Goal: Task Accomplishment & Management: Manage account settings

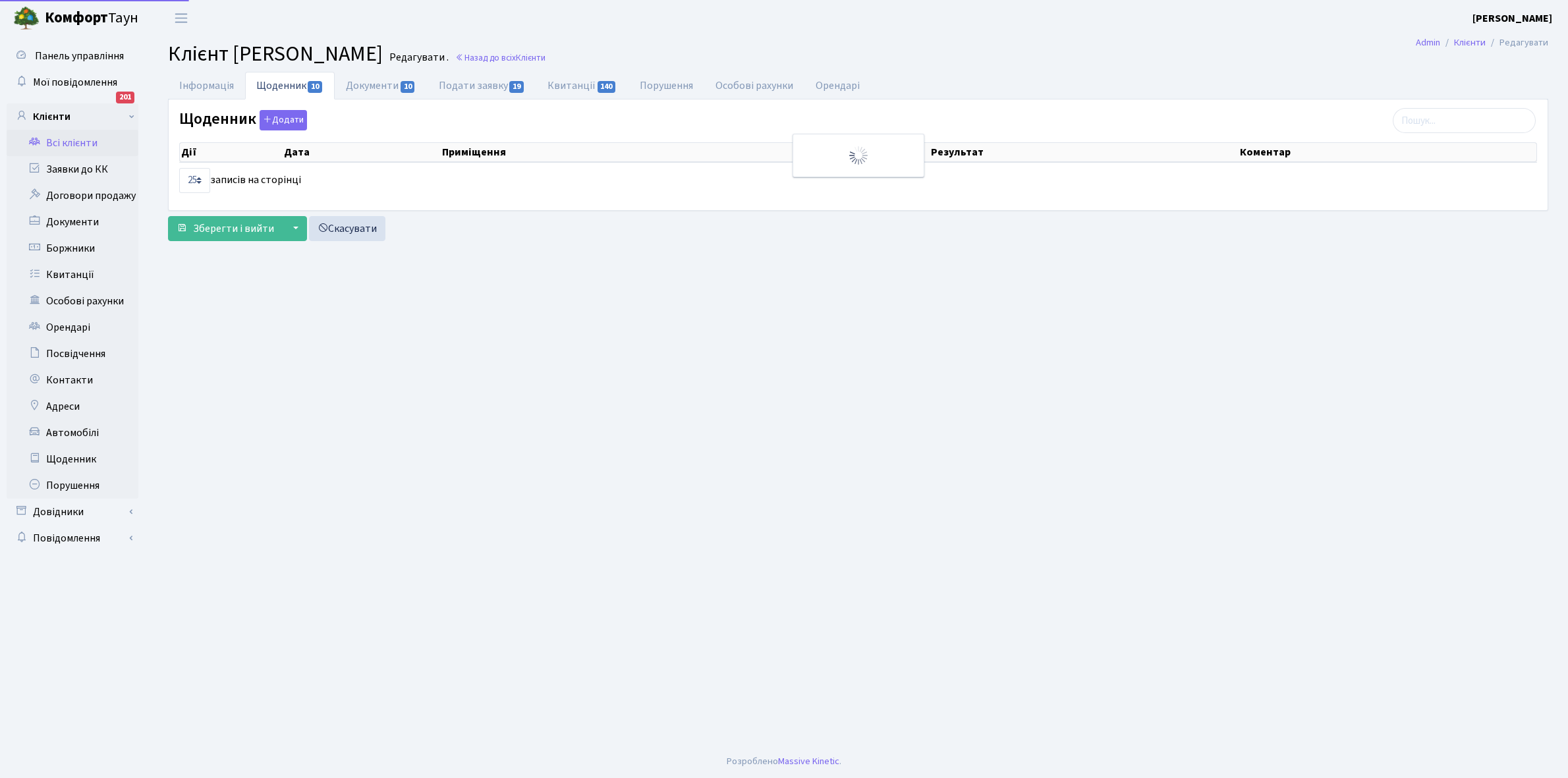
select select "25"
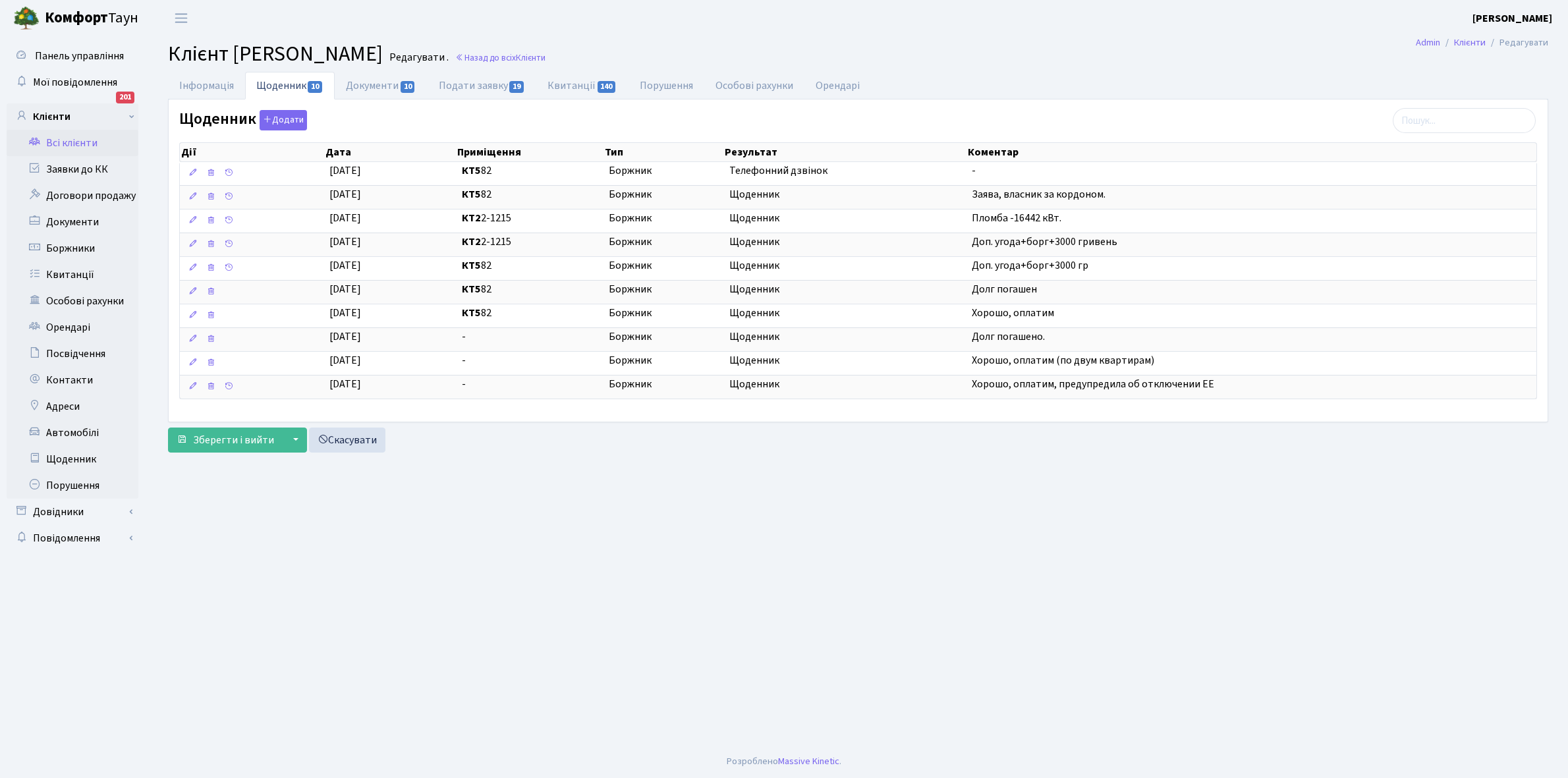
click at [97, 142] on link "Всі клієнти" at bounding box center [72, 142] width 131 height 26
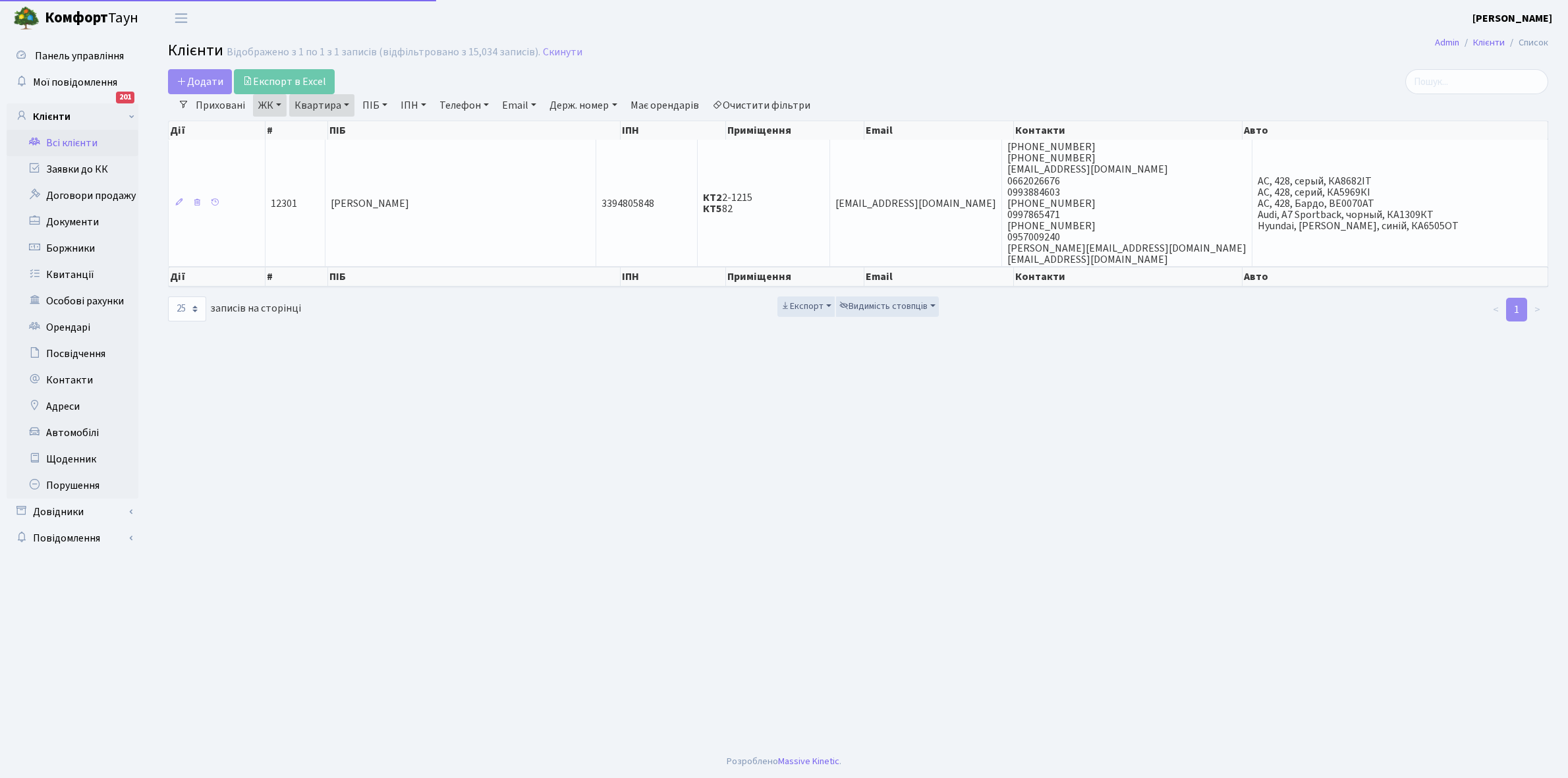
select select "25"
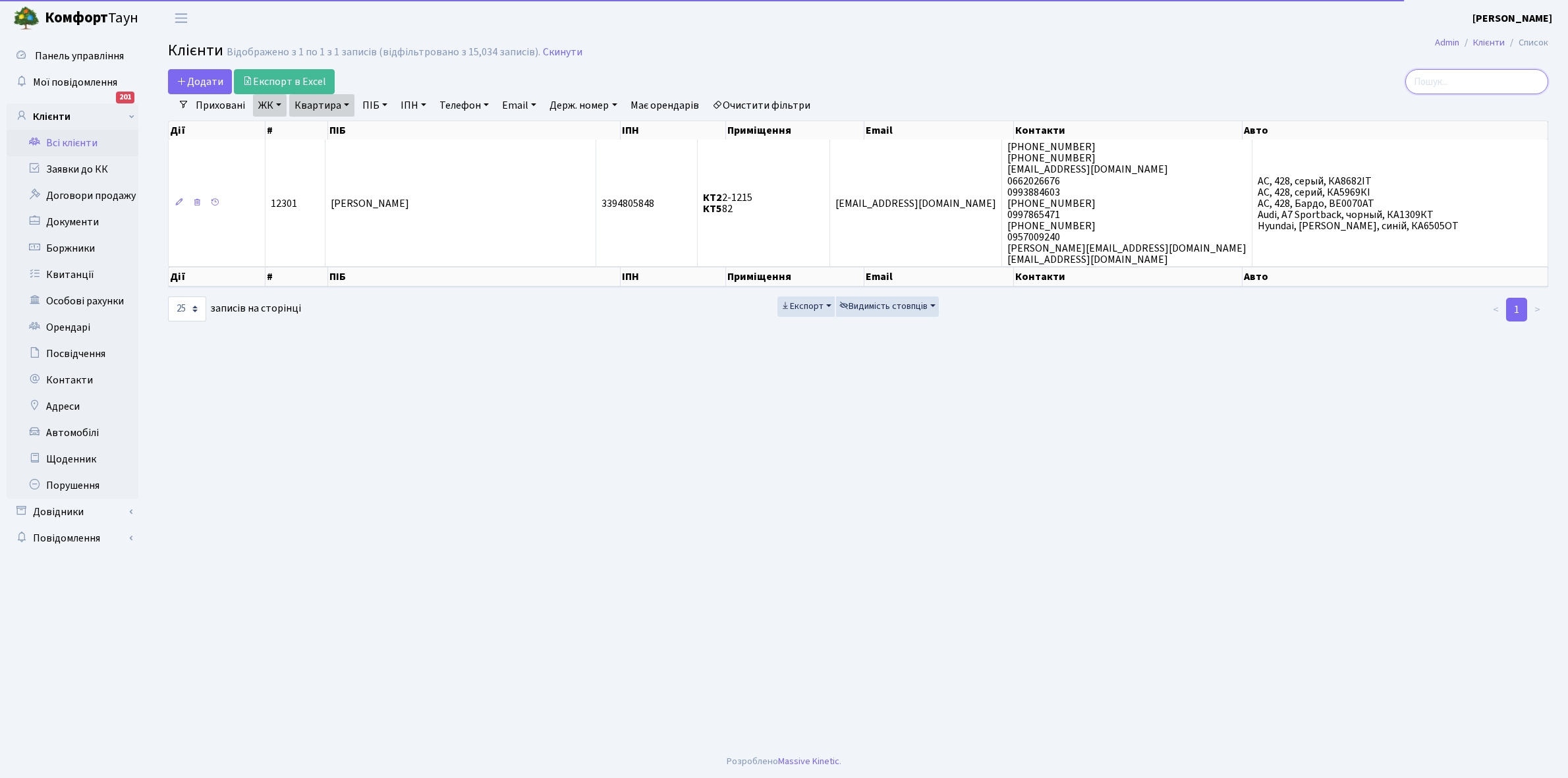
click at [1456, 81] on input "search" at bounding box center [1477, 82] width 143 height 25
type input "7"
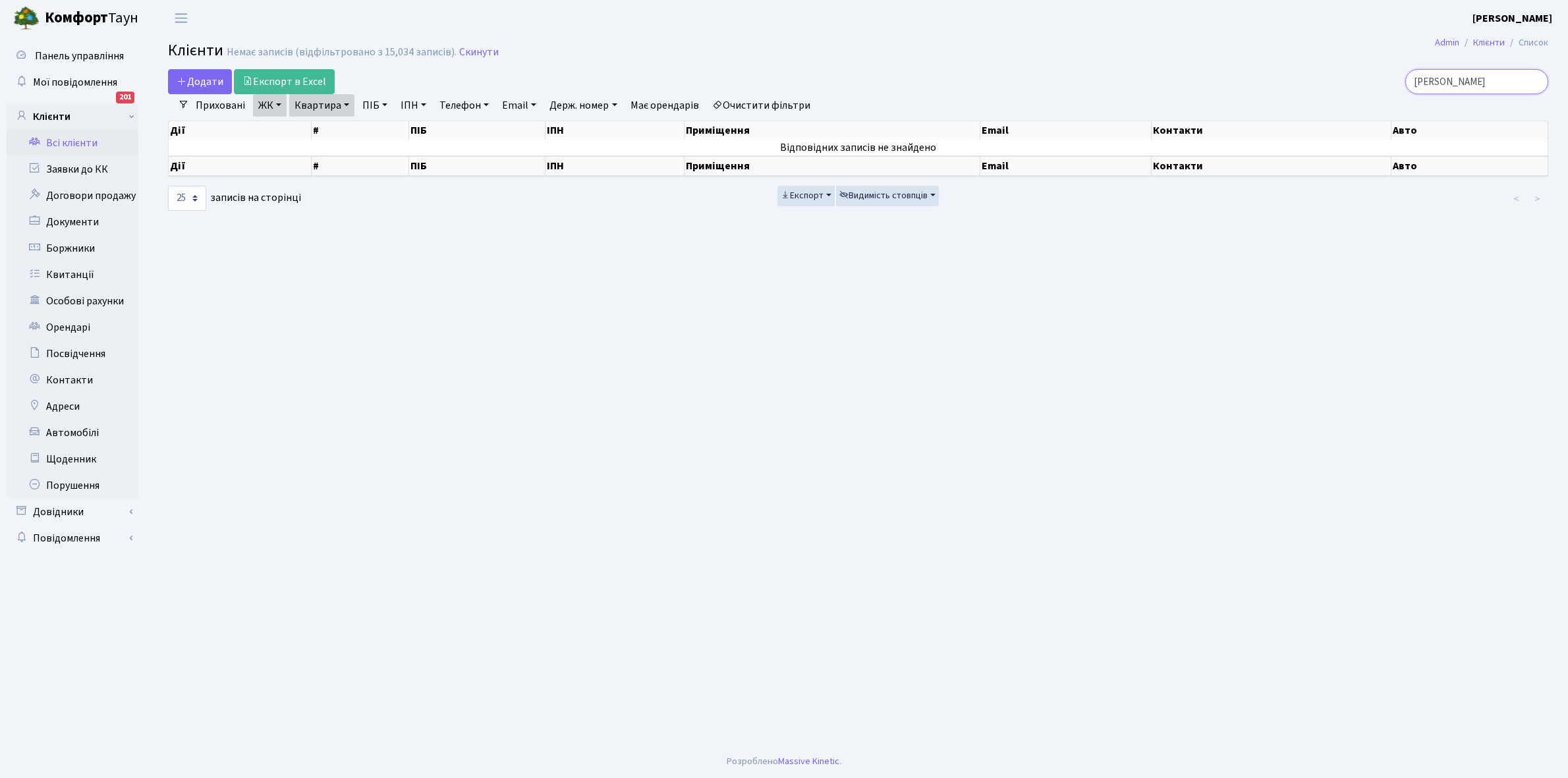
type input "клепач"
click at [769, 100] on link "Очистити фільтри" at bounding box center [761, 105] width 108 height 22
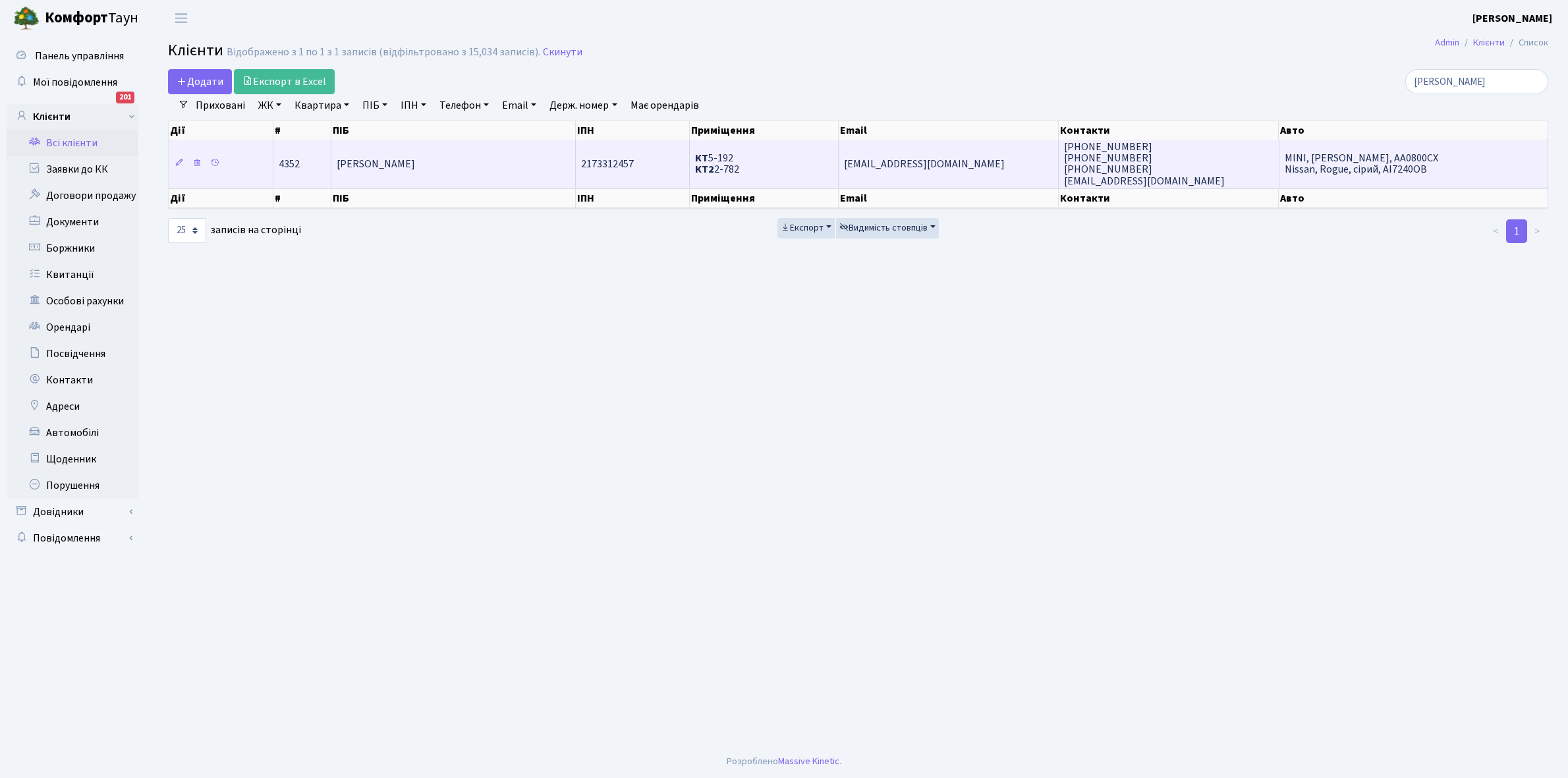
click at [415, 162] on span "Клепач Віктор Михайлович" at bounding box center [375, 164] width 78 height 14
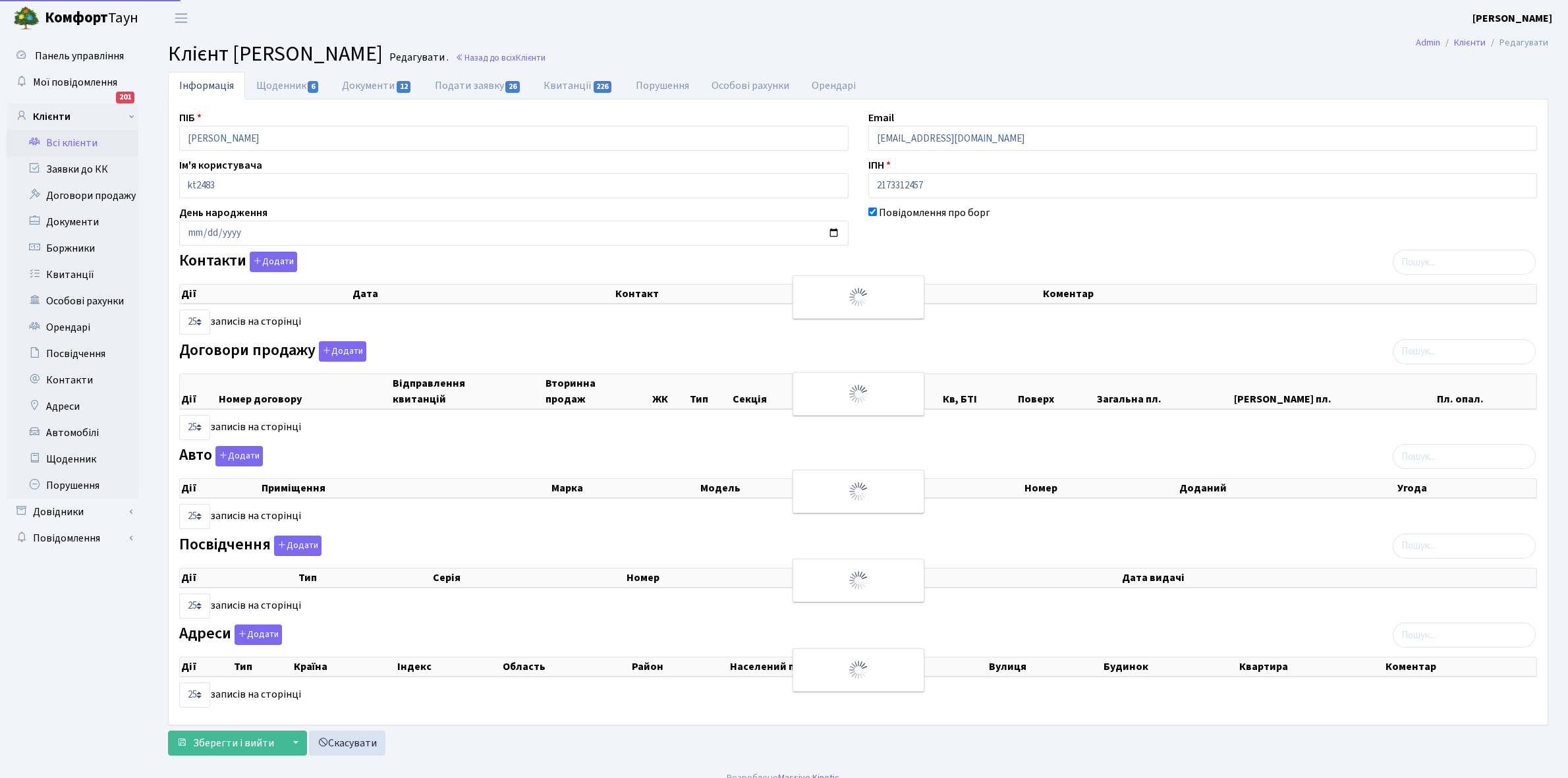
select select "25"
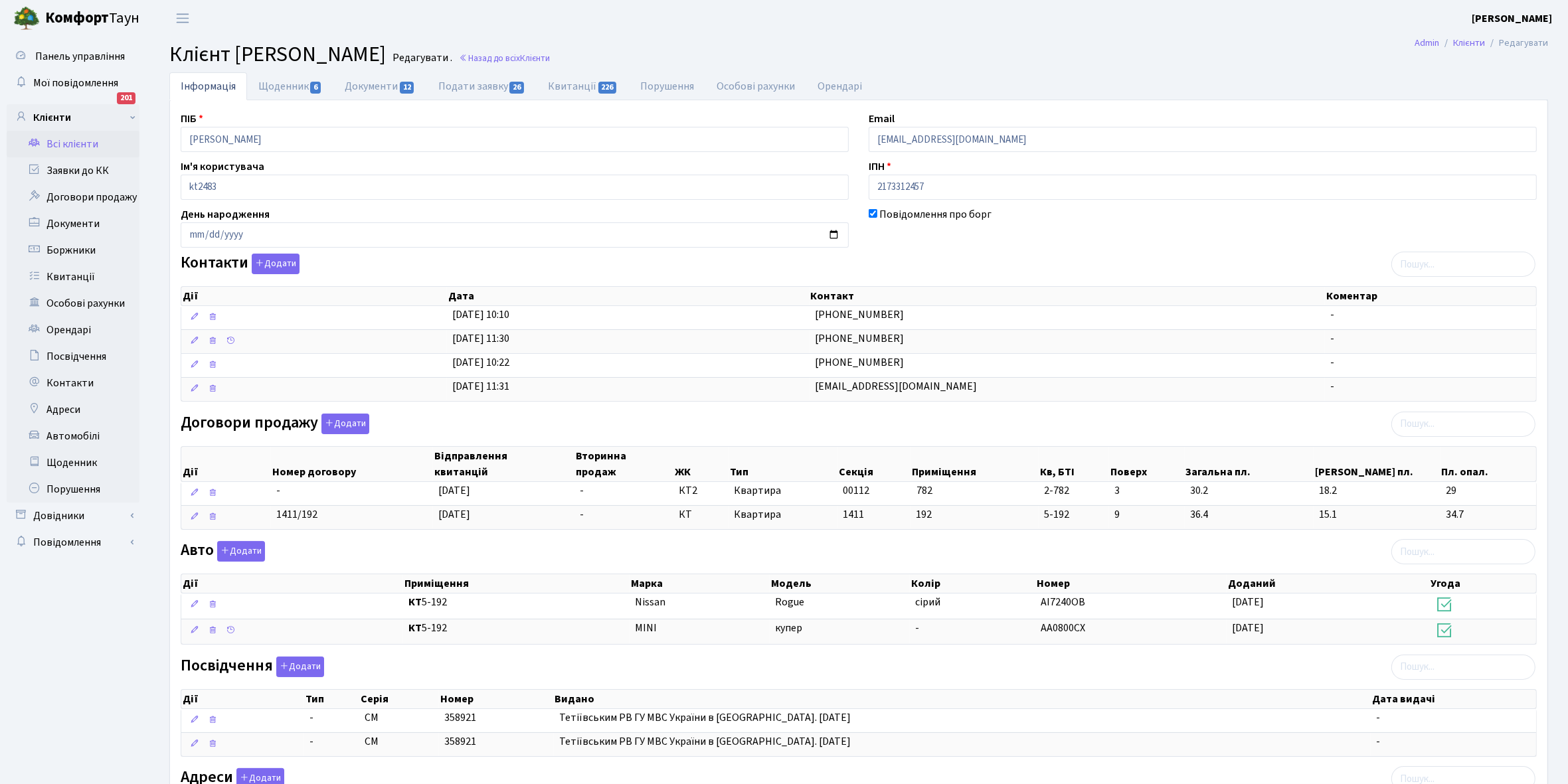
click at [81, 137] on link "Всі клієнти" at bounding box center [73, 144] width 132 height 26
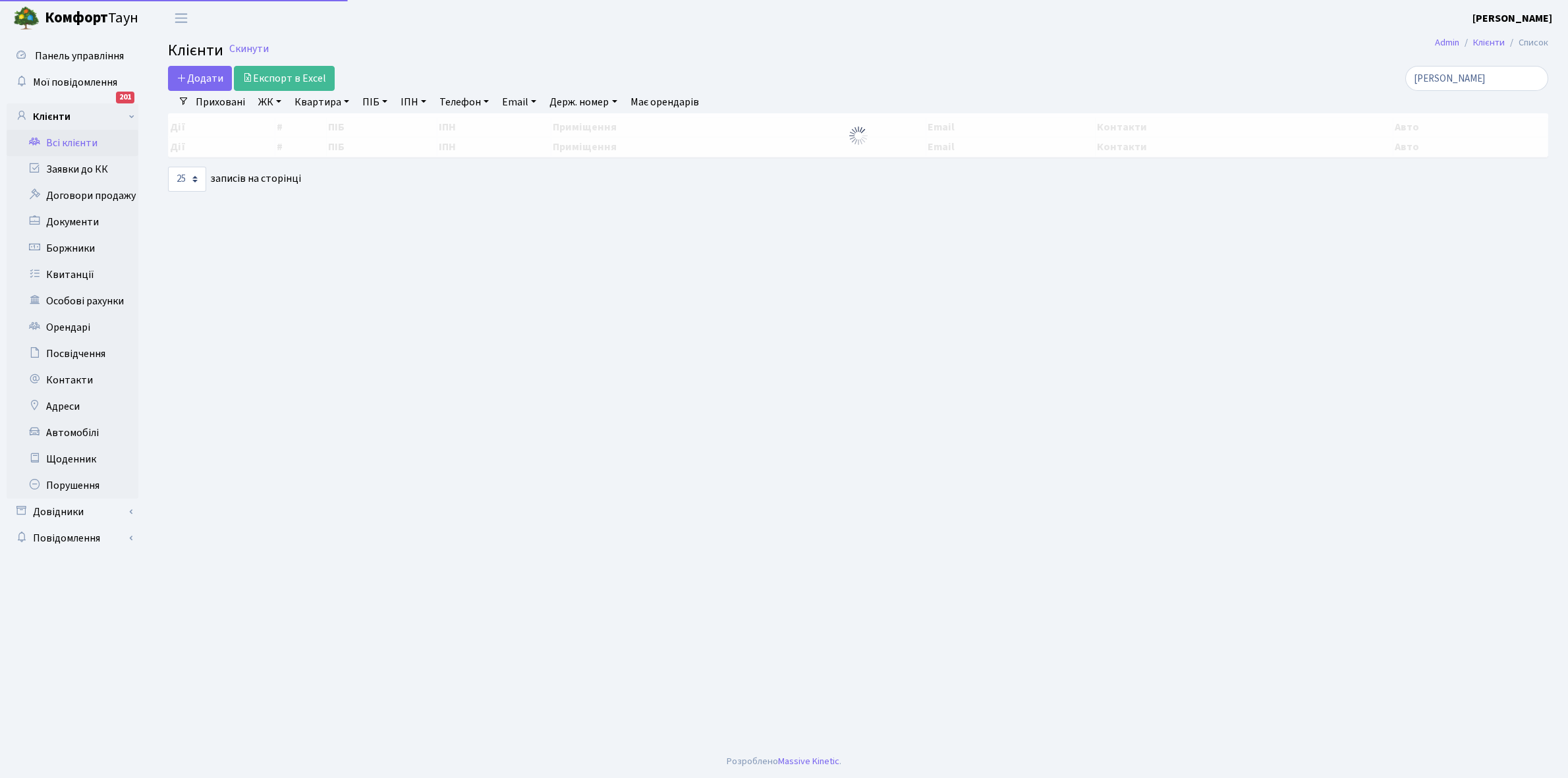
select select "25"
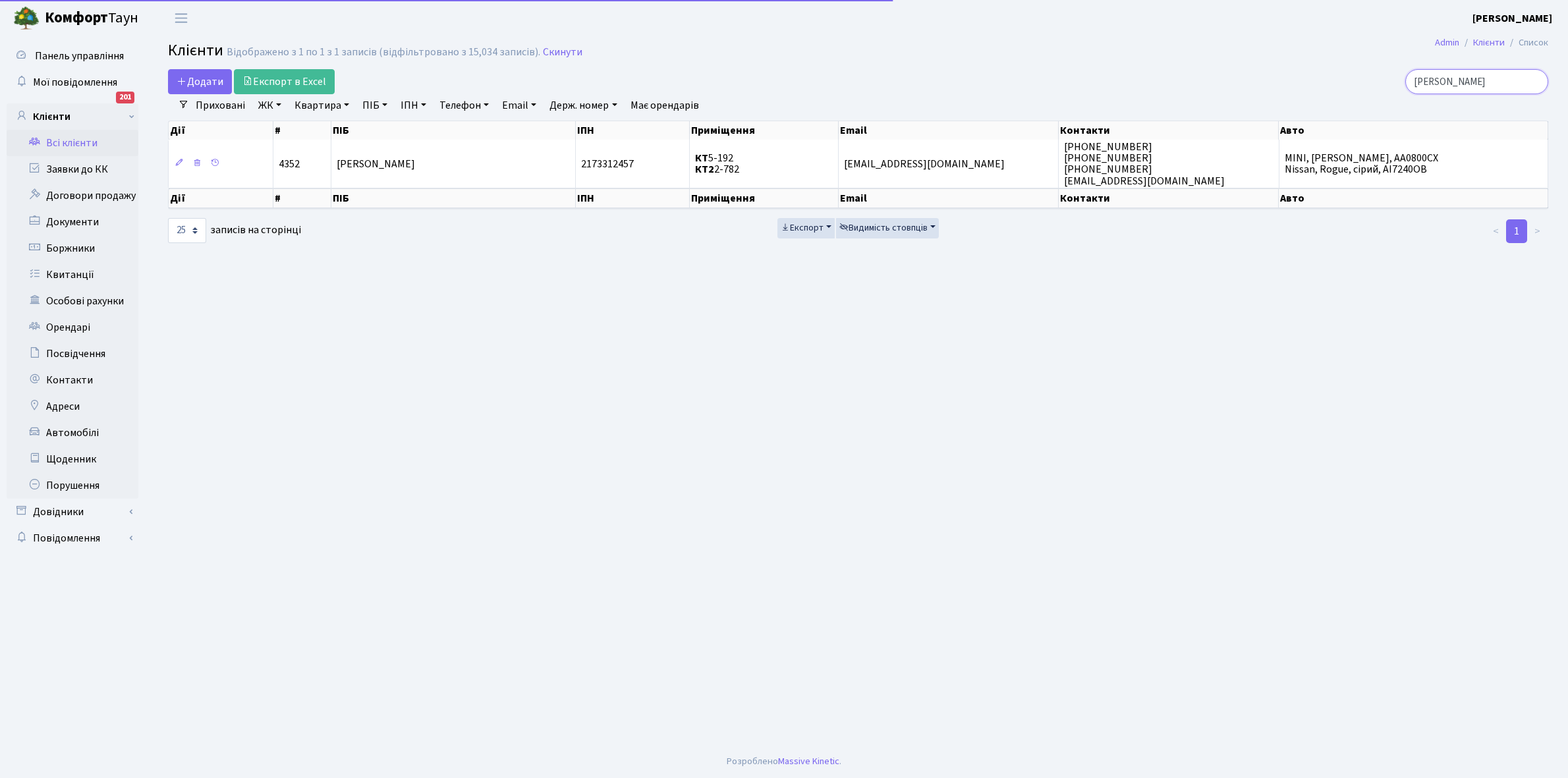
click at [1471, 78] on input "клепач" at bounding box center [1477, 82] width 143 height 25
type input "к"
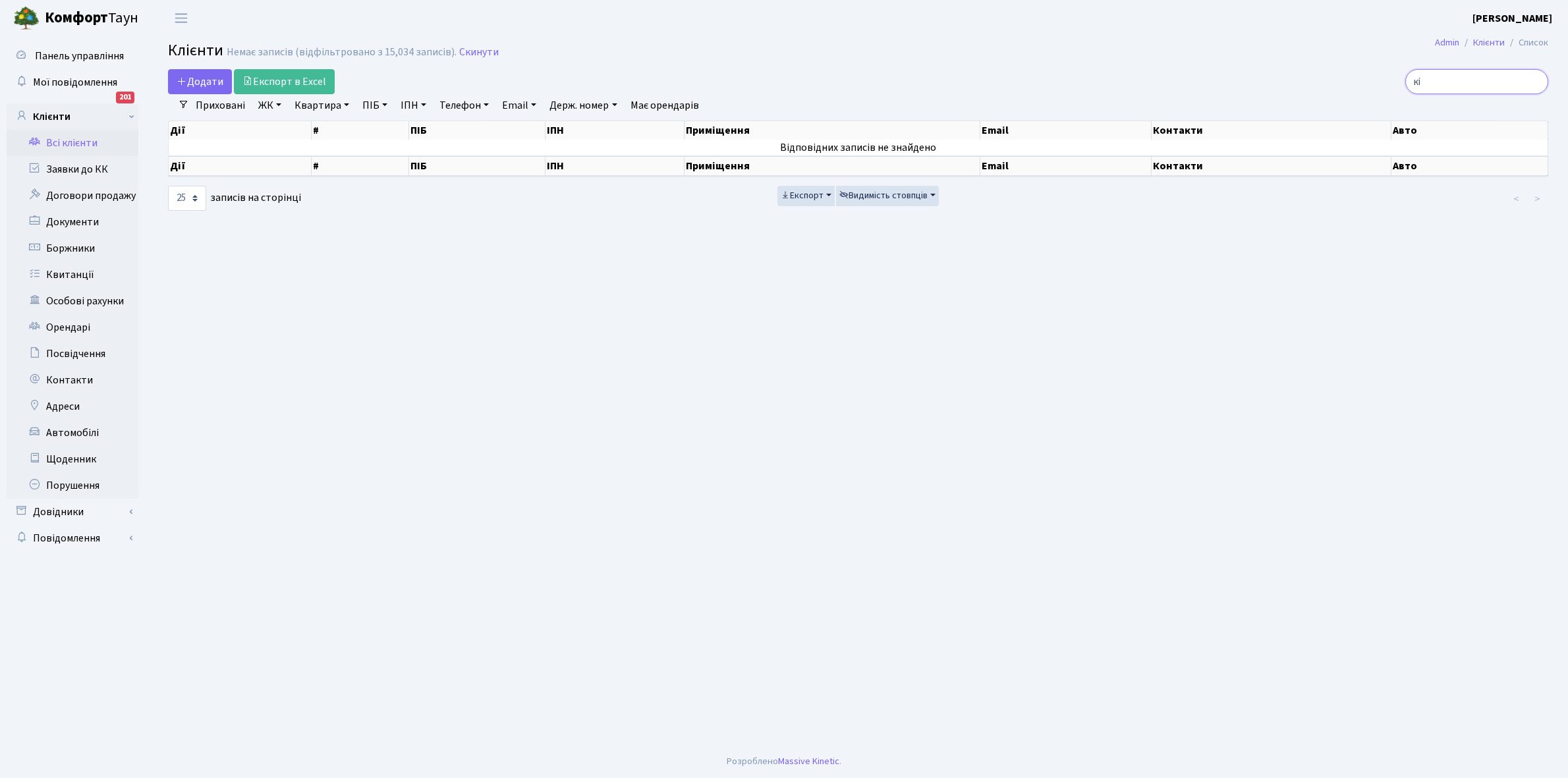
type input "к"
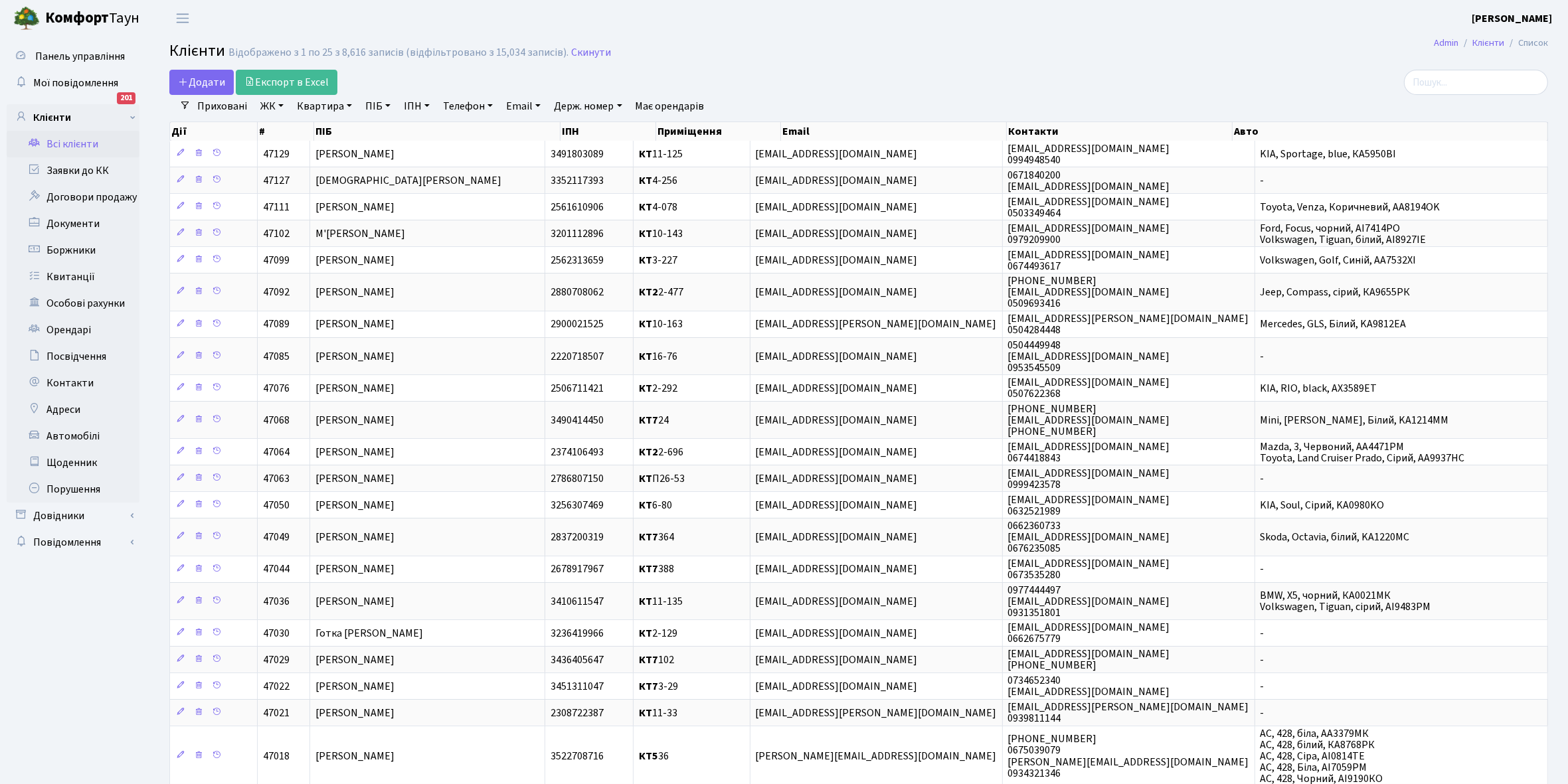
click at [346, 105] on link "Квартира" at bounding box center [324, 106] width 65 height 22
click at [347, 127] on input "text" at bounding box center [330, 132] width 77 height 26
type input "2-859"
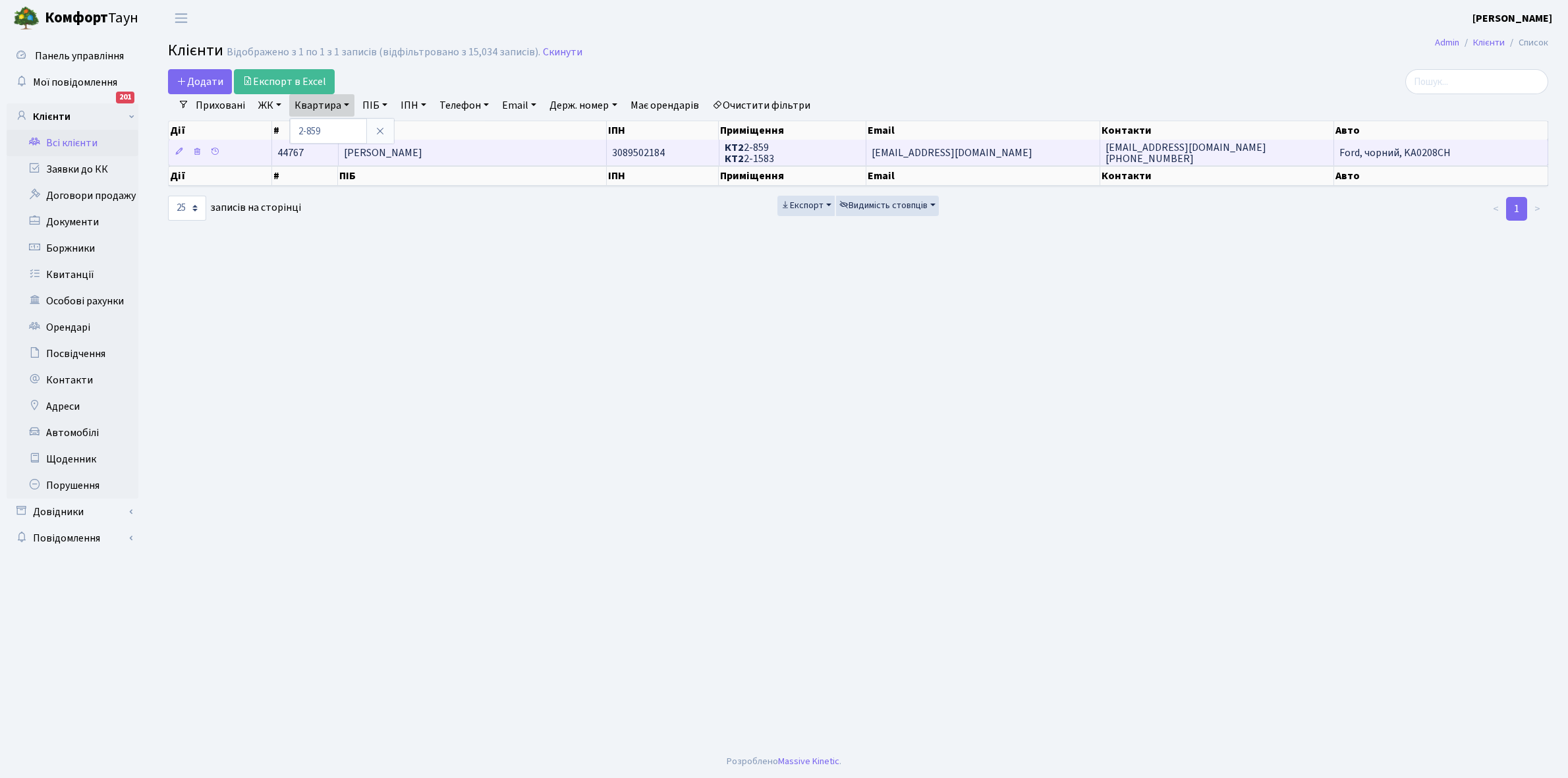
click at [454, 145] on td "Клименко Марина Миколаївна" at bounding box center [473, 152] width 269 height 25
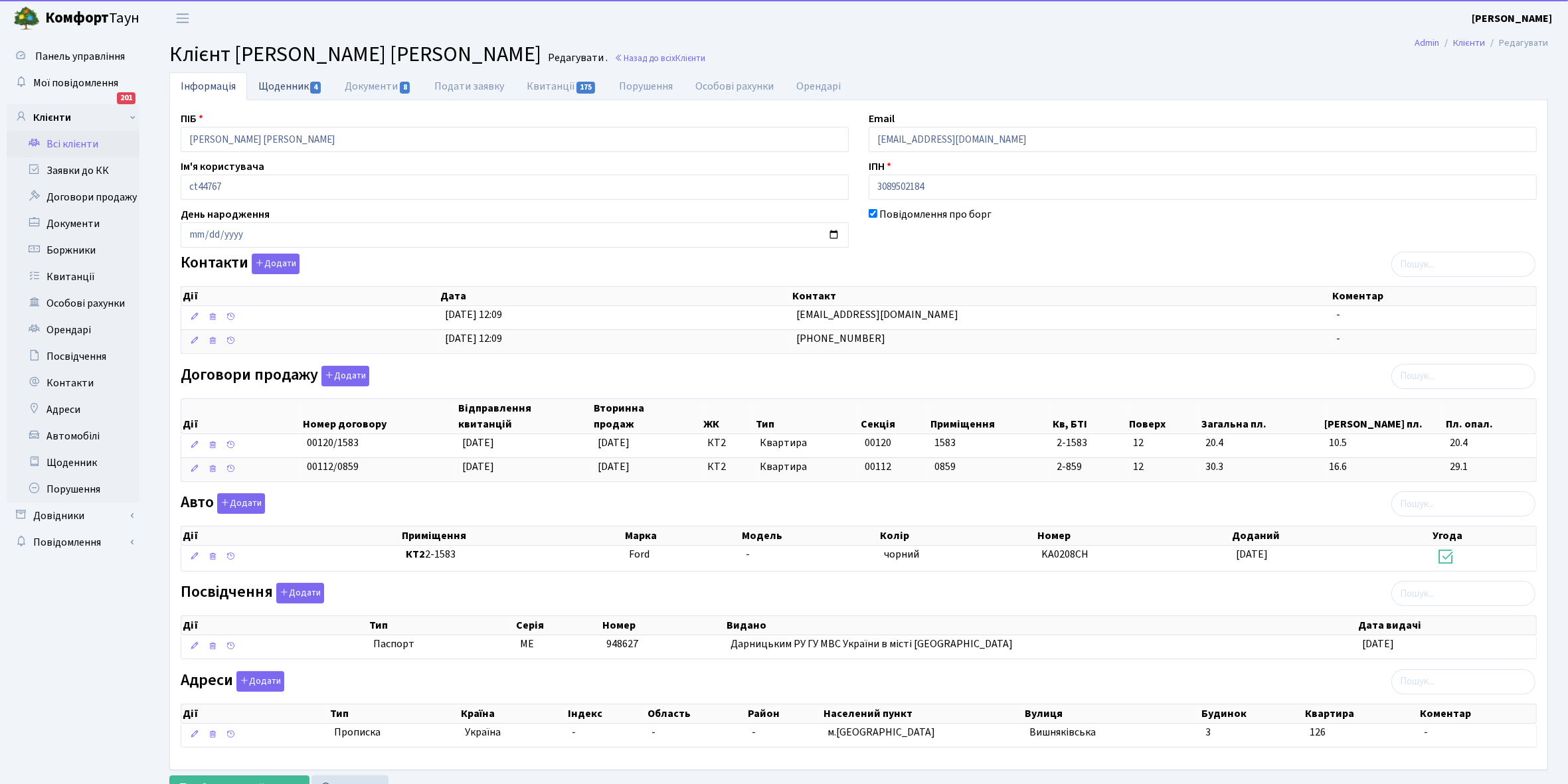
click at [287, 85] on link "Щоденник 4" at bounding box center [290, 86] width 86 height 27
select select "25"
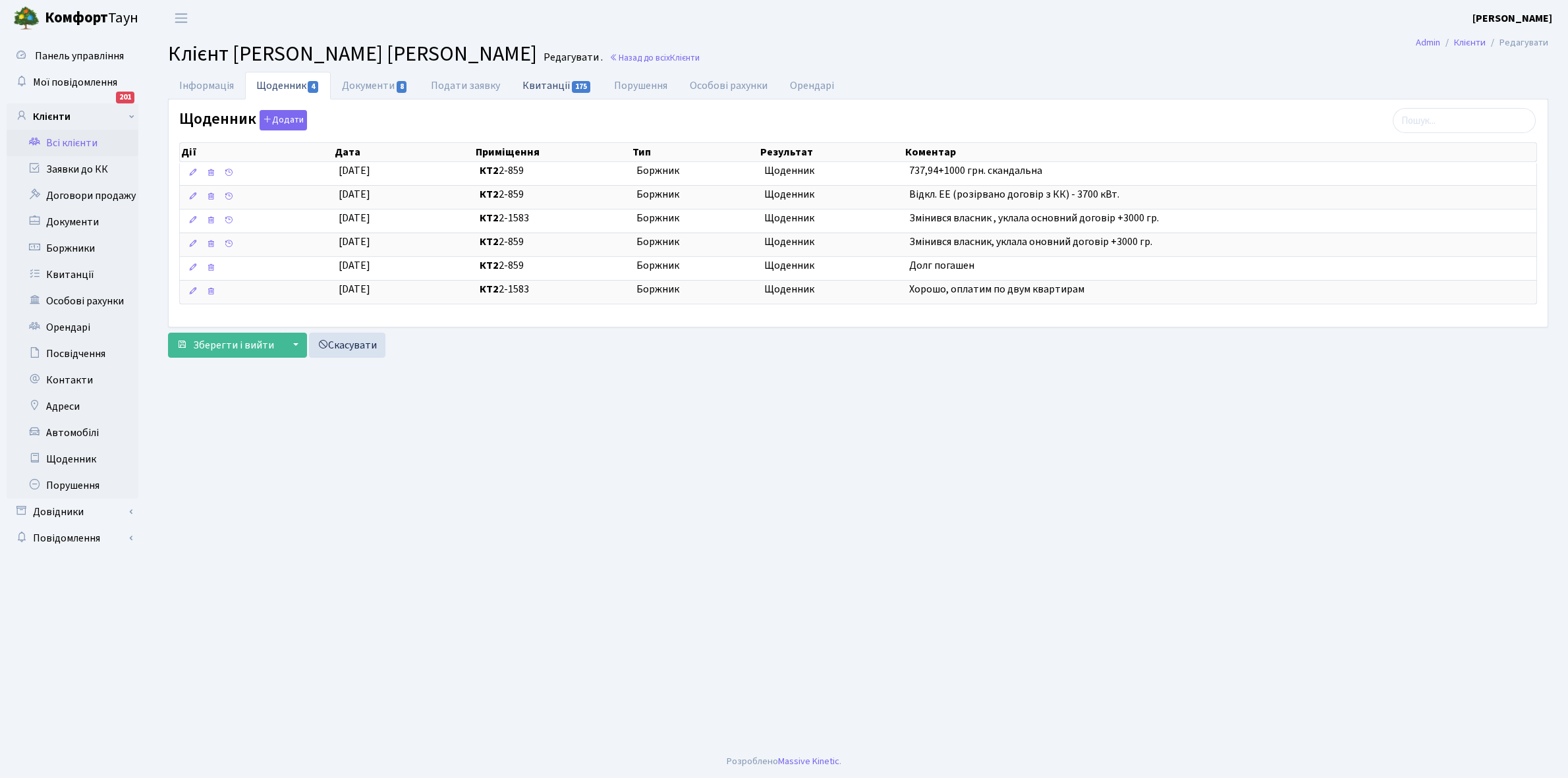
click at [551, 81] on link "Квитанції 175" at bounding box center [557, 85] width 92 height 27
select select "25"
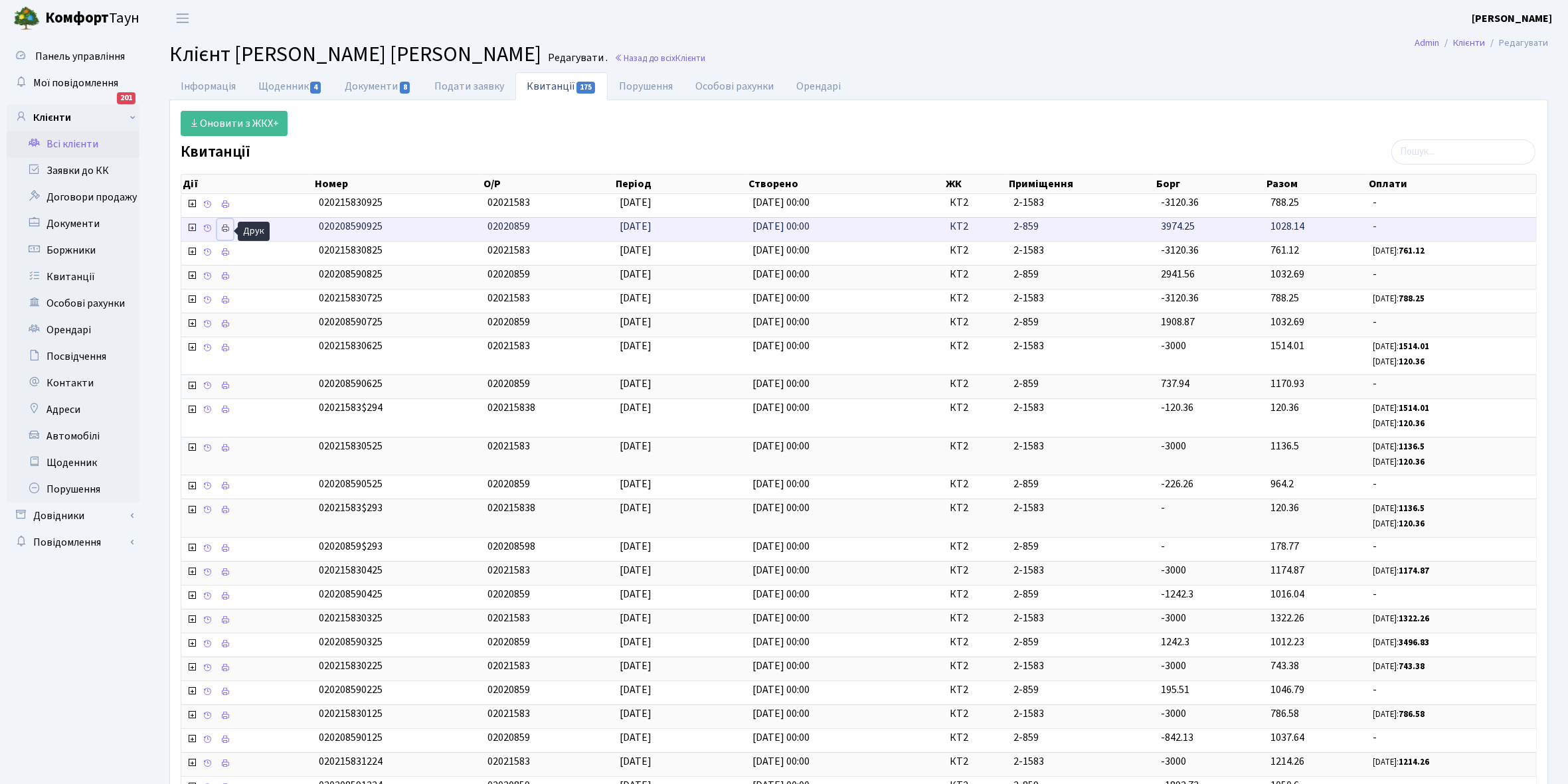
click at [224, 232] on icon at bounding box center [225, 229] width 10 height 10
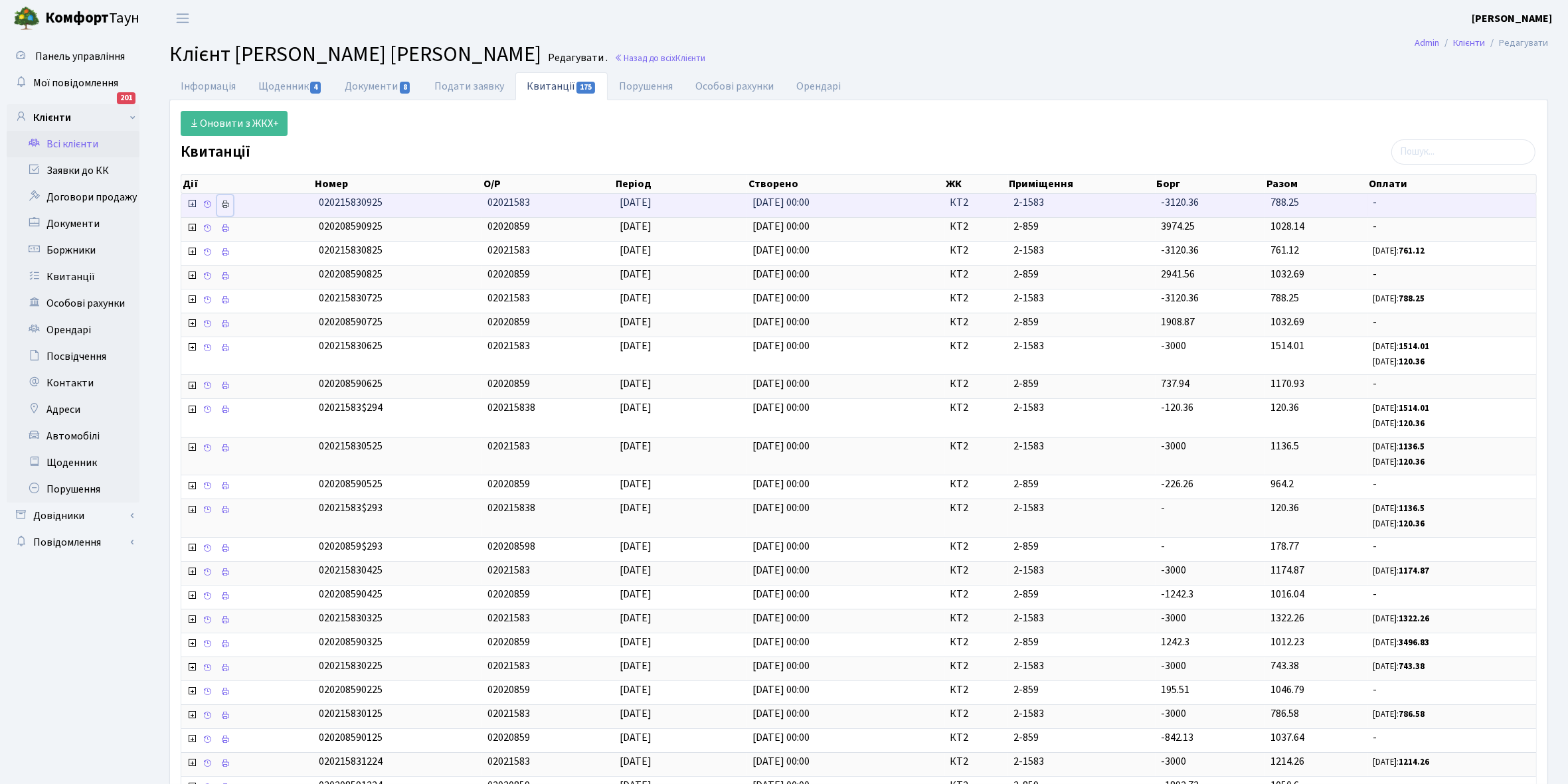
click at [226, 208] on icon at bounding box center [225, 205] width 10 height 10
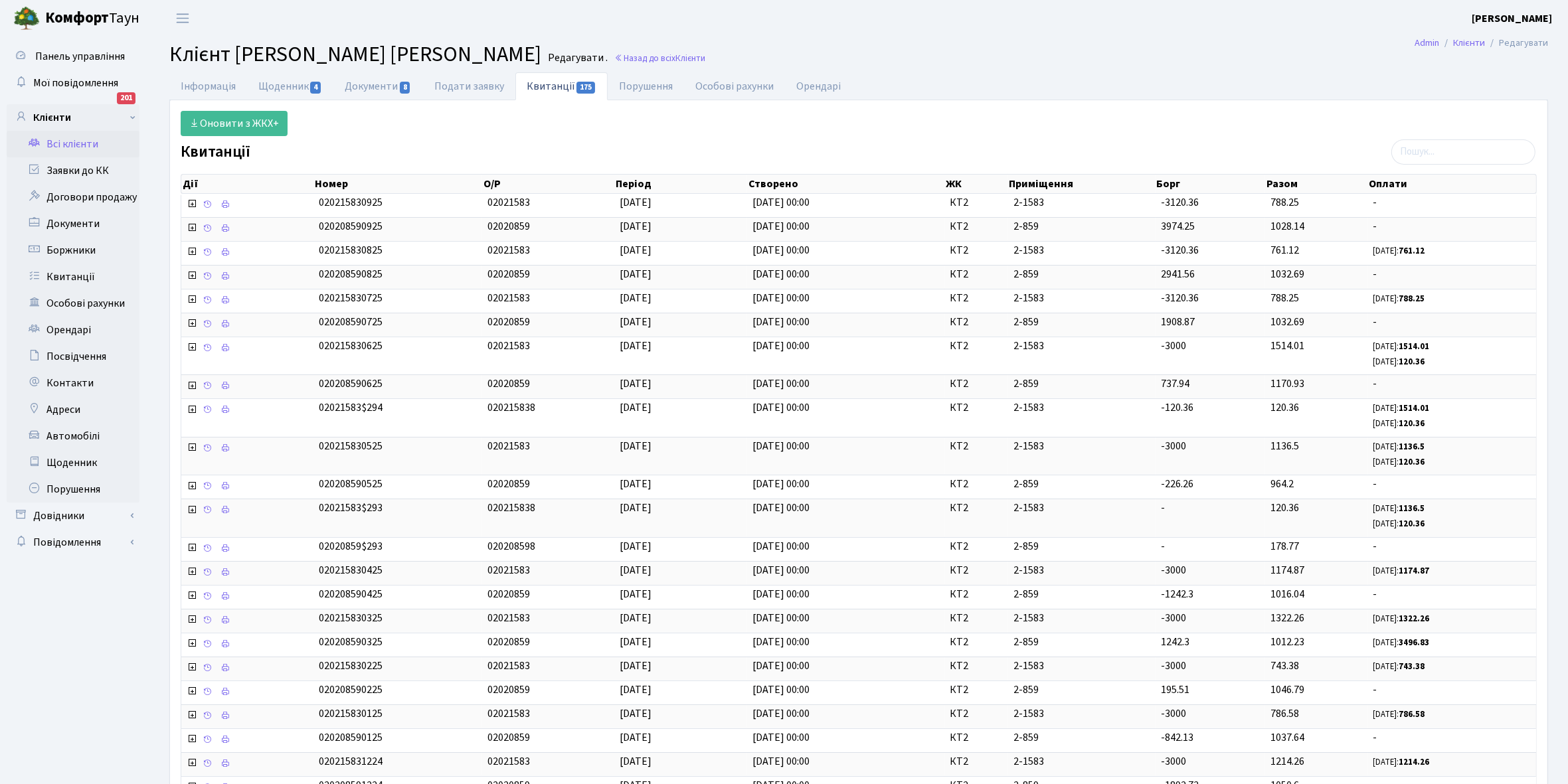
click at [81, 136] on link "Всі клієнти" at bounding box center [73, 144] width 132 height 26
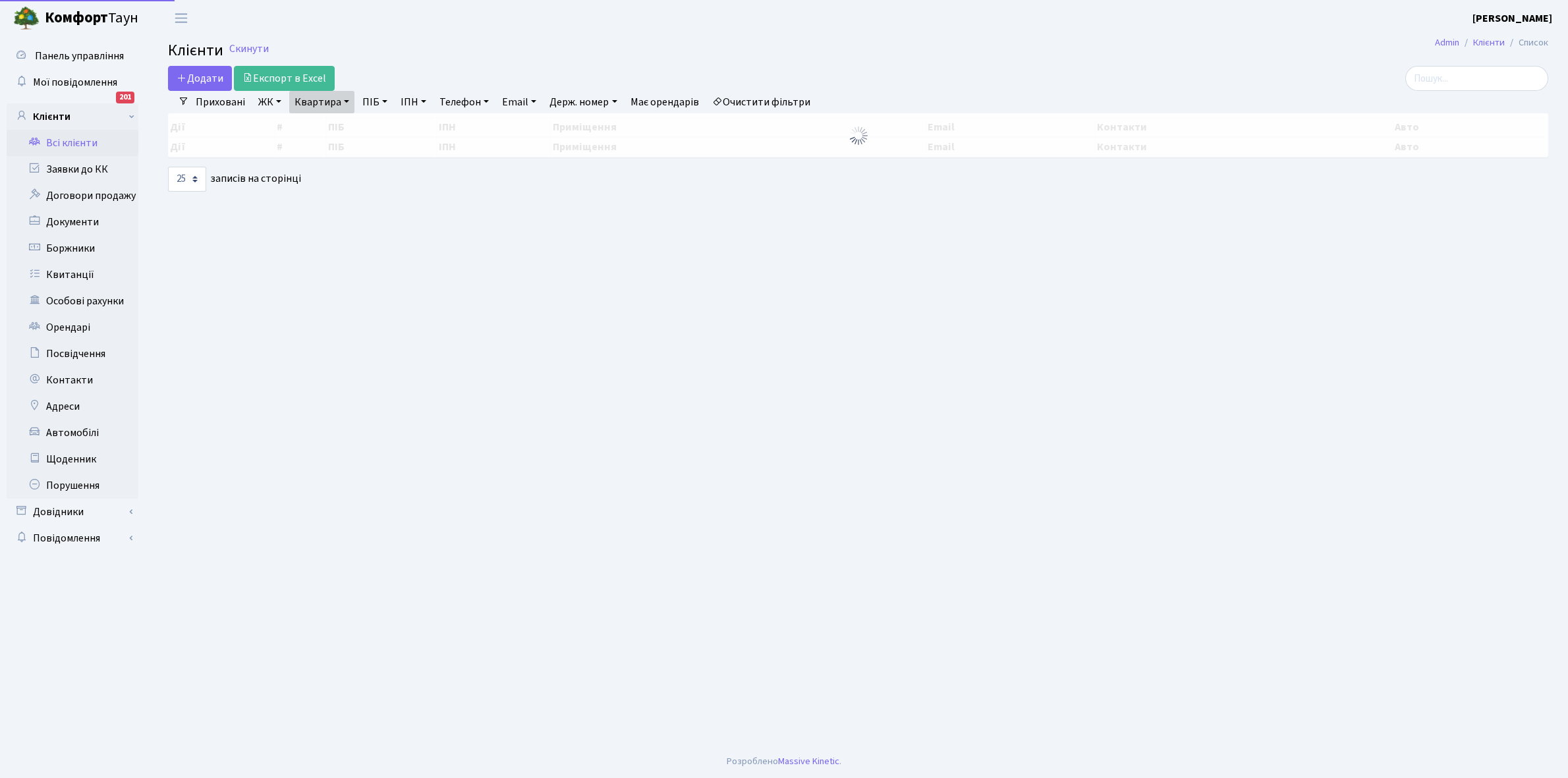
select select "25"
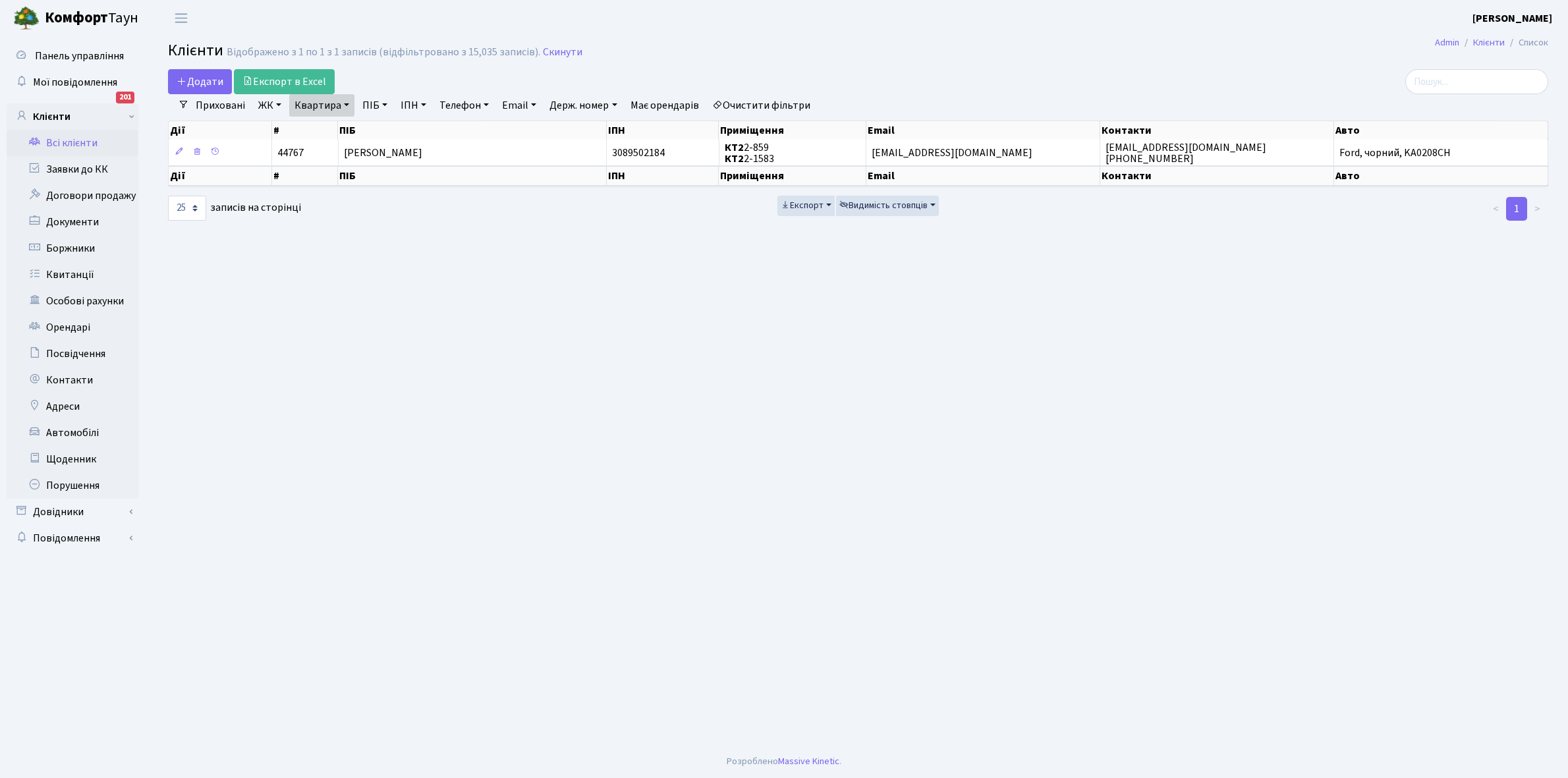
click at [760, 102] on link "Очистити фільтри" at bounding box center [761, 105] width 108 height 22
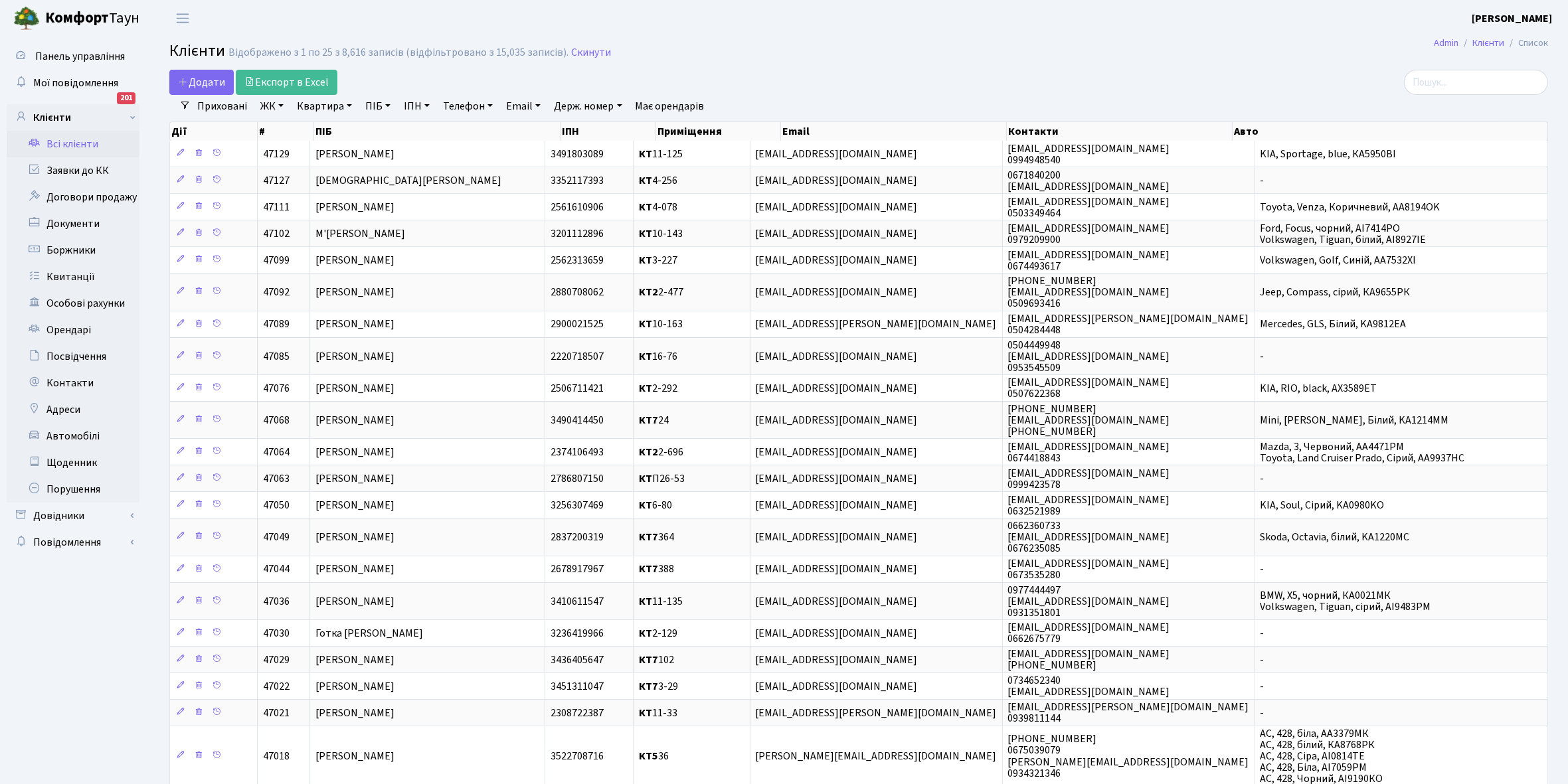
click at [282, 104] on link "ЖК" at bounding box center [272, 106] width 34 height 22
click at [327, 178] on li "КТ2, просп. Соборності, 17" at bounding box center [338, 175] width 160 height 23
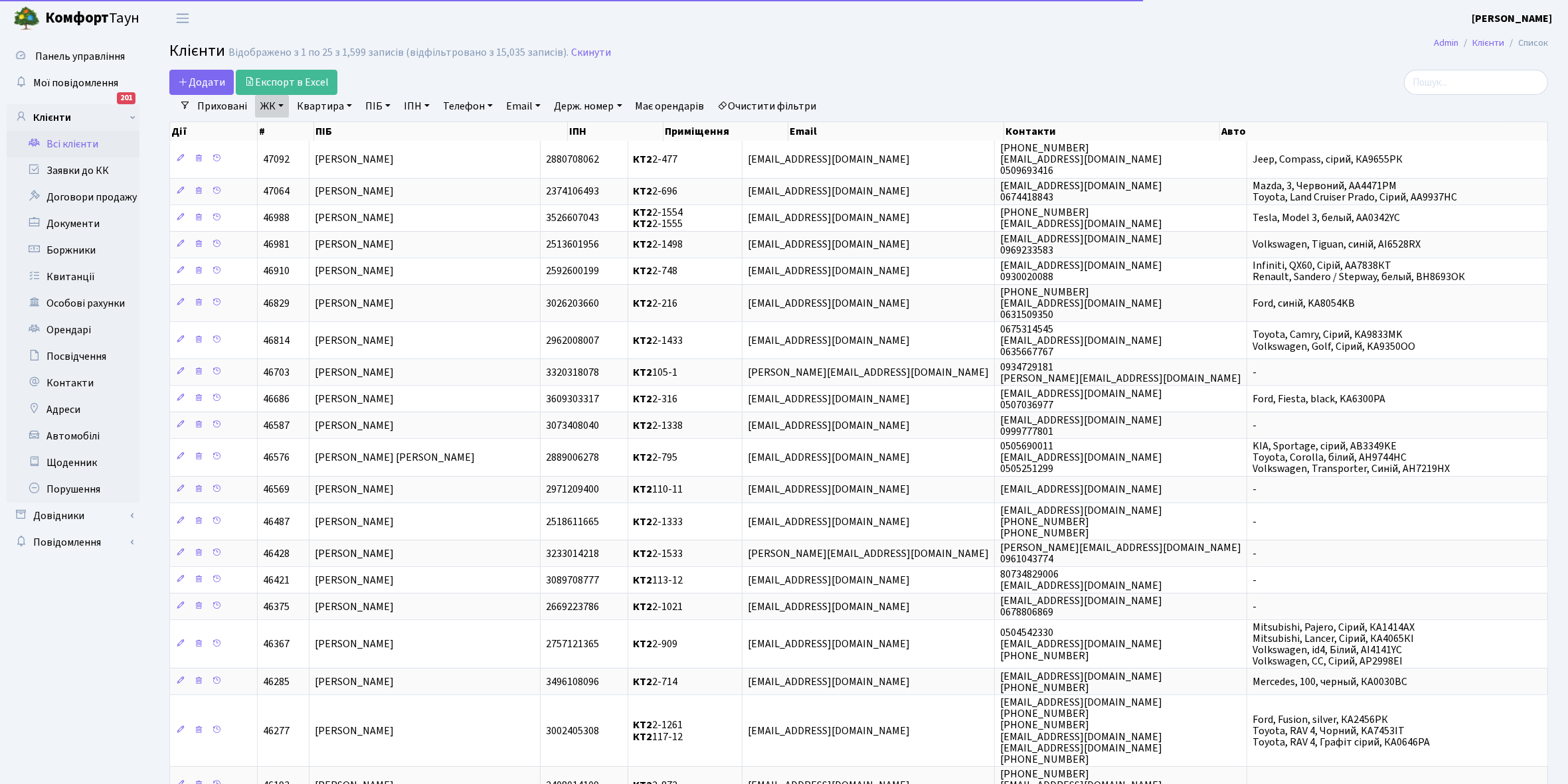
click at [352, 107] on link "Квартира" at bounding box center [324, 106] width 65 height 22
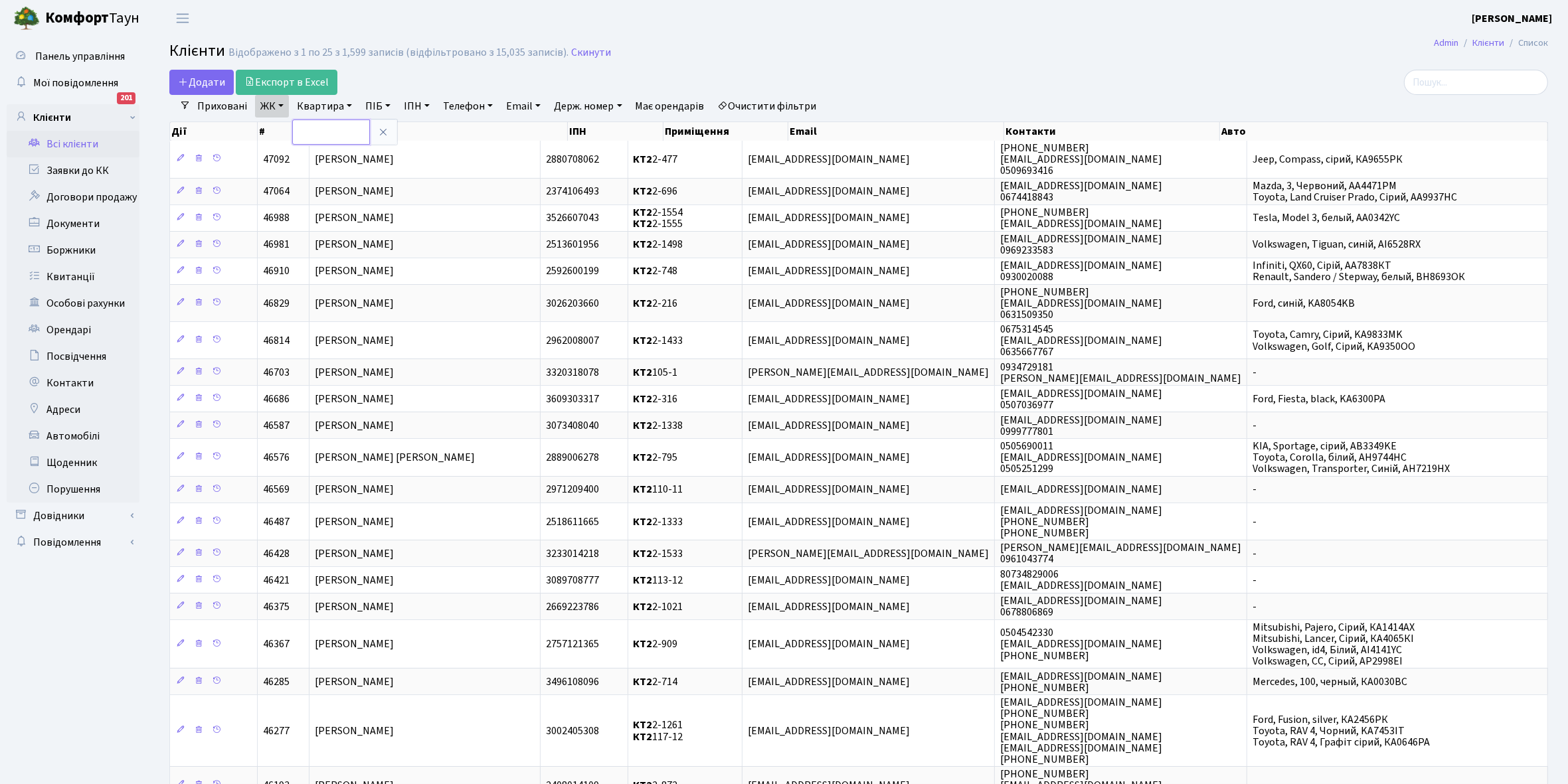
click at [334, 121] on input "text" at bounding box center [330, 132] width 77 height 26
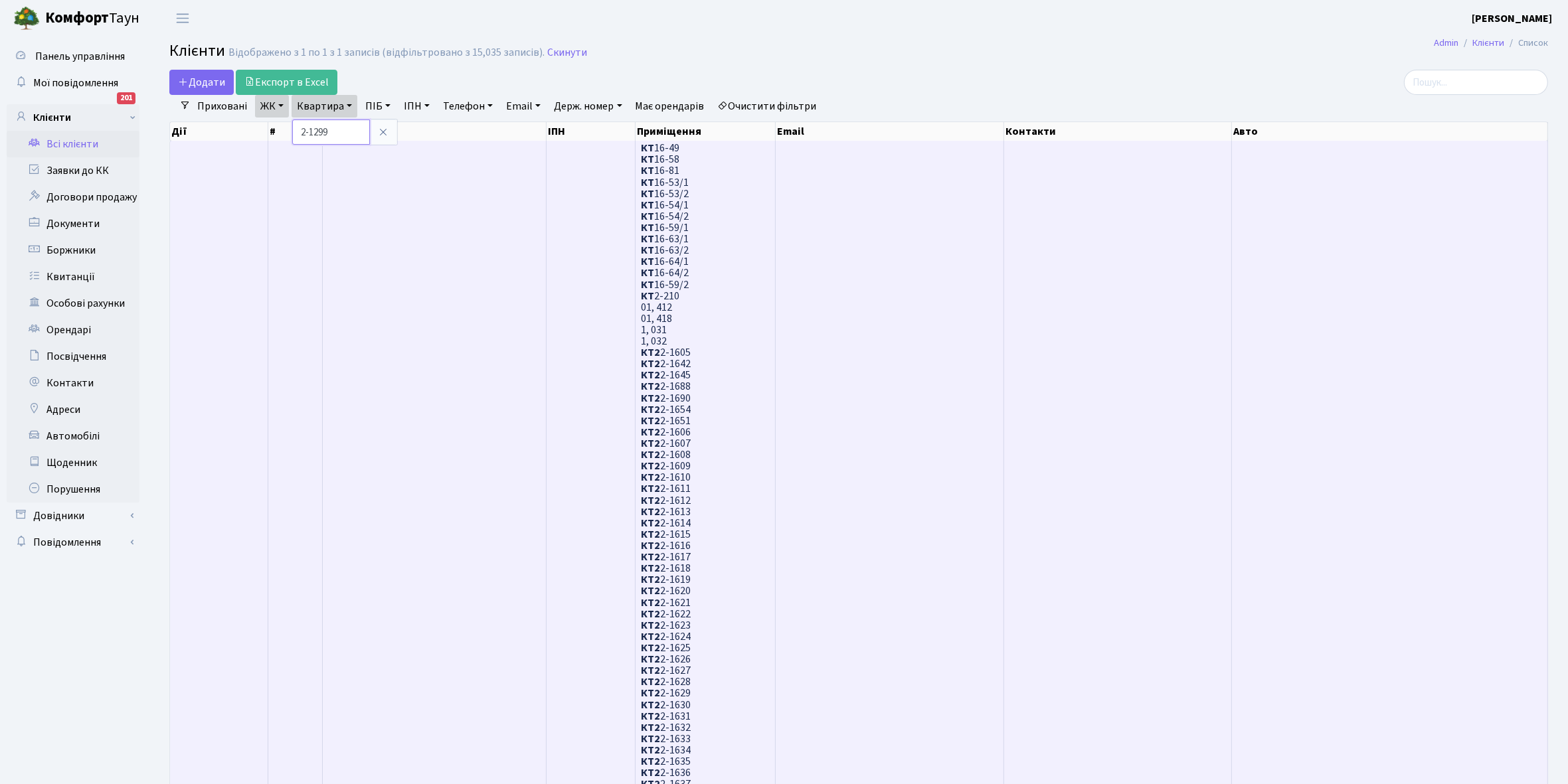
type input "2-1299"
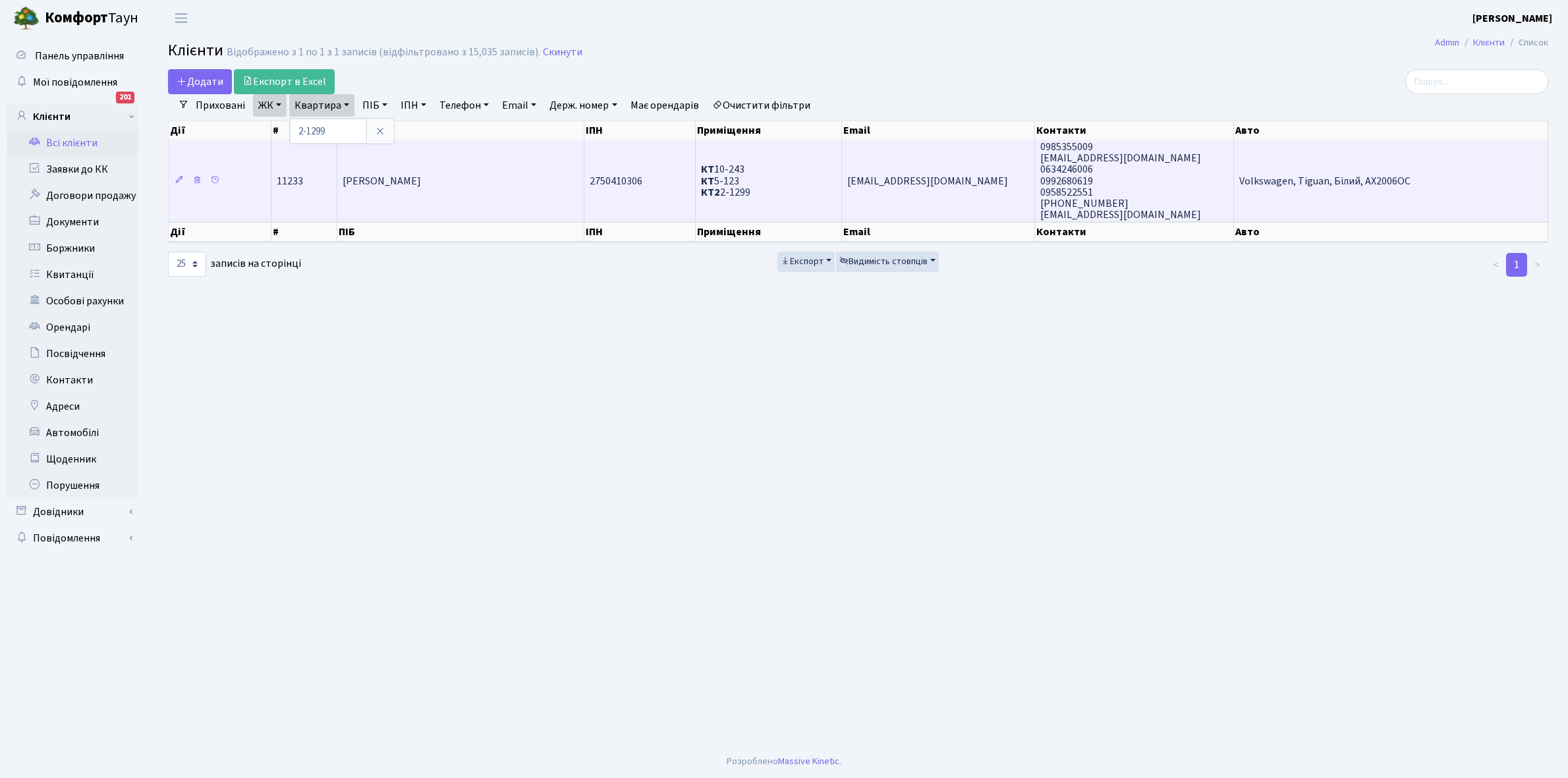
click at [489, 188] on td "[PERSON_NAME]" at bounding box center [461, 180] width 247 height 82
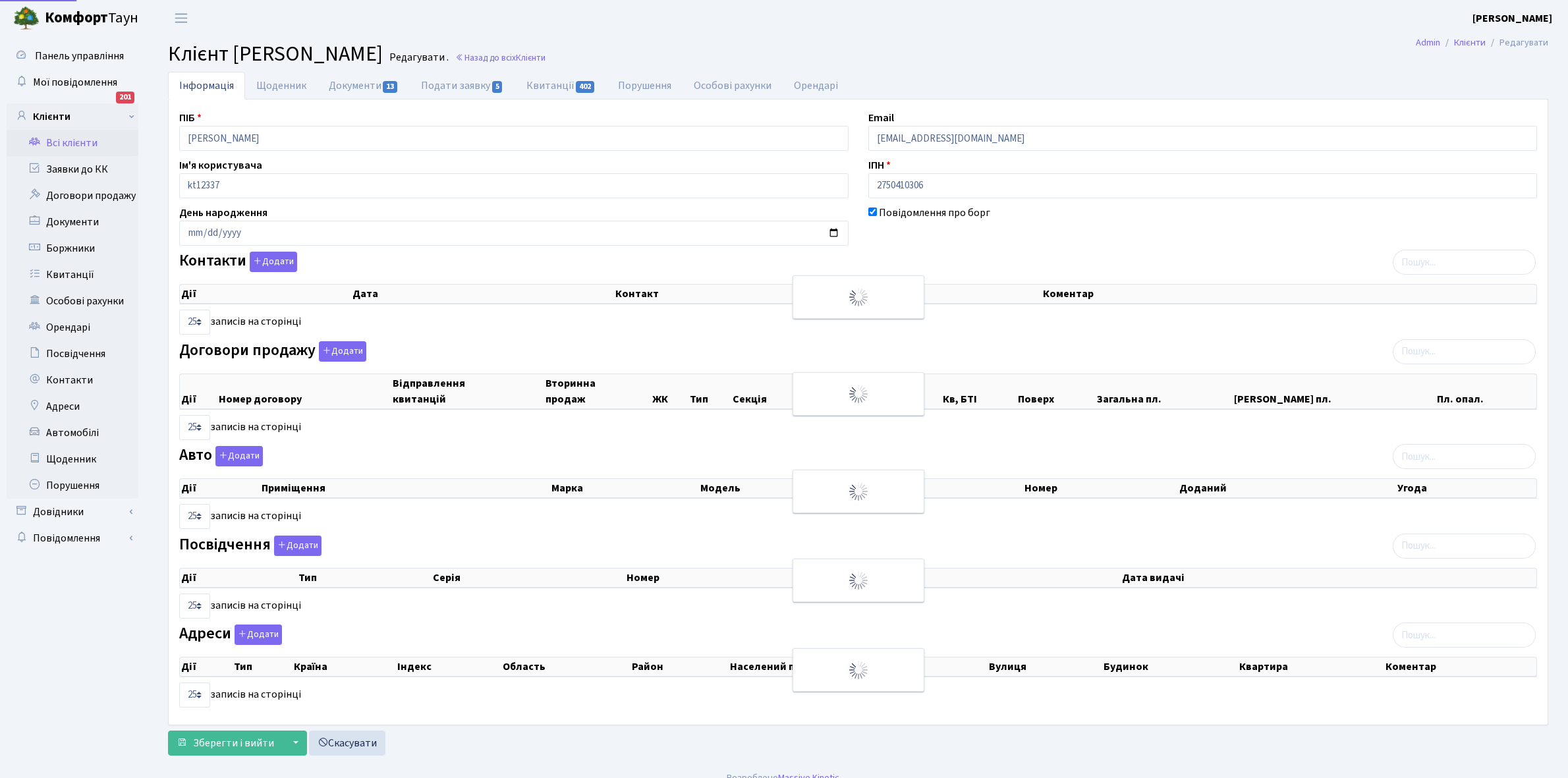
select select "25"
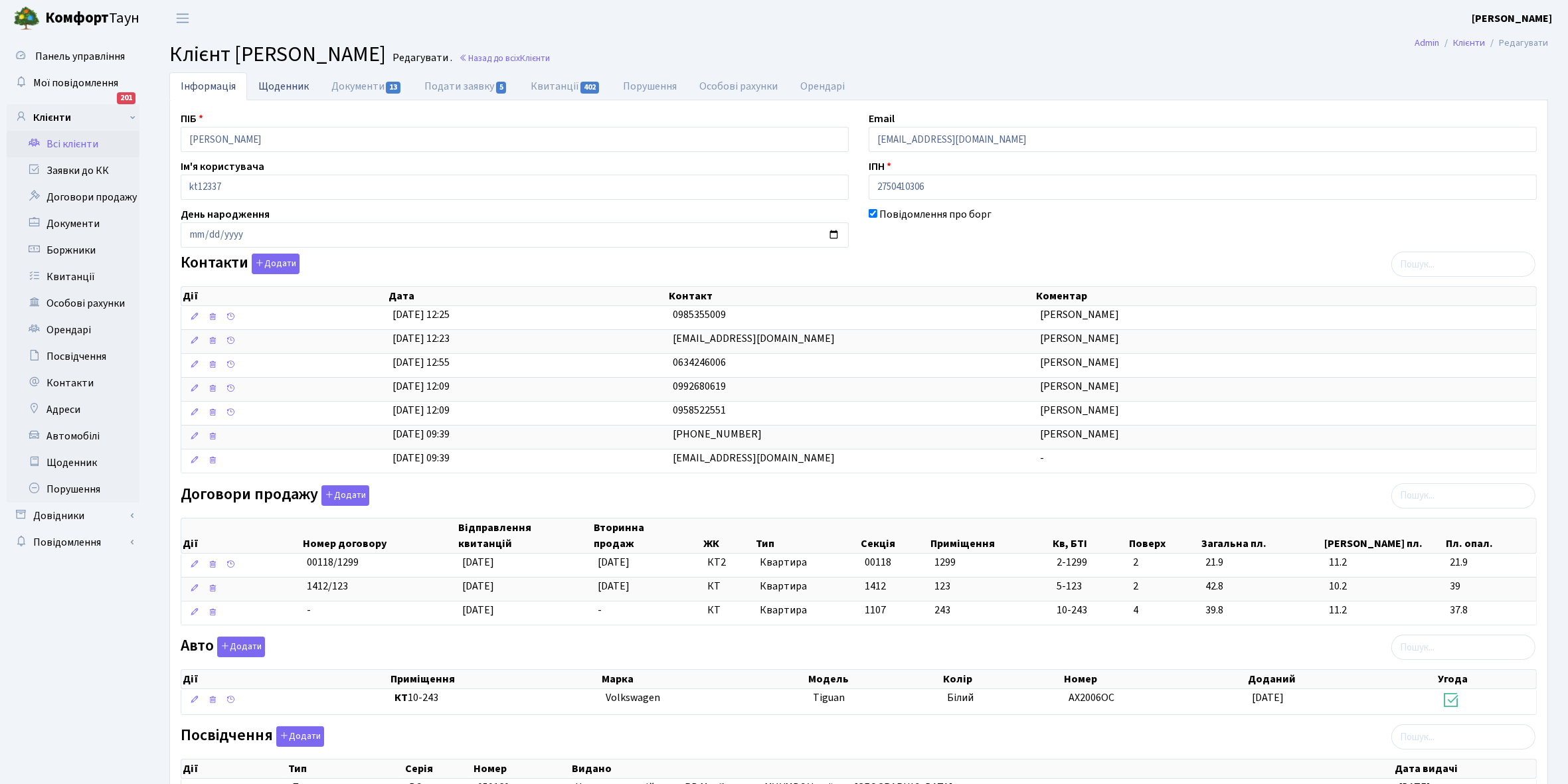
click at [279, 87] on link "Щоденник" at bounding box center [284, 86] width 73 height 27
select select "25"
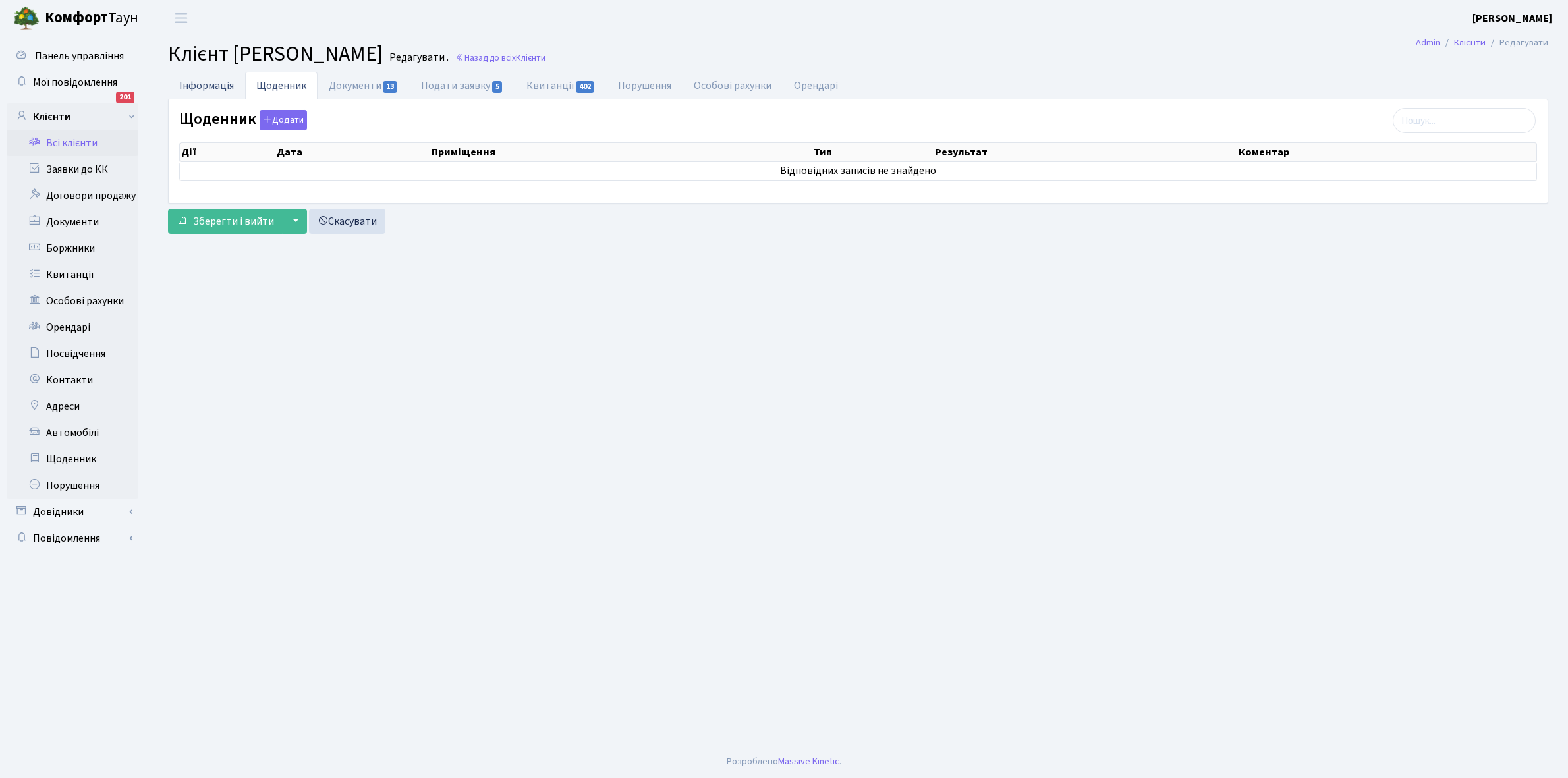
click at [201, 81] on link "Інформація" at bounding box center [206, 85] width 77 height 27
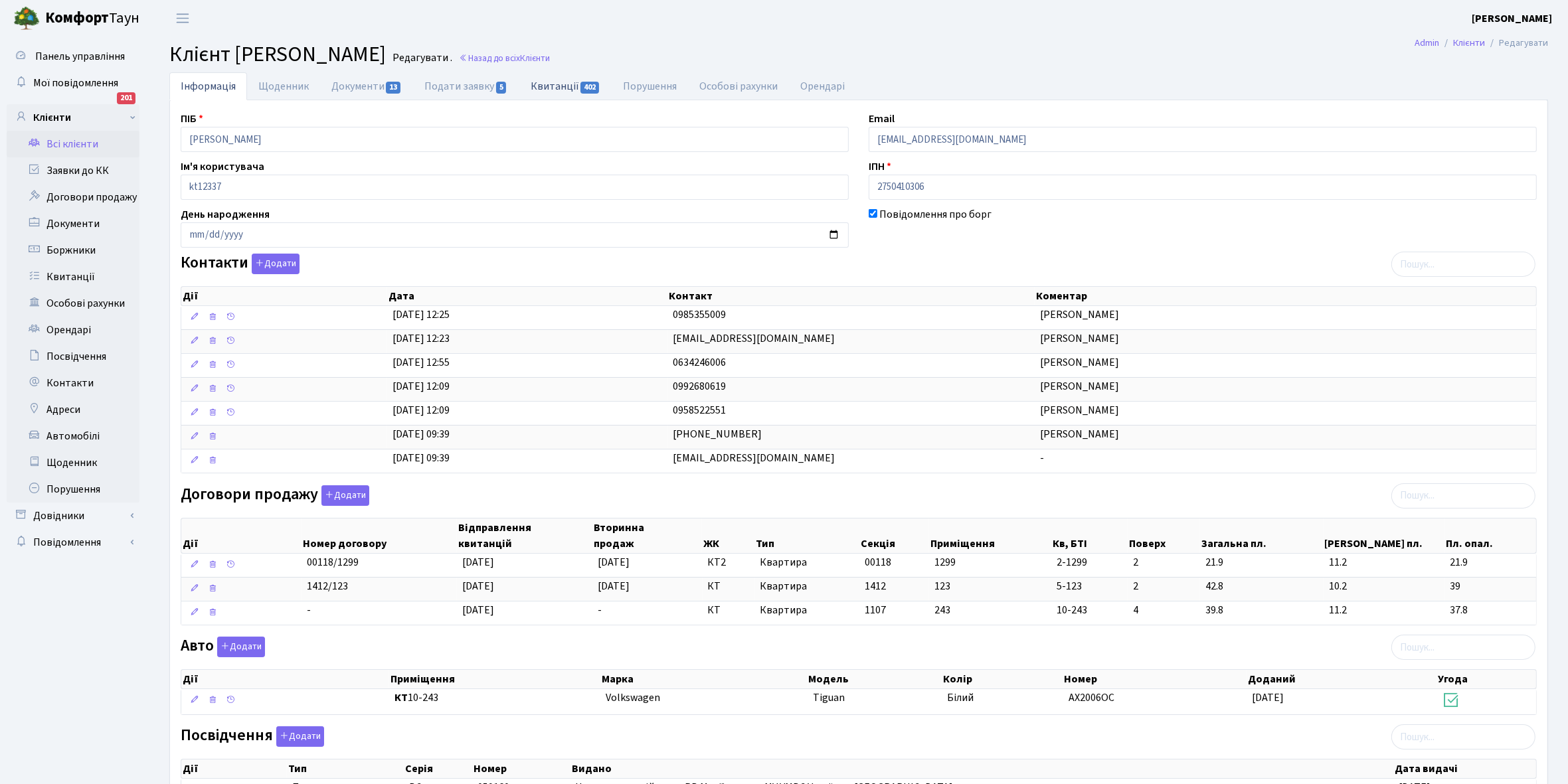
click at [552, 87] on link "Квитанції 402" at bounding box center [566, 86] width 93 height 27
select select "25"
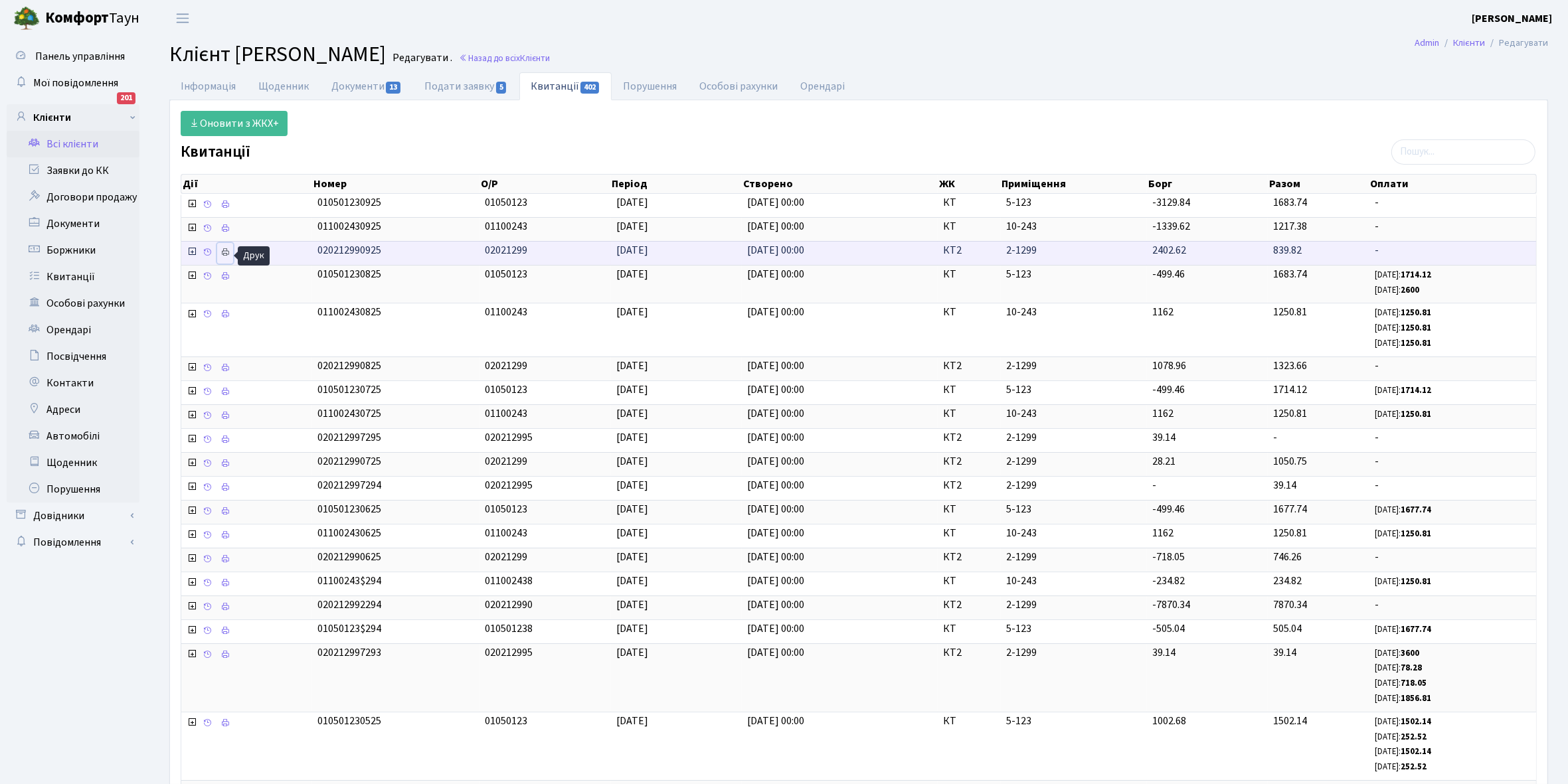
click at [227, 254] on icon at bounding box center [225, 252] width 10 height 10
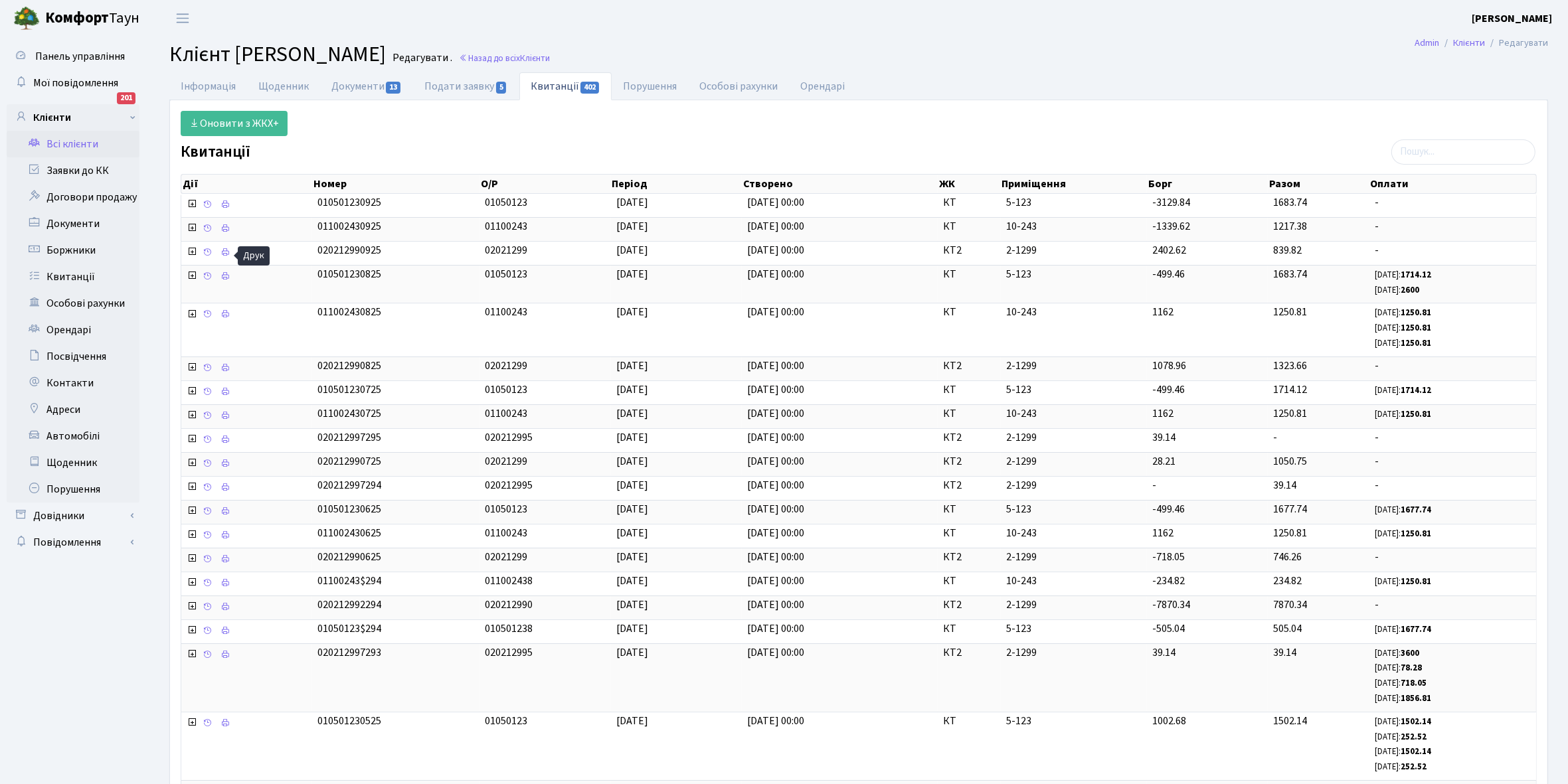
click at [78, 140] on link "Всі клієнти" at bounding box center [73, 144] width 132 height 26
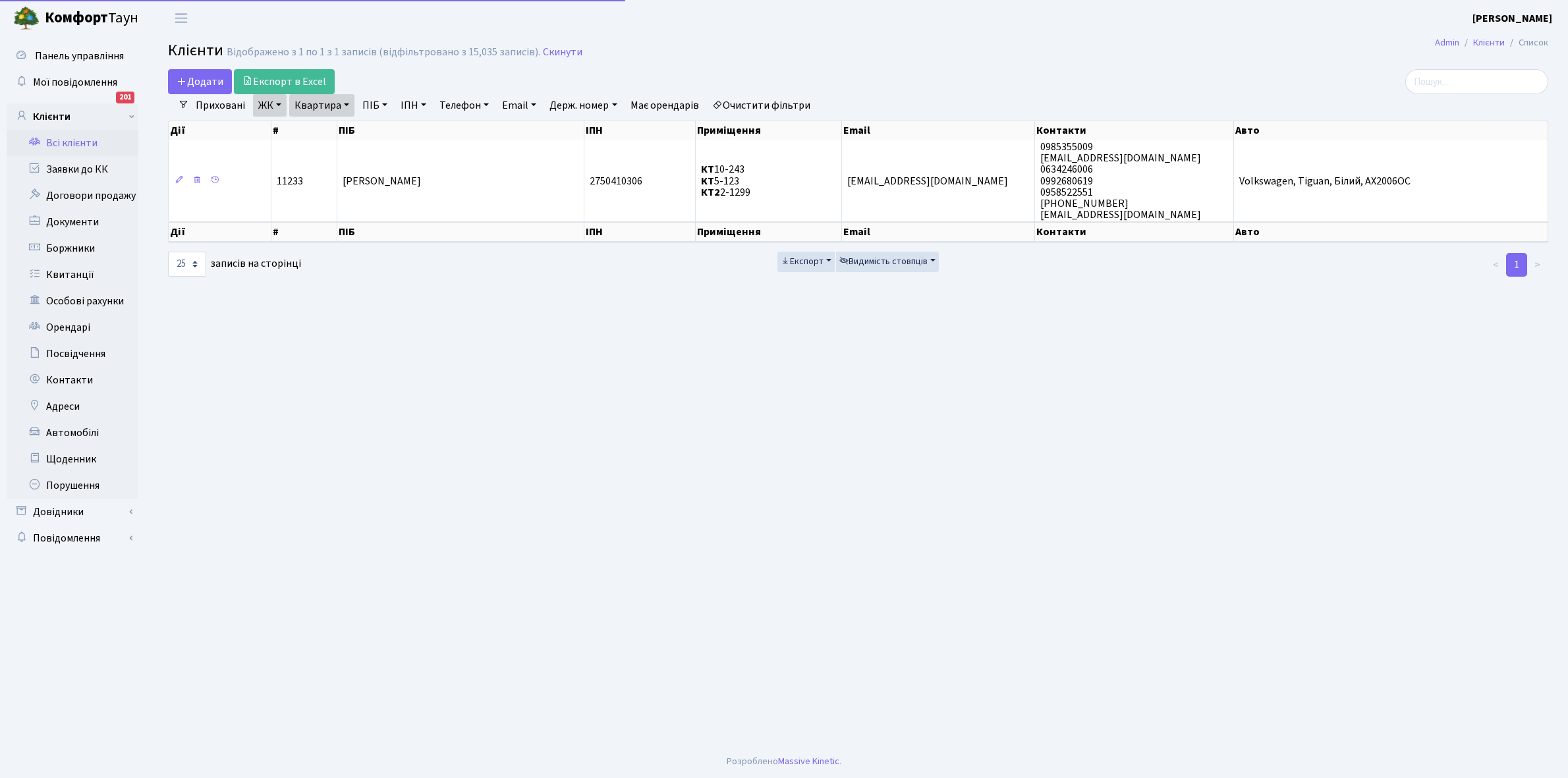
select select "25"
click at [344, 104] on link "Квартира" at bounding box center [321, 105] width 65 height 22
click at [341, 129] on input "2-1299" at bounding box center [328, 131] width 77 height 25
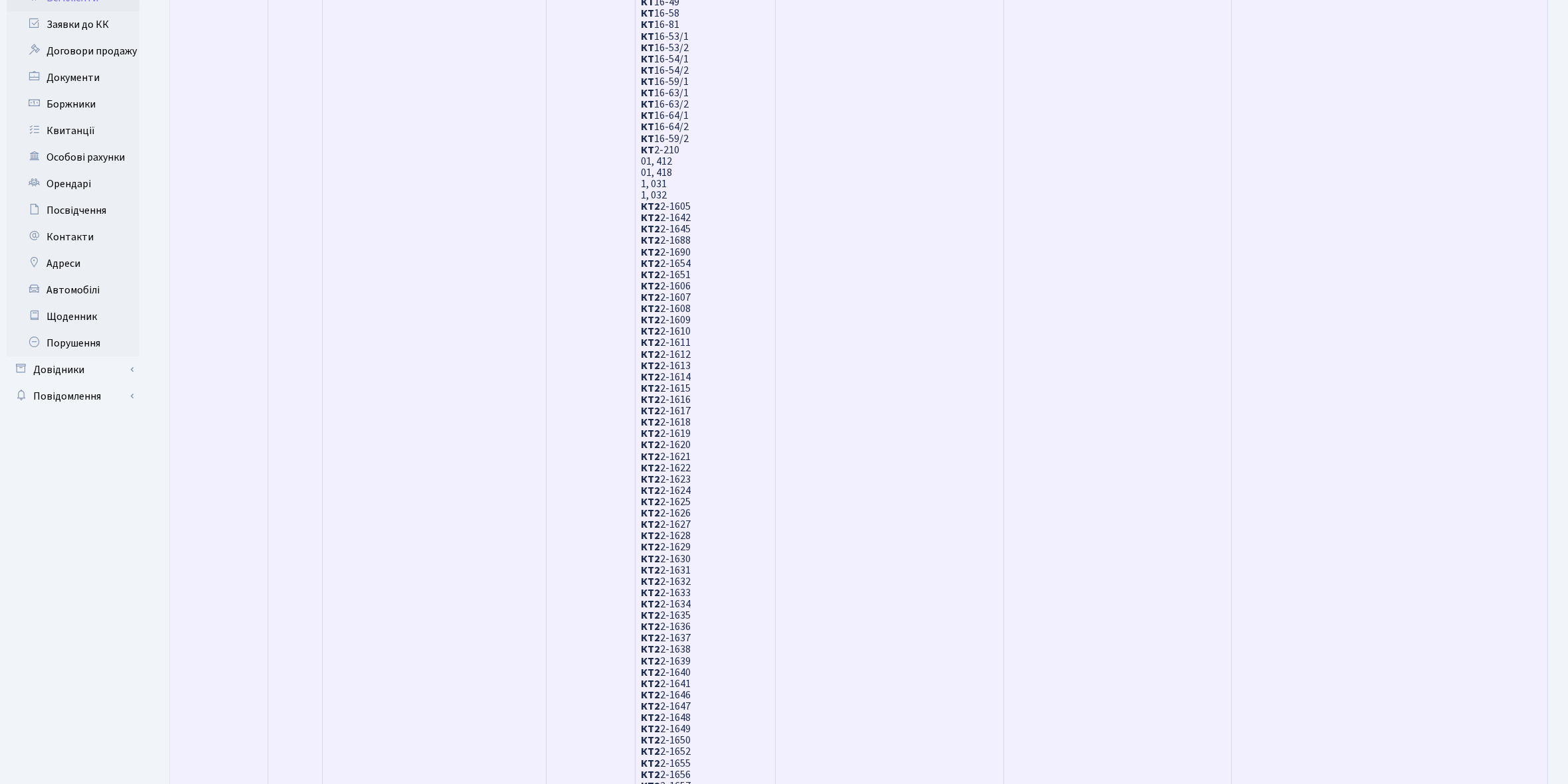
scroll to position [32, 0]
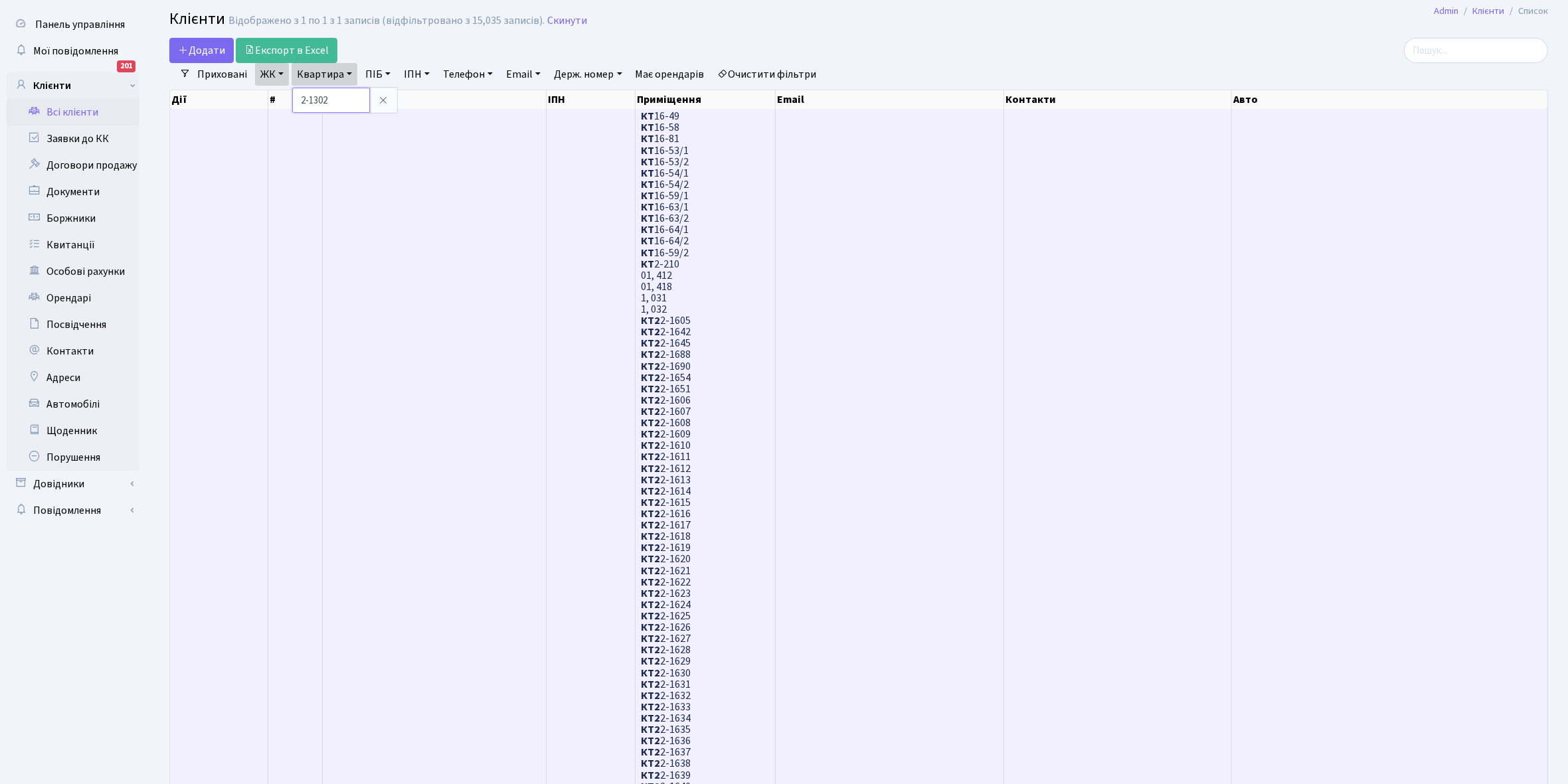
type input "2-1302"
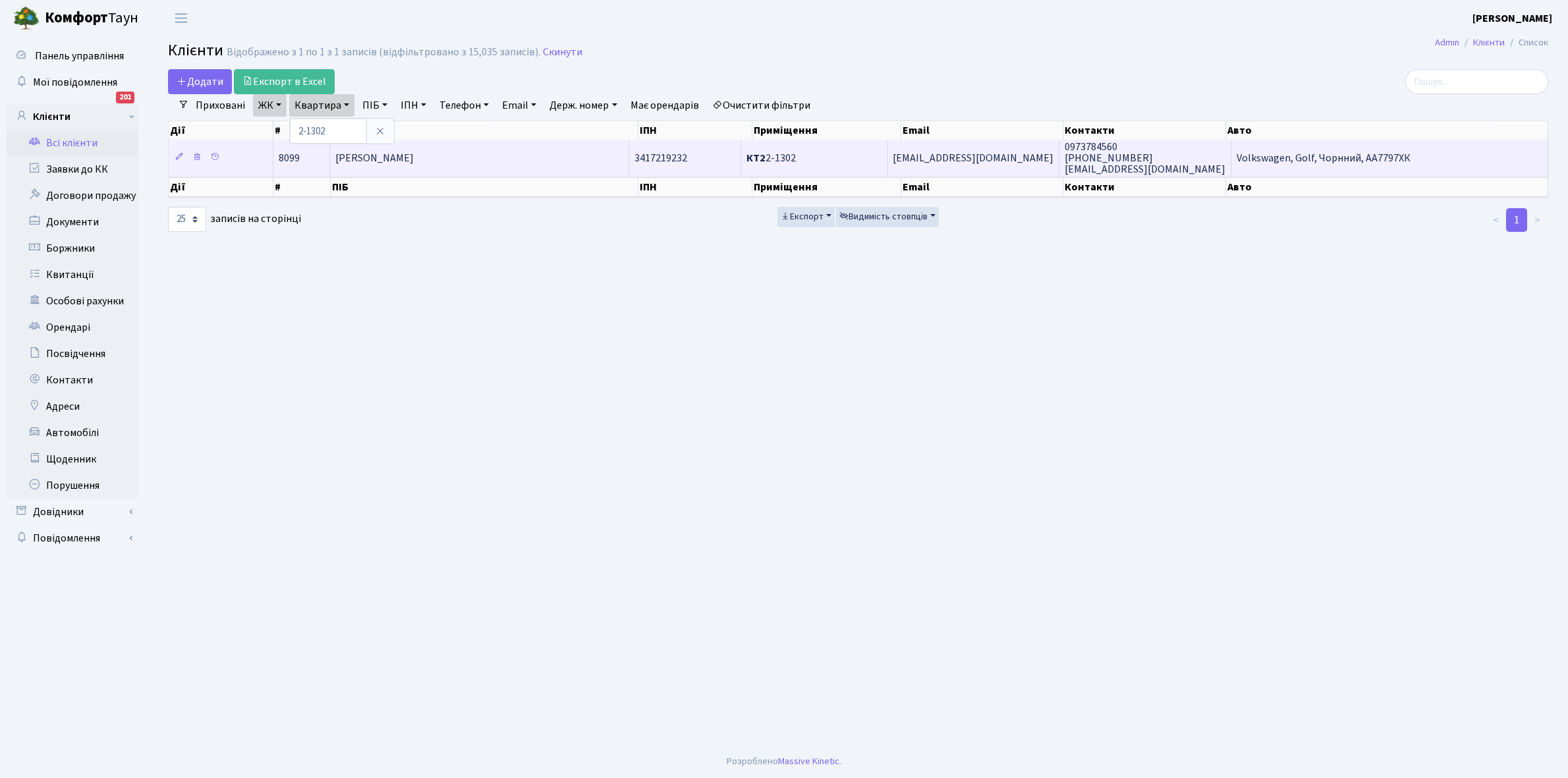
click at [511, 155] on td "[PERSON_NAME]" at bounding box center [480, 157] width 300 height 36
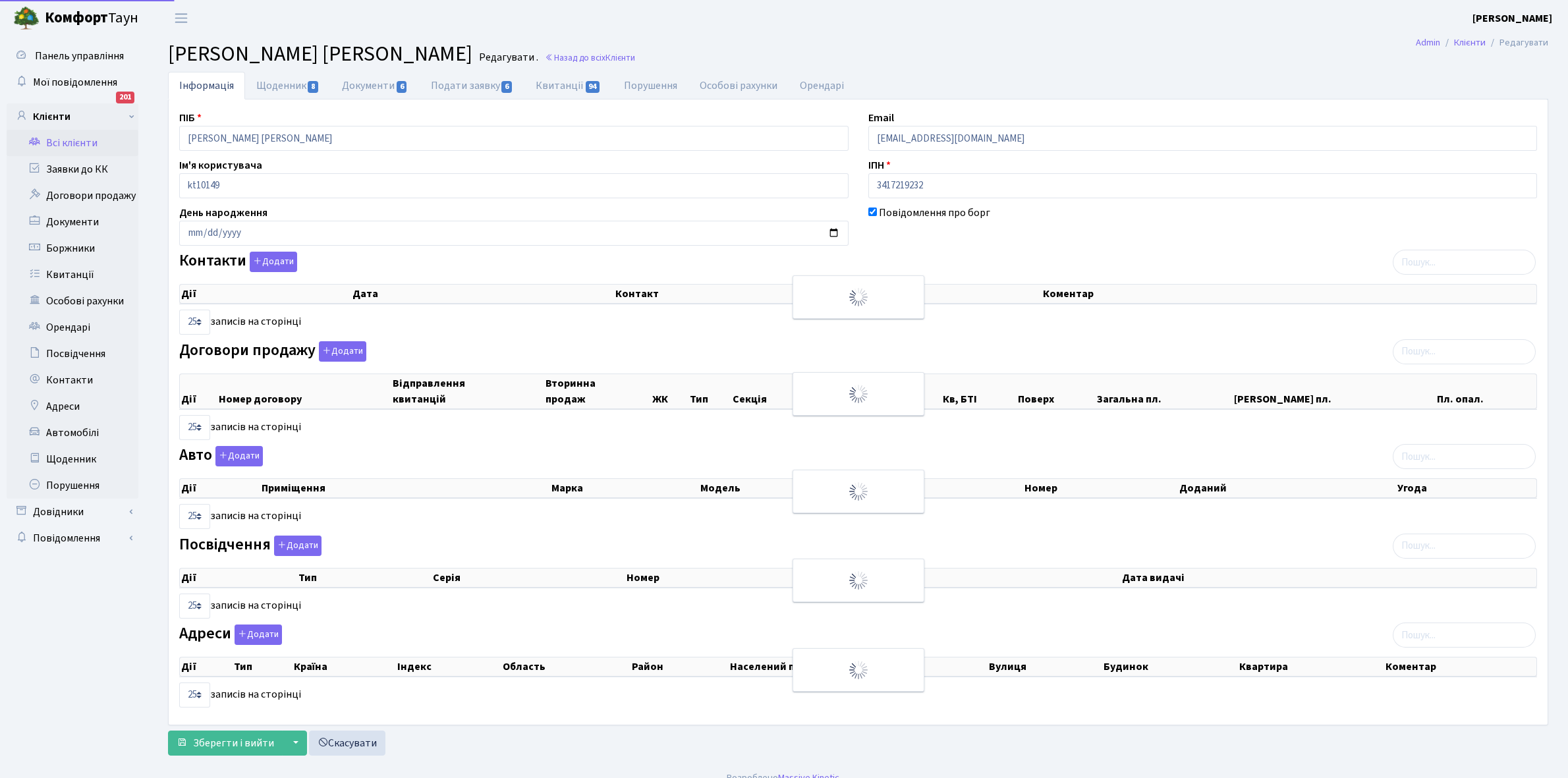
select select "25"
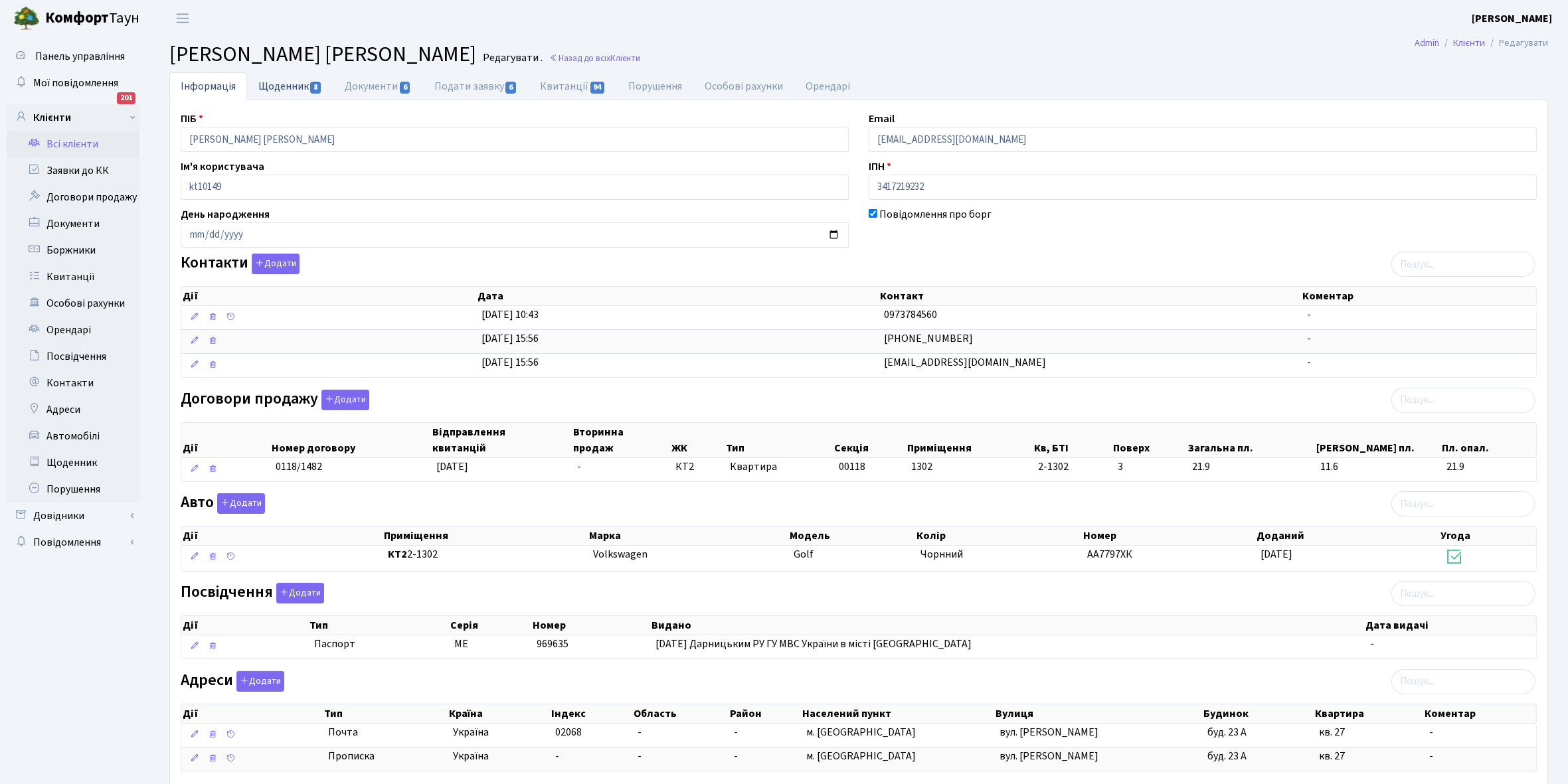
click at [274, 83] on link "Щоденник 8" at bounding box center [290, 86] width 86 height 27
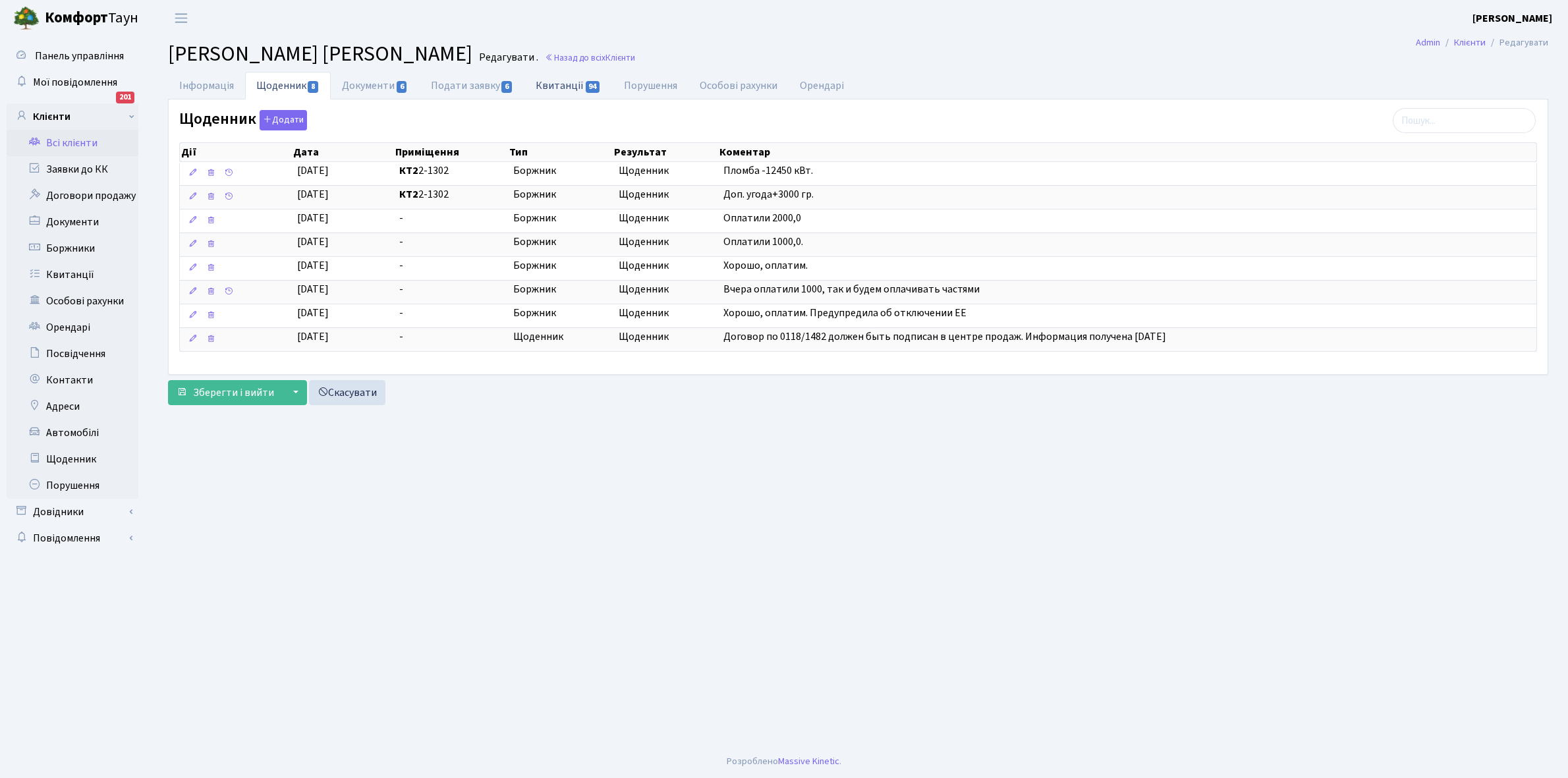
click at [558, 86] on link "Квитанції 94" at bounding box center [568, 85] width 88 height 27
select select "25"
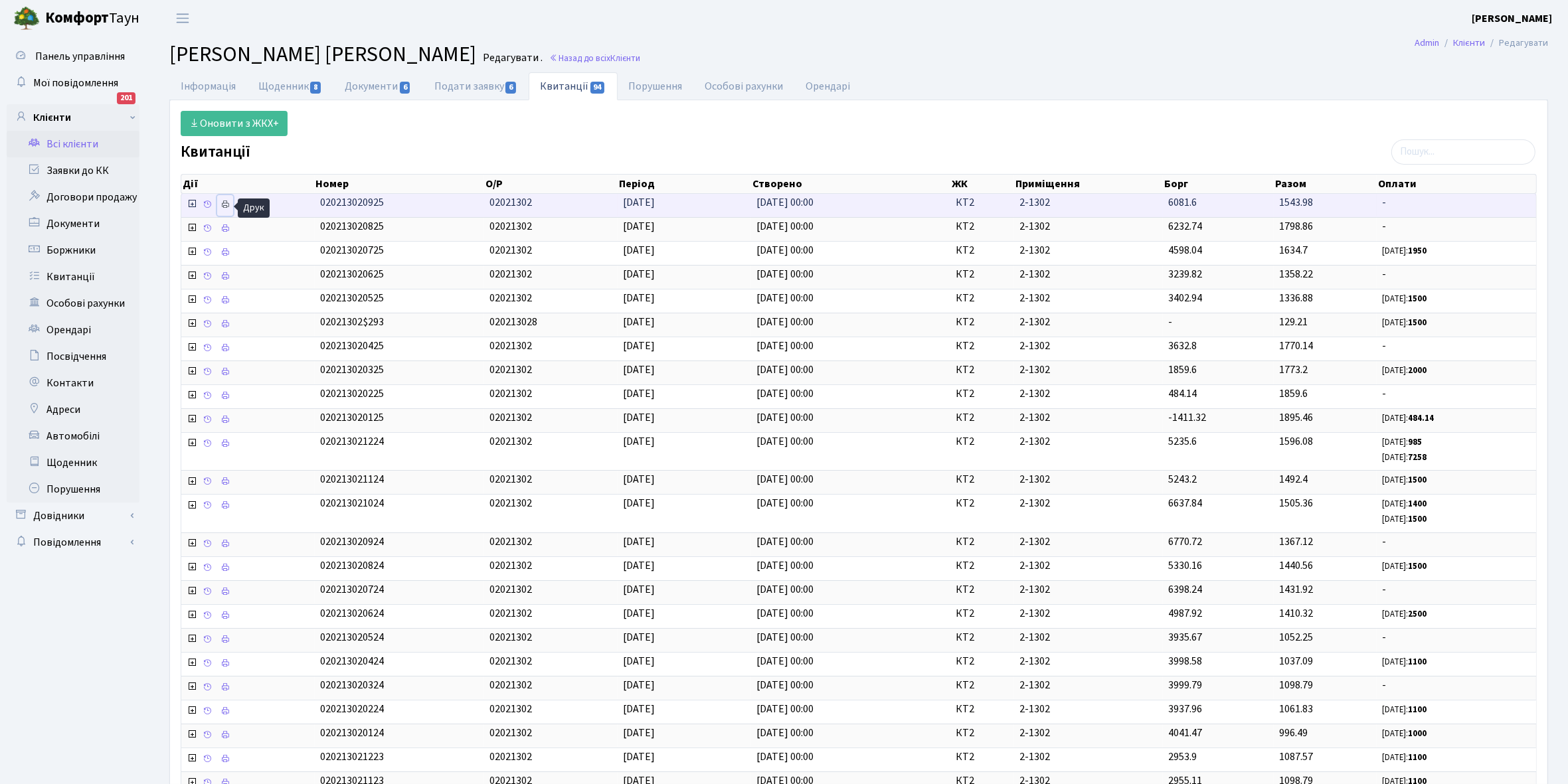
click at [228, 207] on icon at bounding box center [225, 205] width 10 height 10
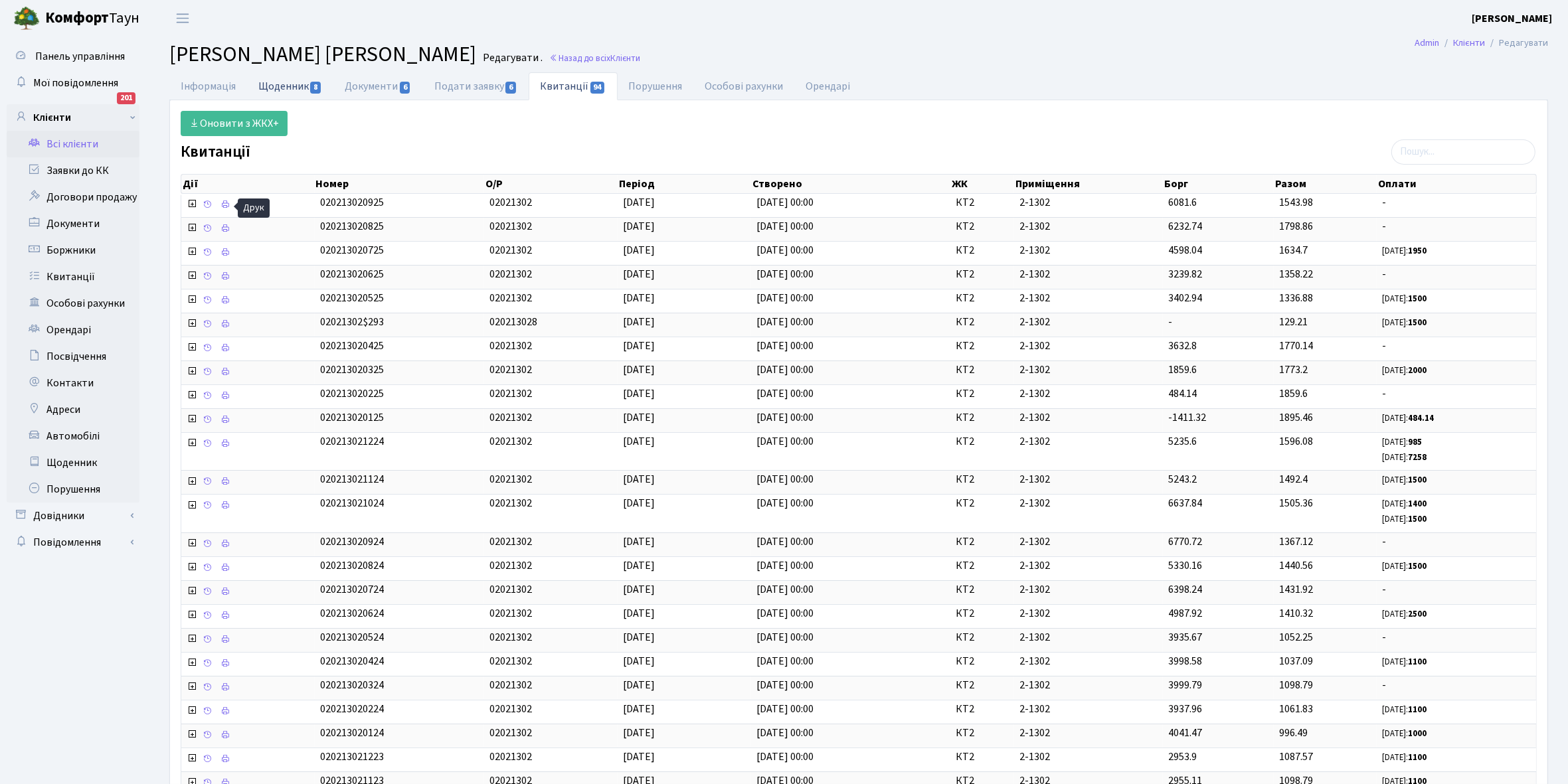
click at [279, 85] on link "Щоденник 8" at bounding box center [290, 86] width 86 height 27
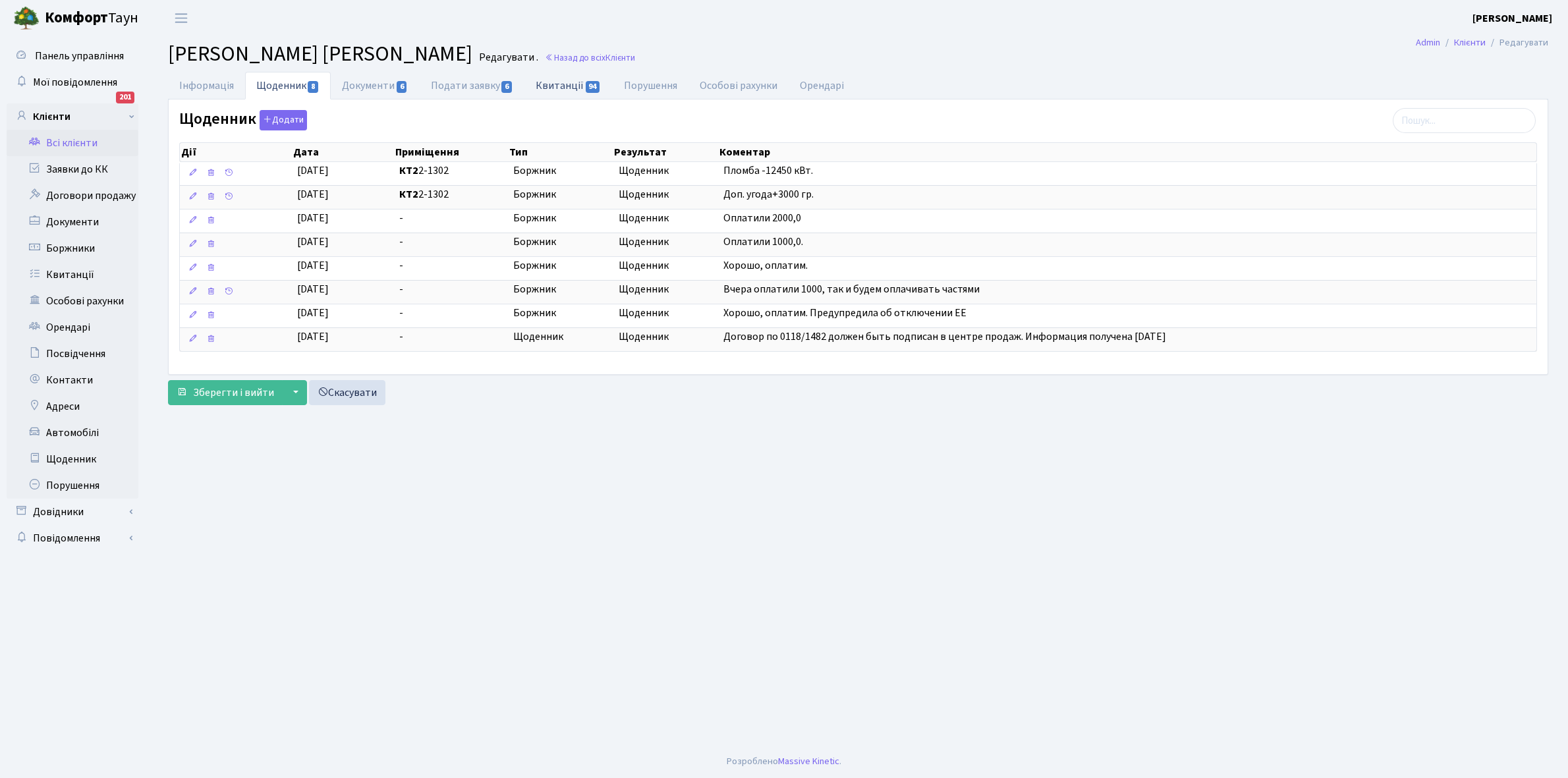
click at [557, 86] on link "Квитанції 94" at bounding box center [568, 85] width 88 height 27
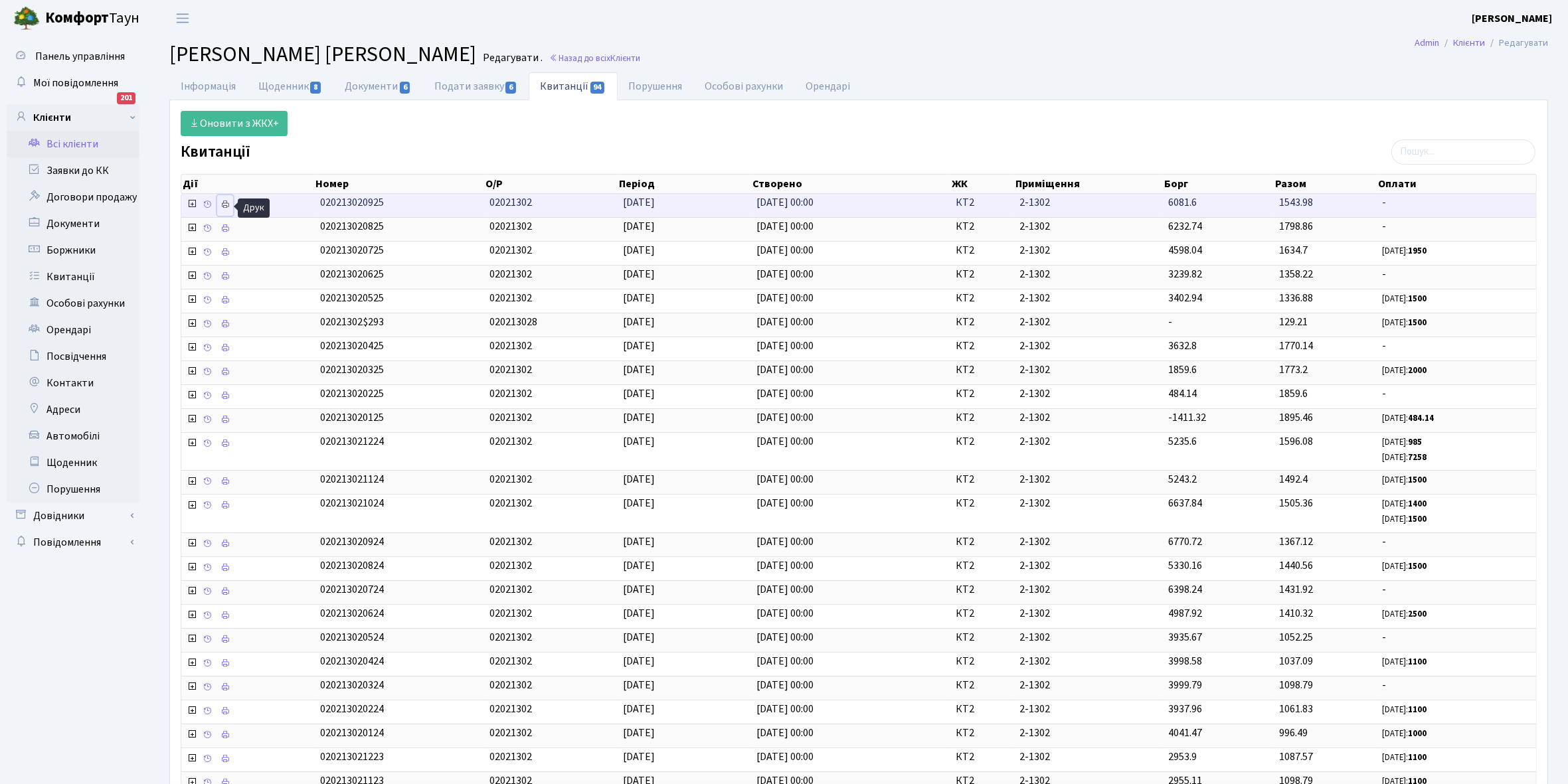
click at [229, 204] on icon at bounding box center [225, 205] width 10 height 10
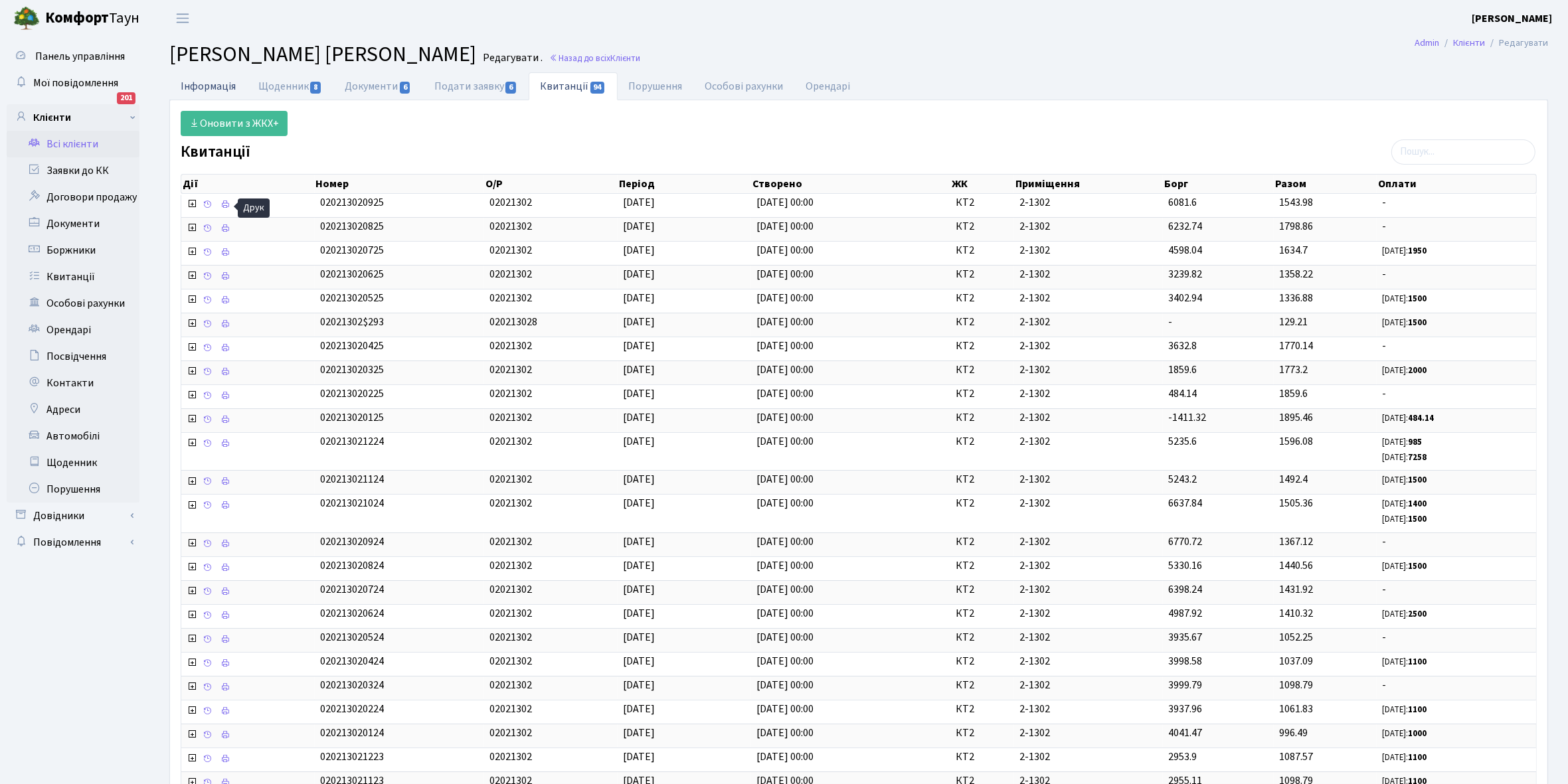
click at [198, 85] on link "Інформація" at bounding box center [207, 86] width 77 height 27
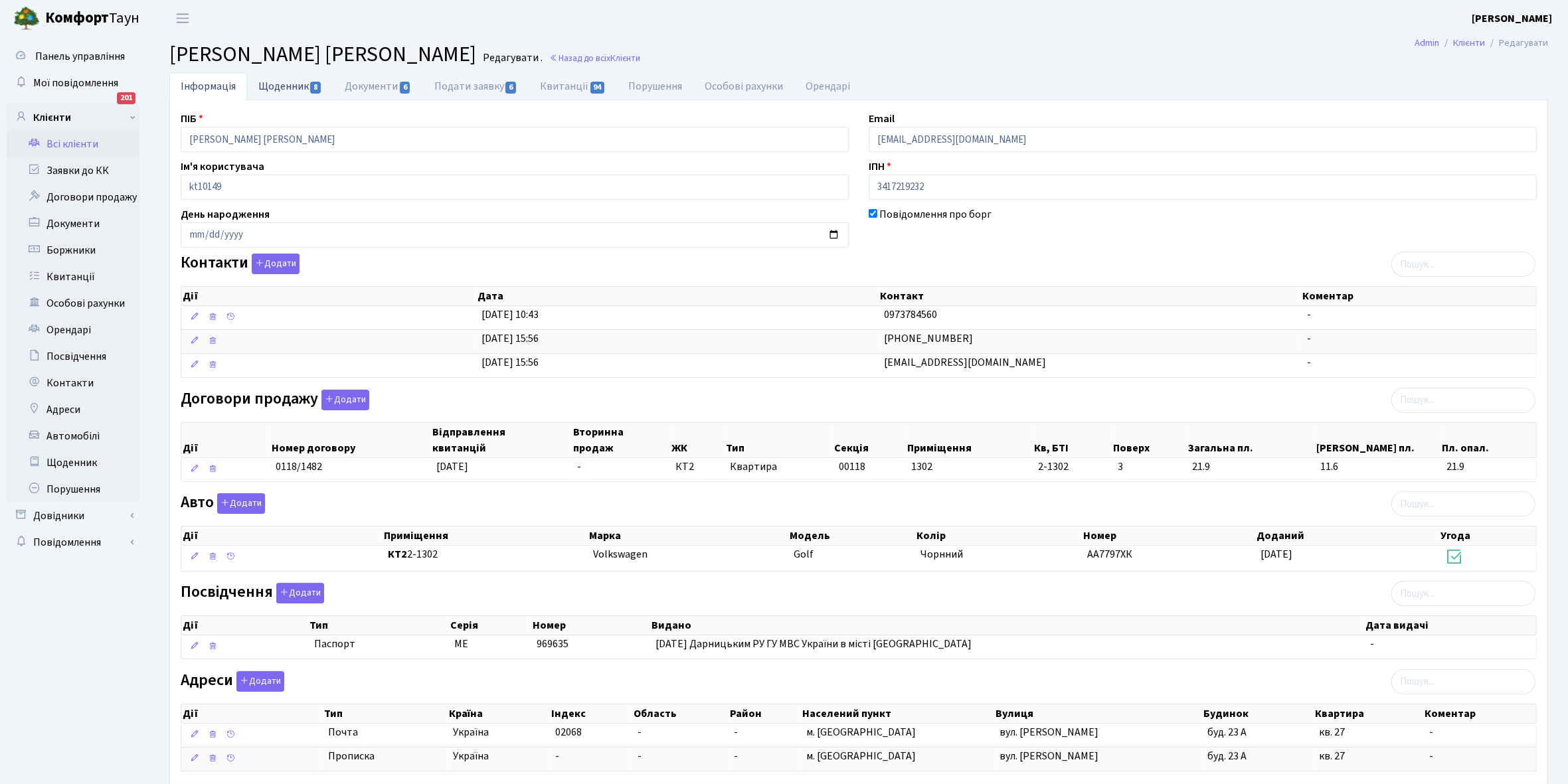
click at [284, 91] on link "Щоденник 8" at bounding box center [290, 86] width 86 height 27
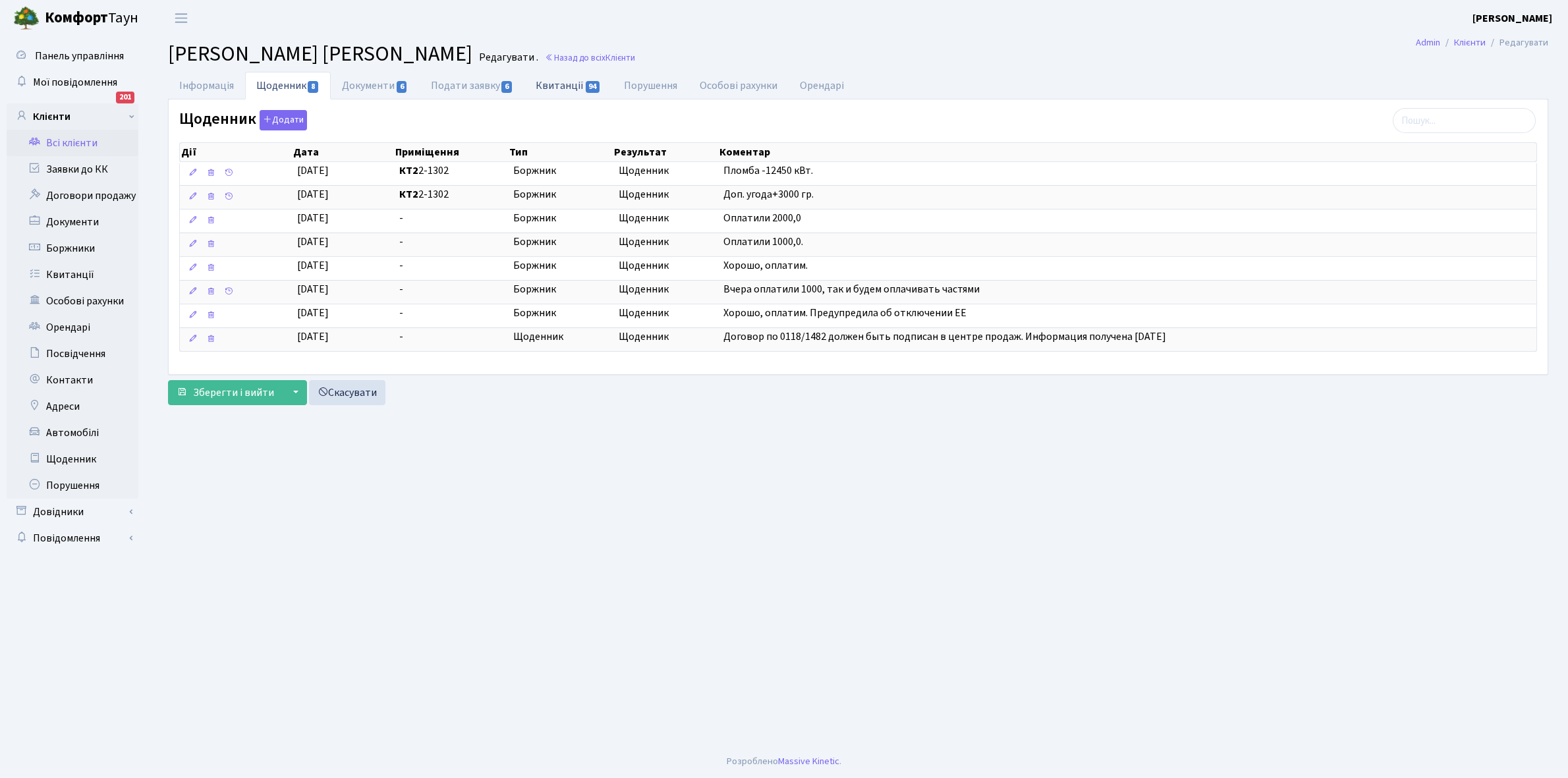
click at [552, 86] on link "Квитанції 94" at bounding box center [568, 85] width 88 height 27
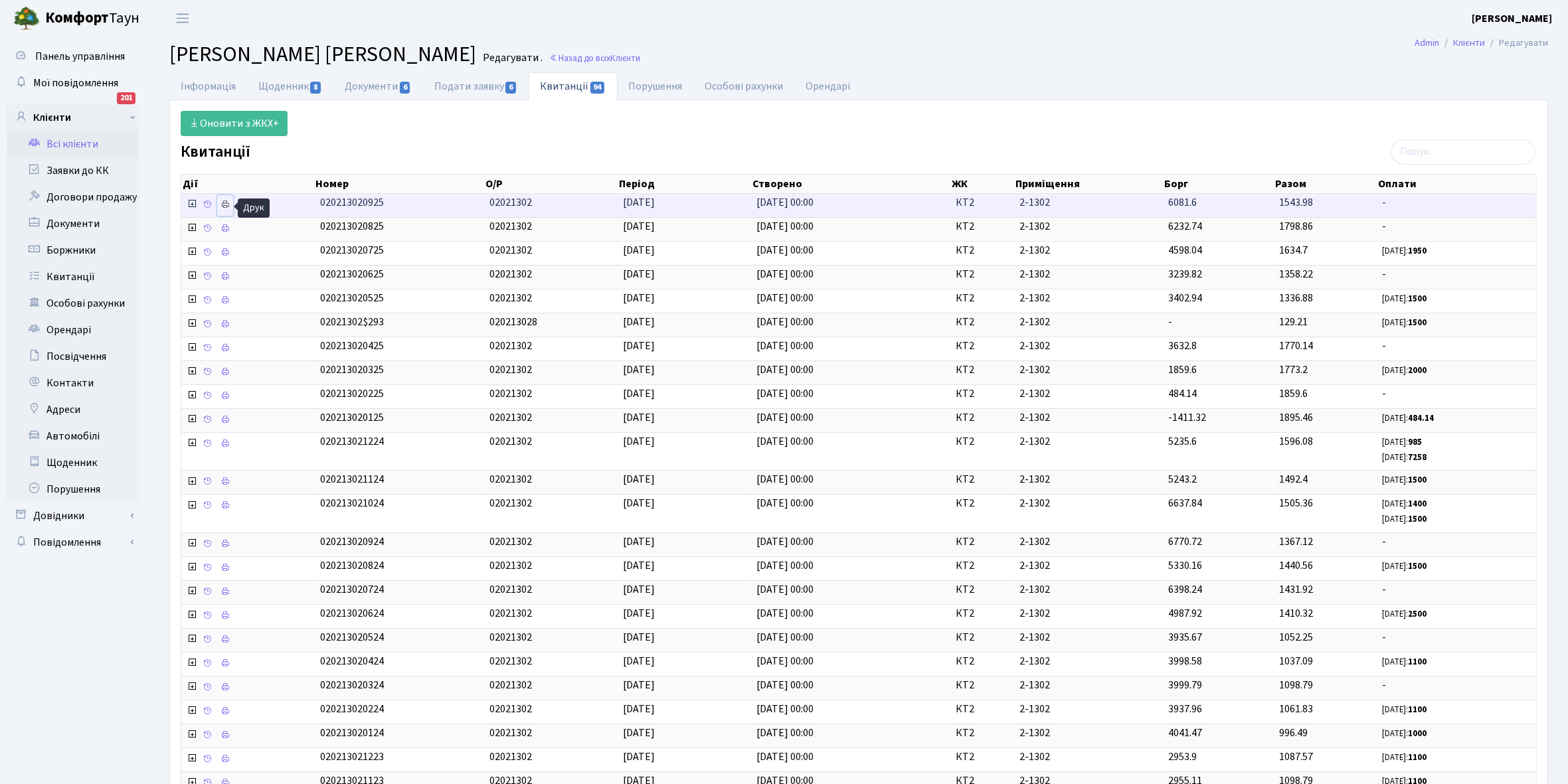
click at [229, 208] on icon at bounding box center [225, 205] width 10 height 10
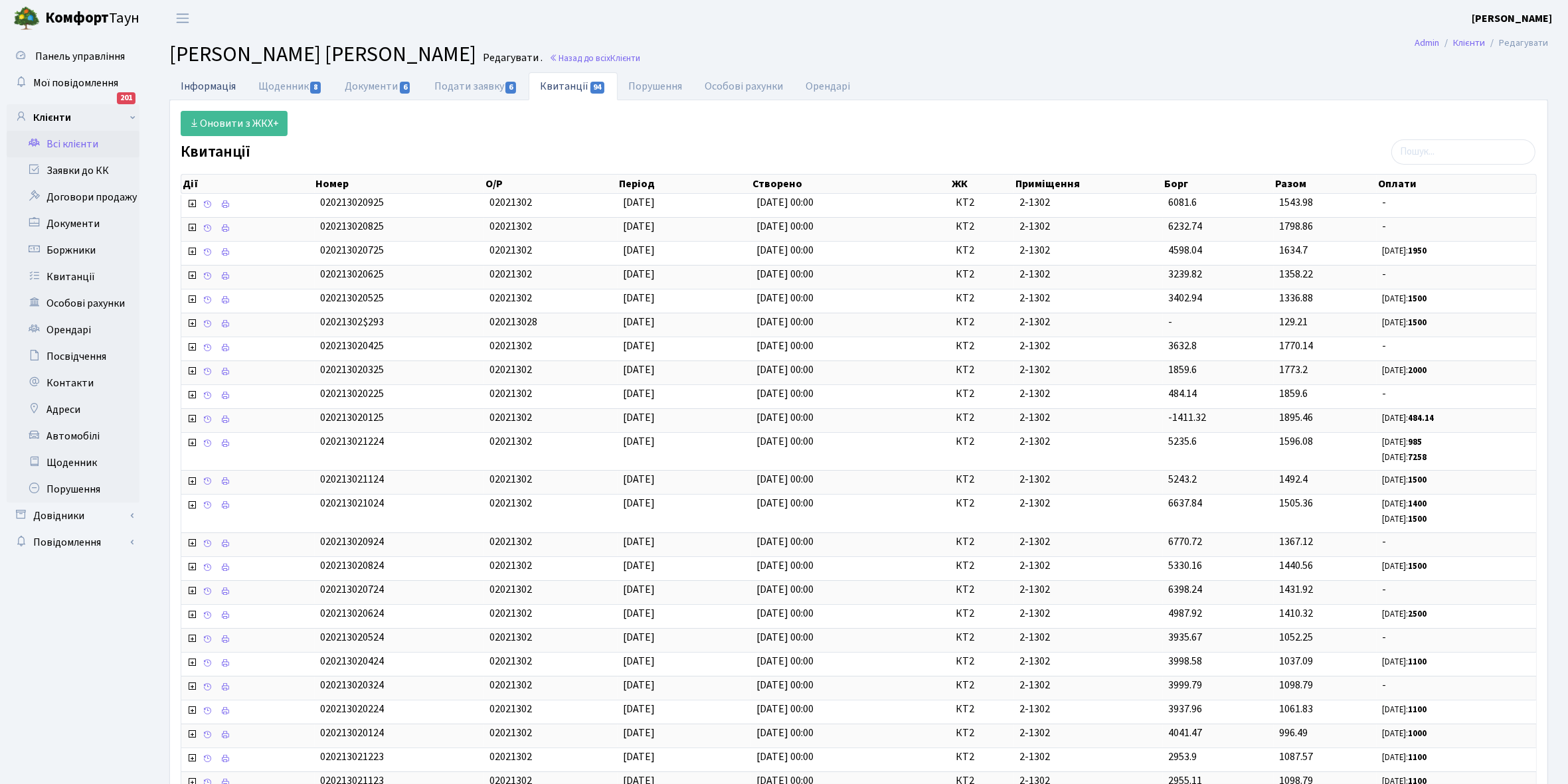
click at [203, 85] on link "Інформація" at bounding box center [207, 86] width 77 height 27
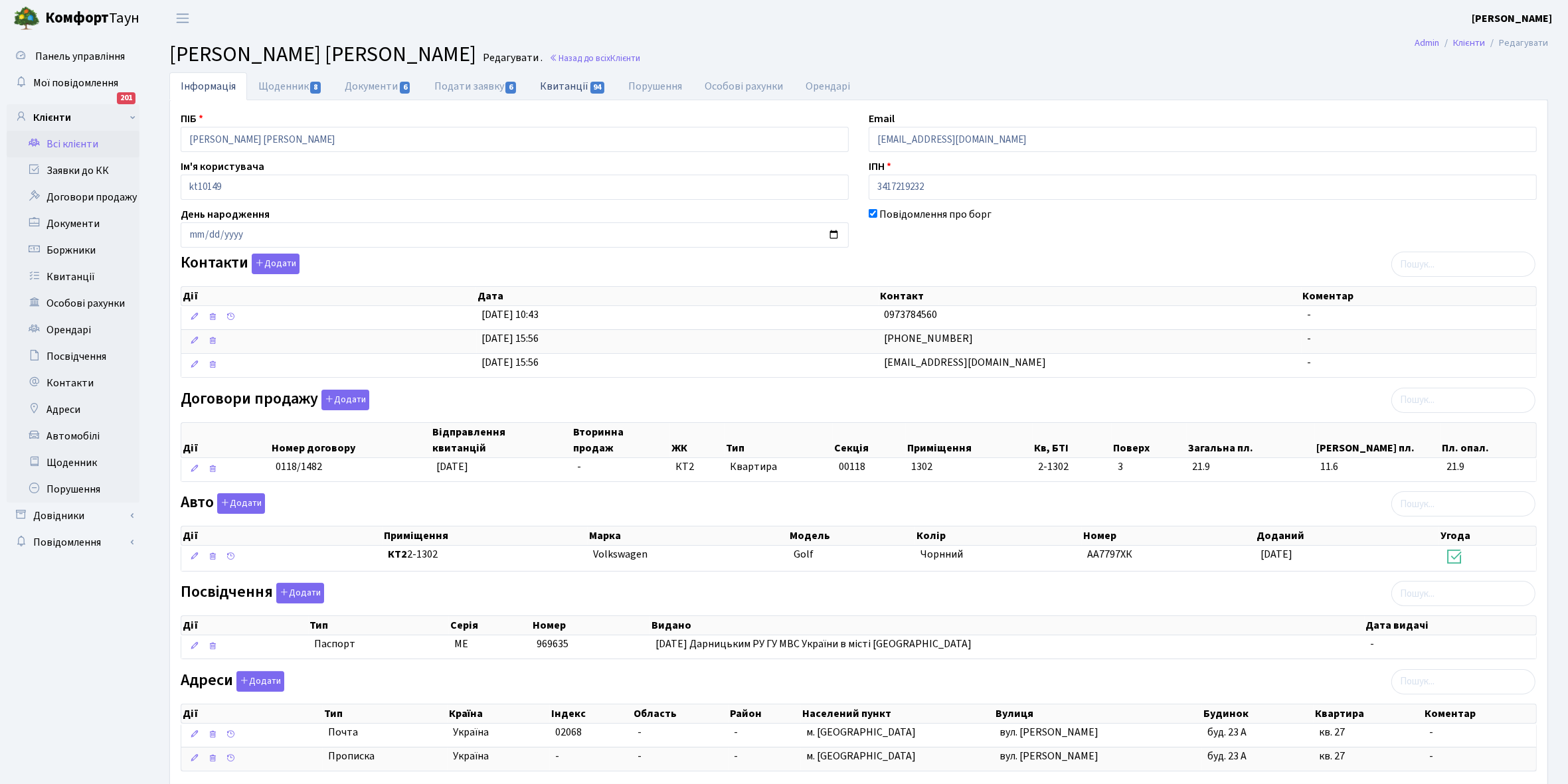
click at [565, 88] on link "Квитанції 94" at bounding box center [573, 86] width 89 height 27
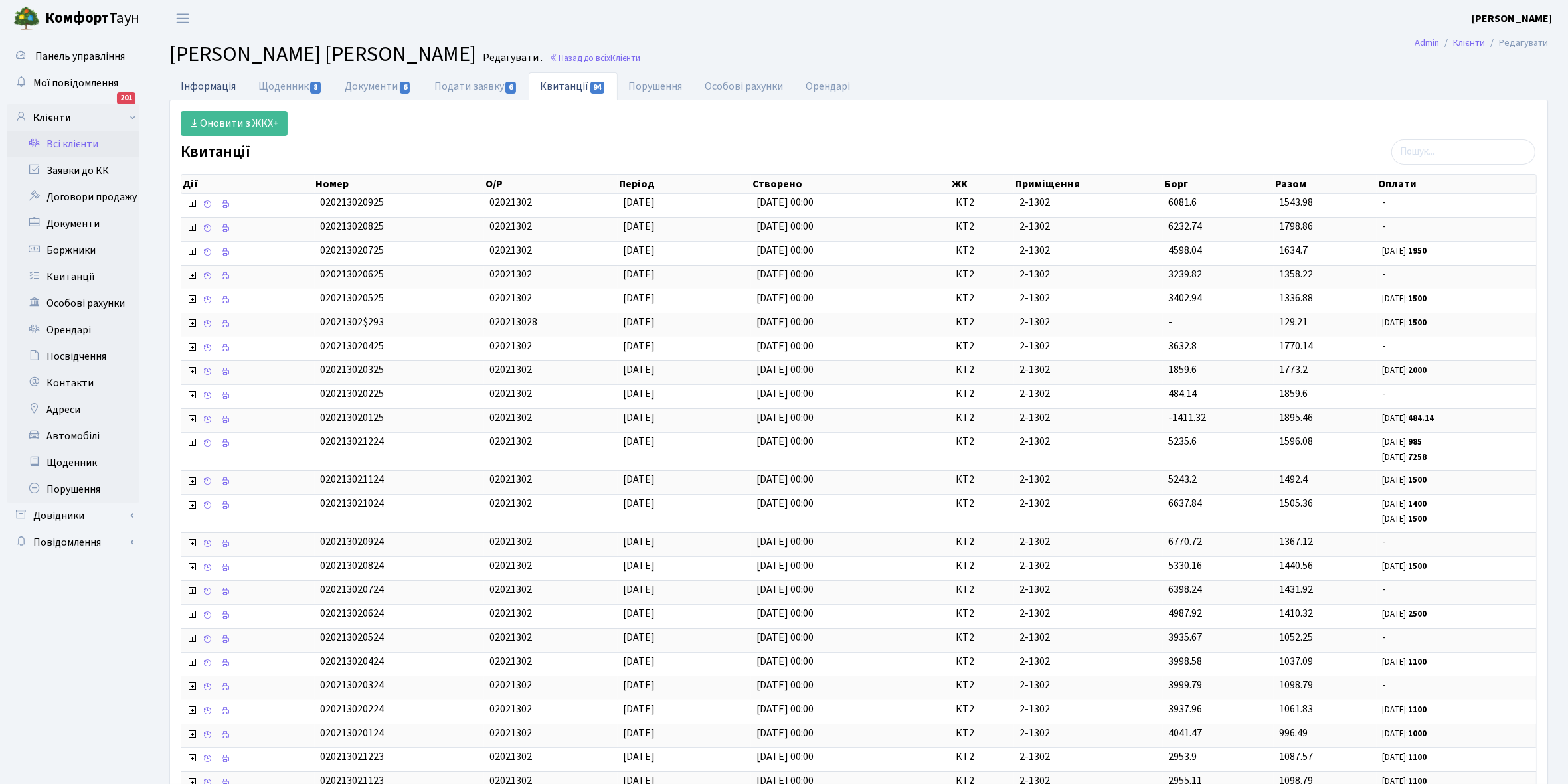
click at [203, 84] on link "Інформація" at bounding box center [207, 86] width 77 height 27
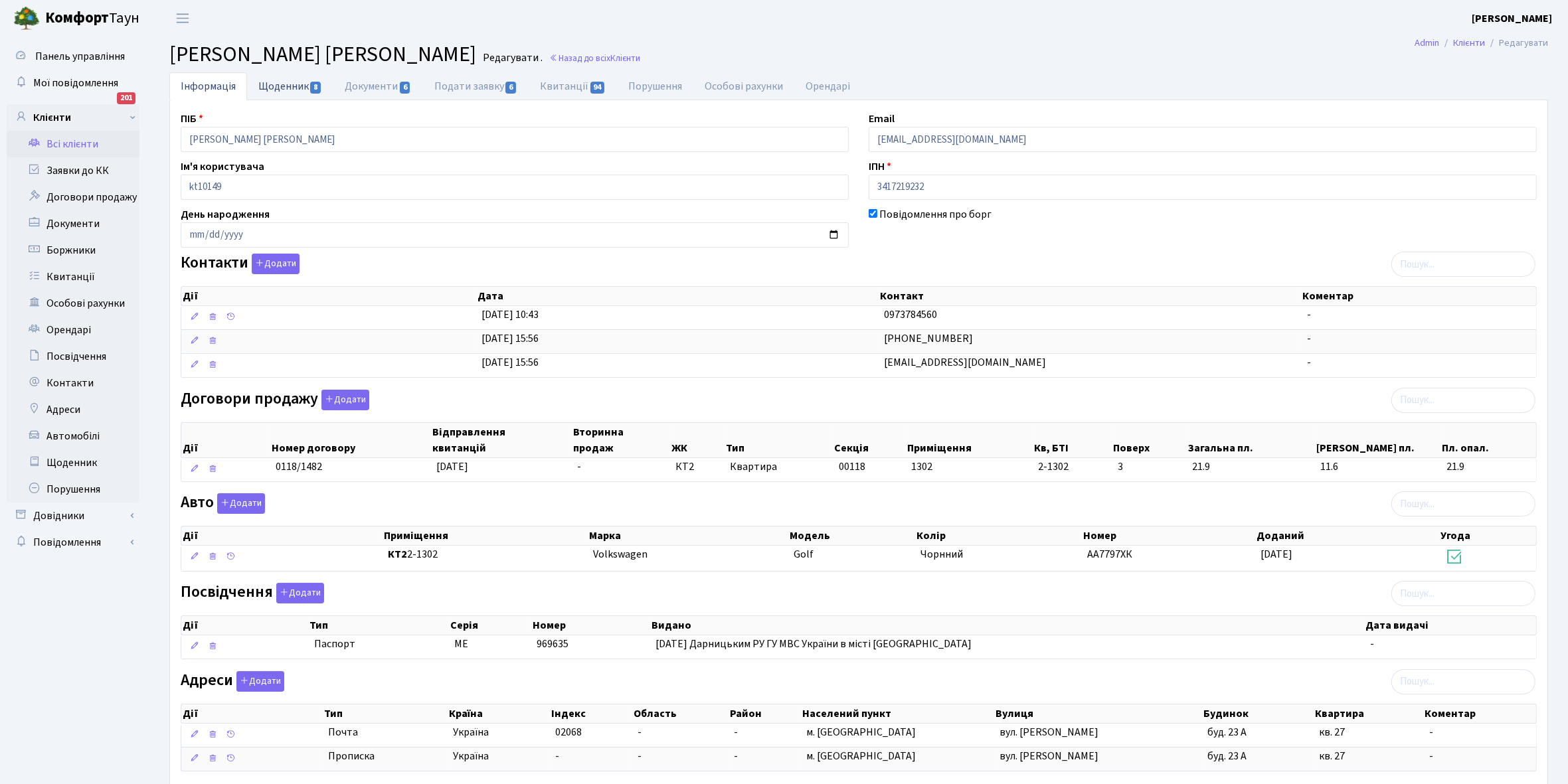
click at [269, 85] on link "Щоденник 8" at bounding box center [290, 86] width 86 height 27
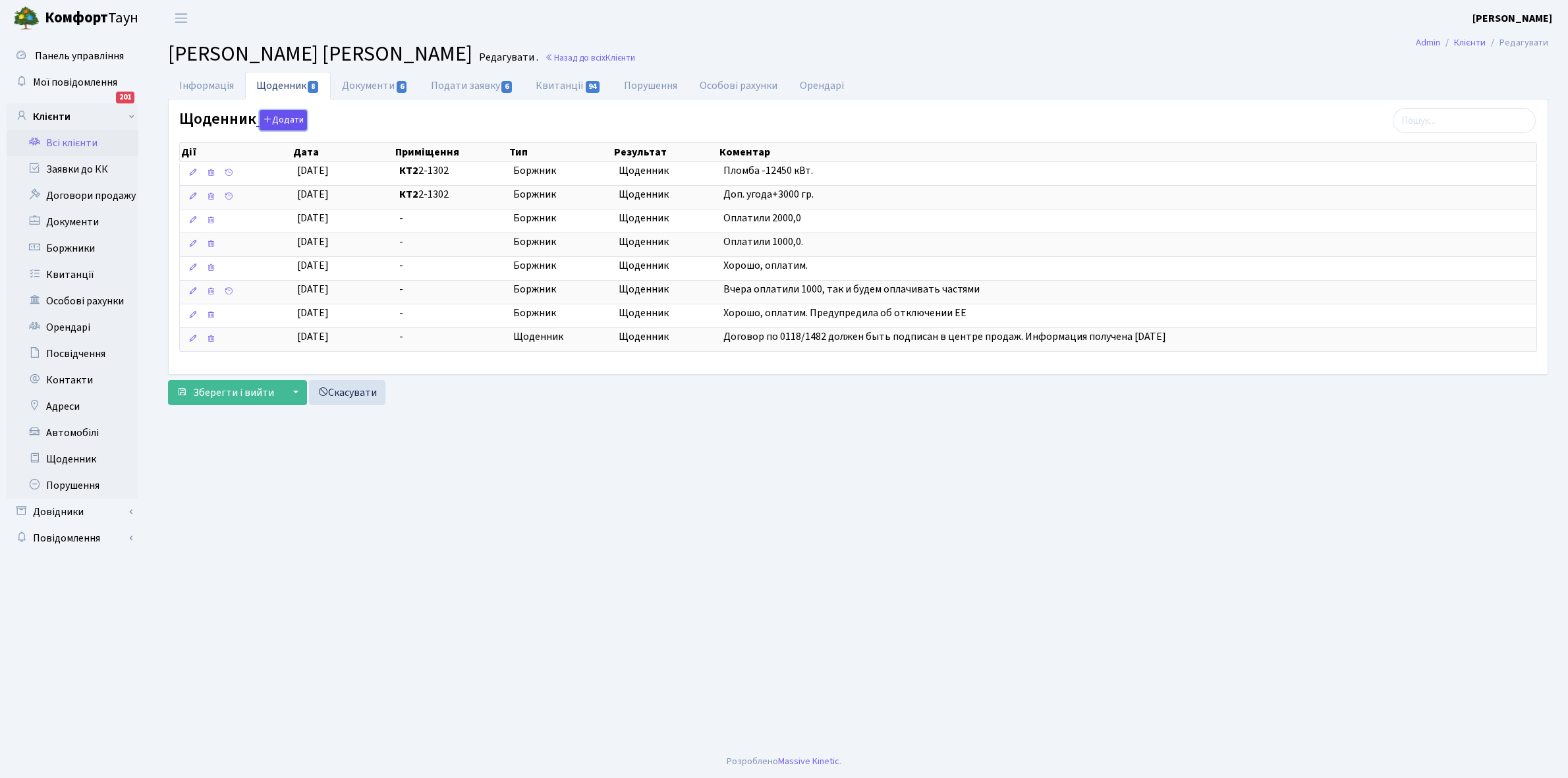
click at [285, 122] on button "Додати" at bounding box center [283, 120] width 47 height 21
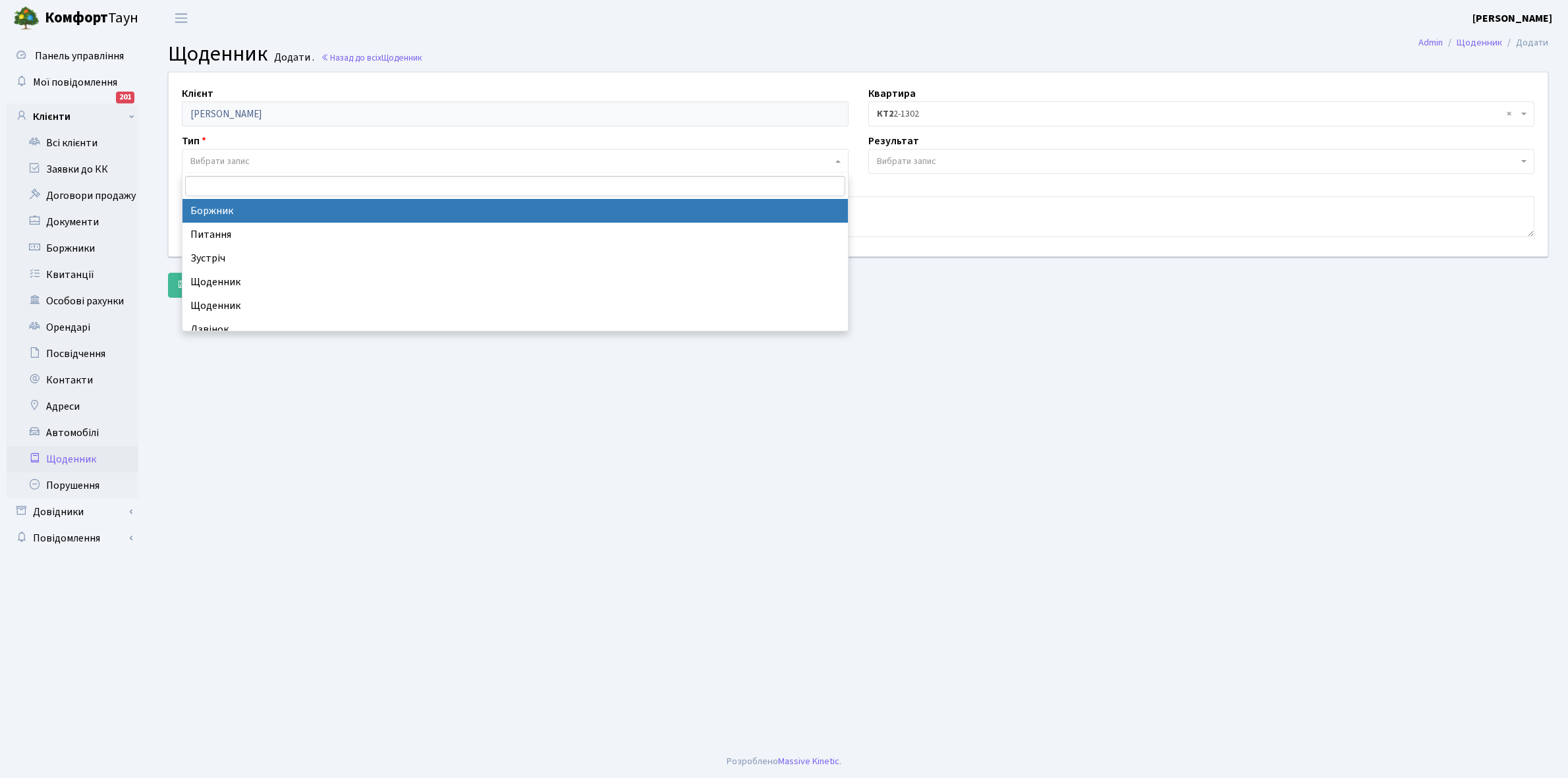
click at [265, 160] on span "Вибрати запис" at bounding box center [511, 161] width 642 height 13
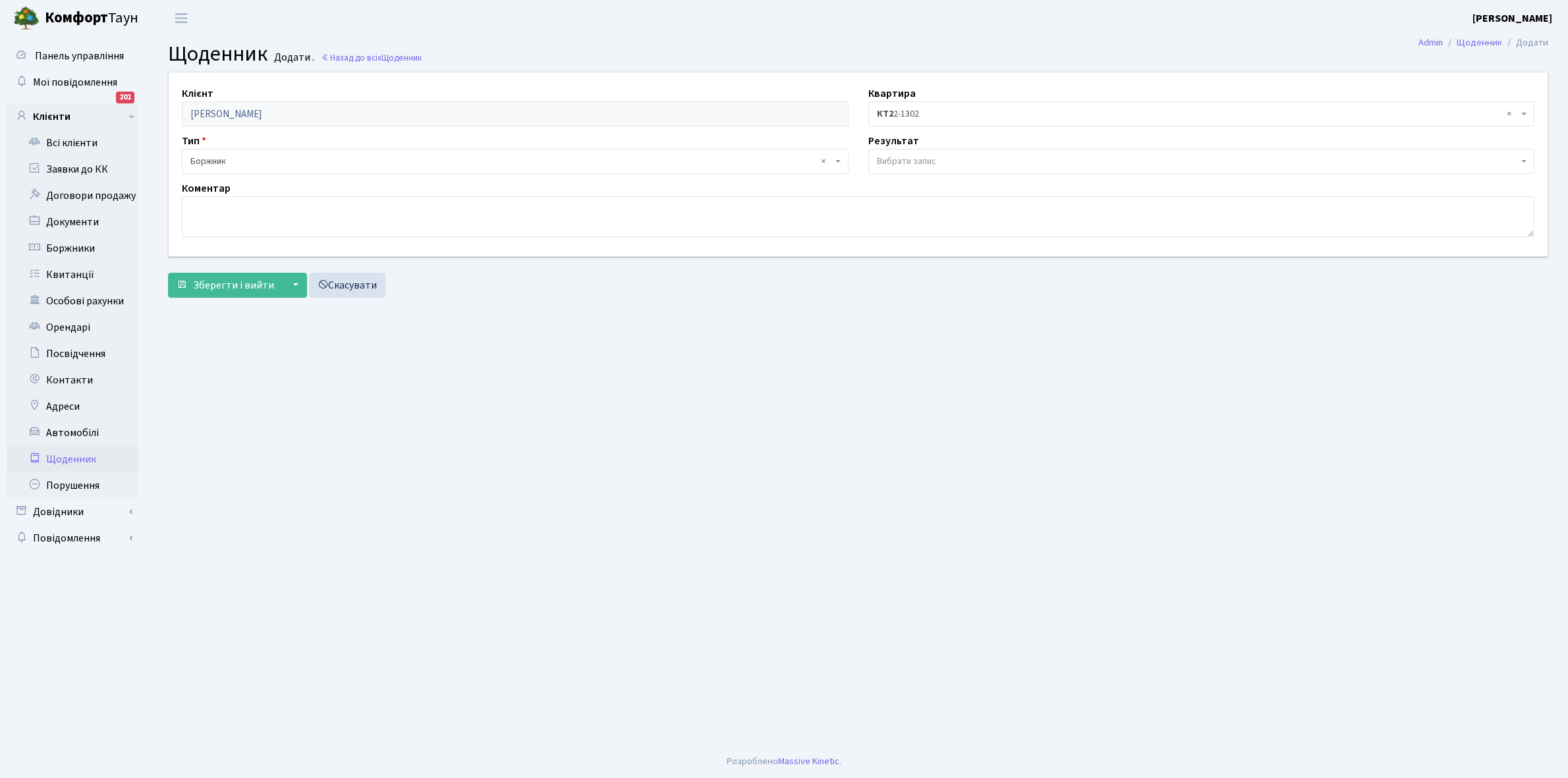
select select "189"
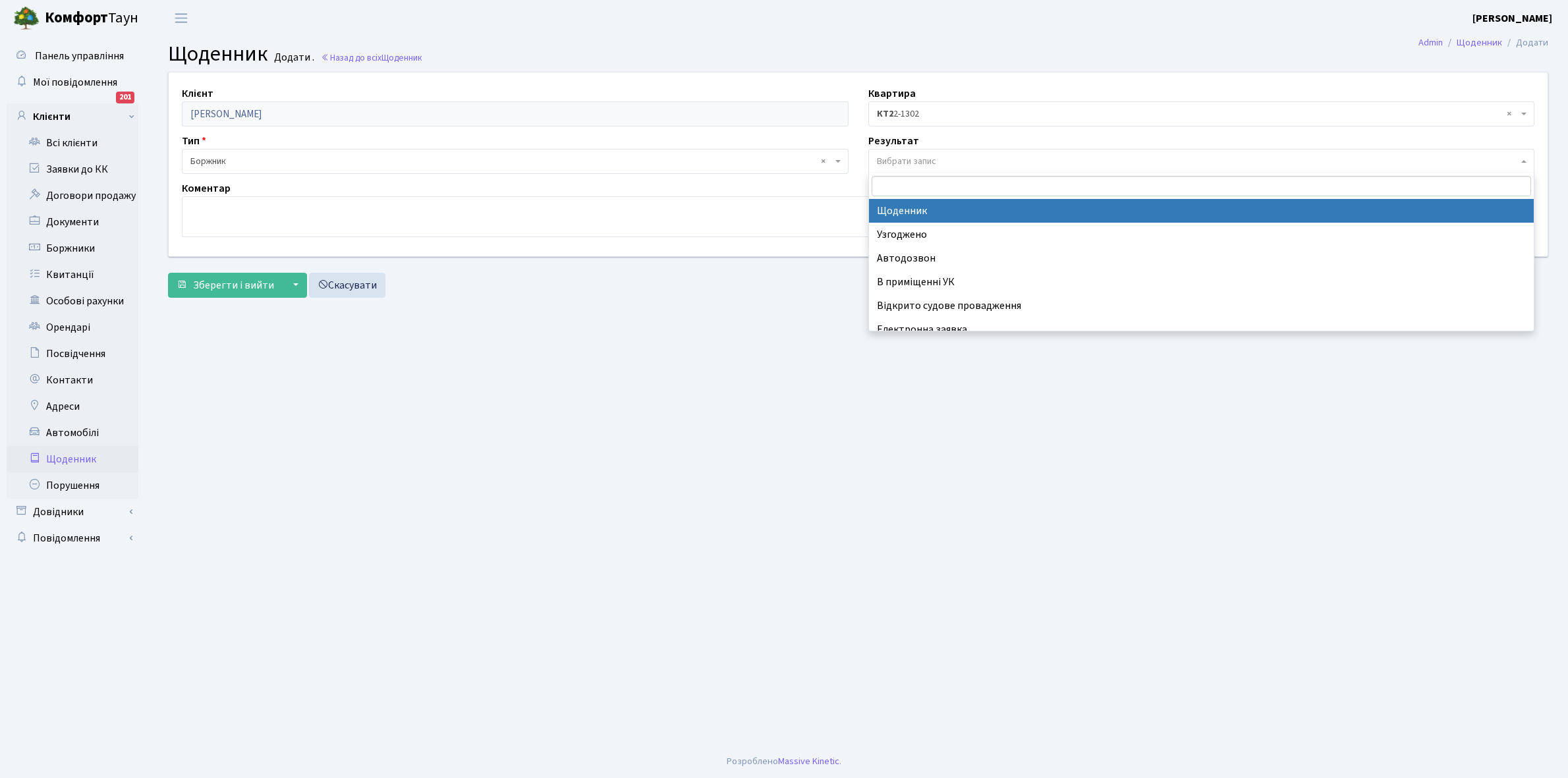
click at [957, 155] on span "Вибрати запис" at bounding box center [1198, 161] width 642 height 13
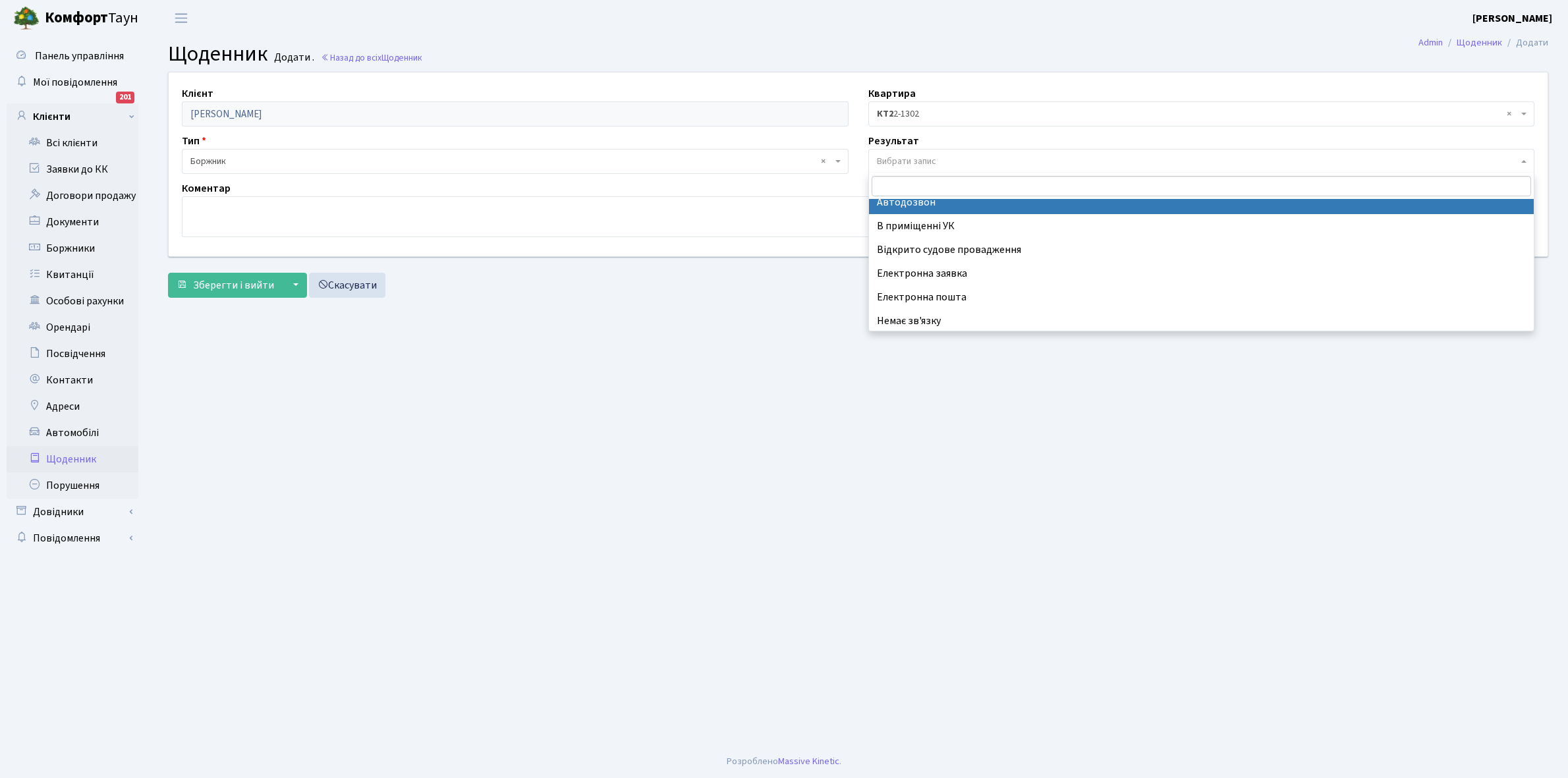
scroll to position [81, 0]
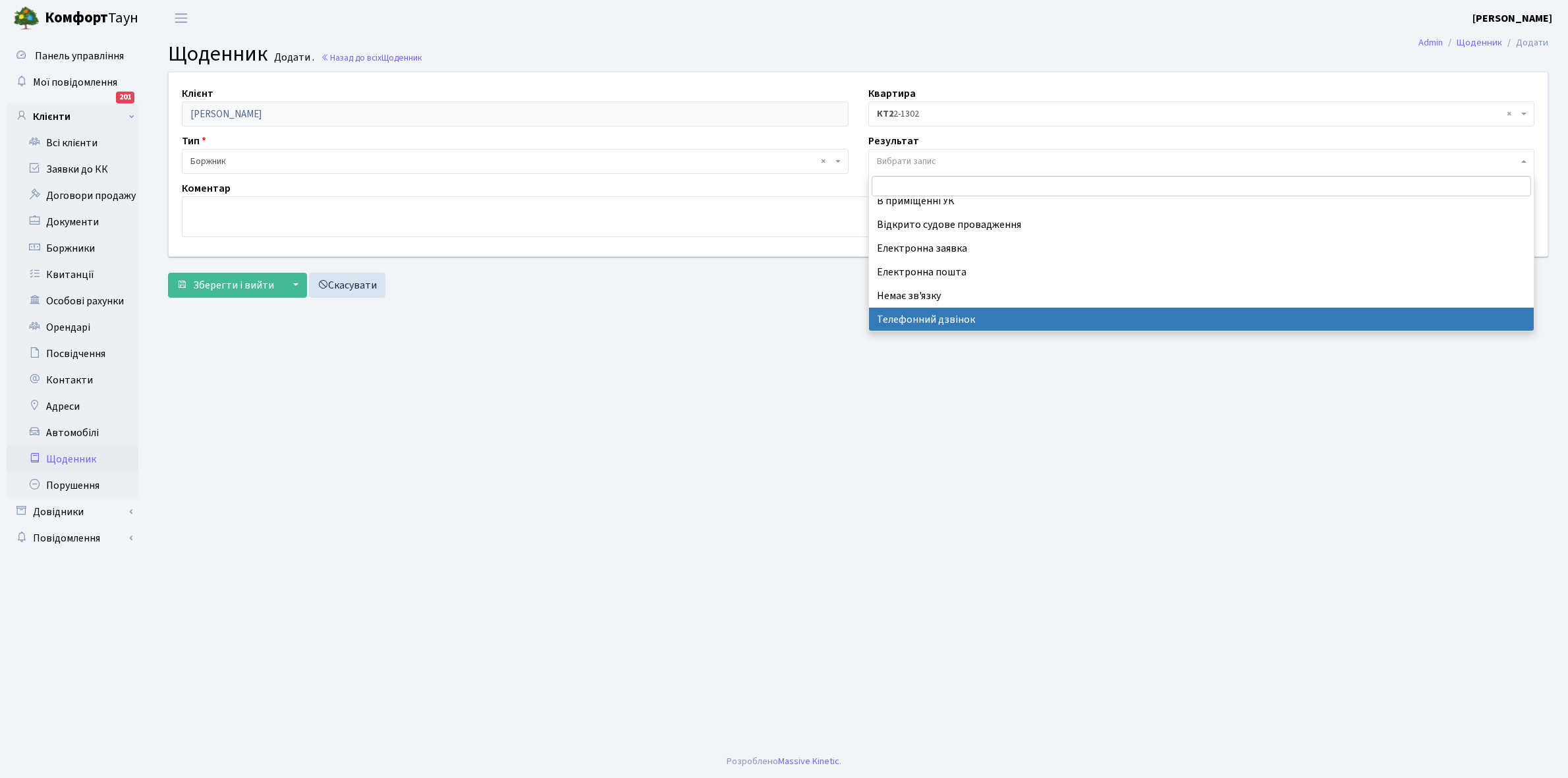
select select "196"
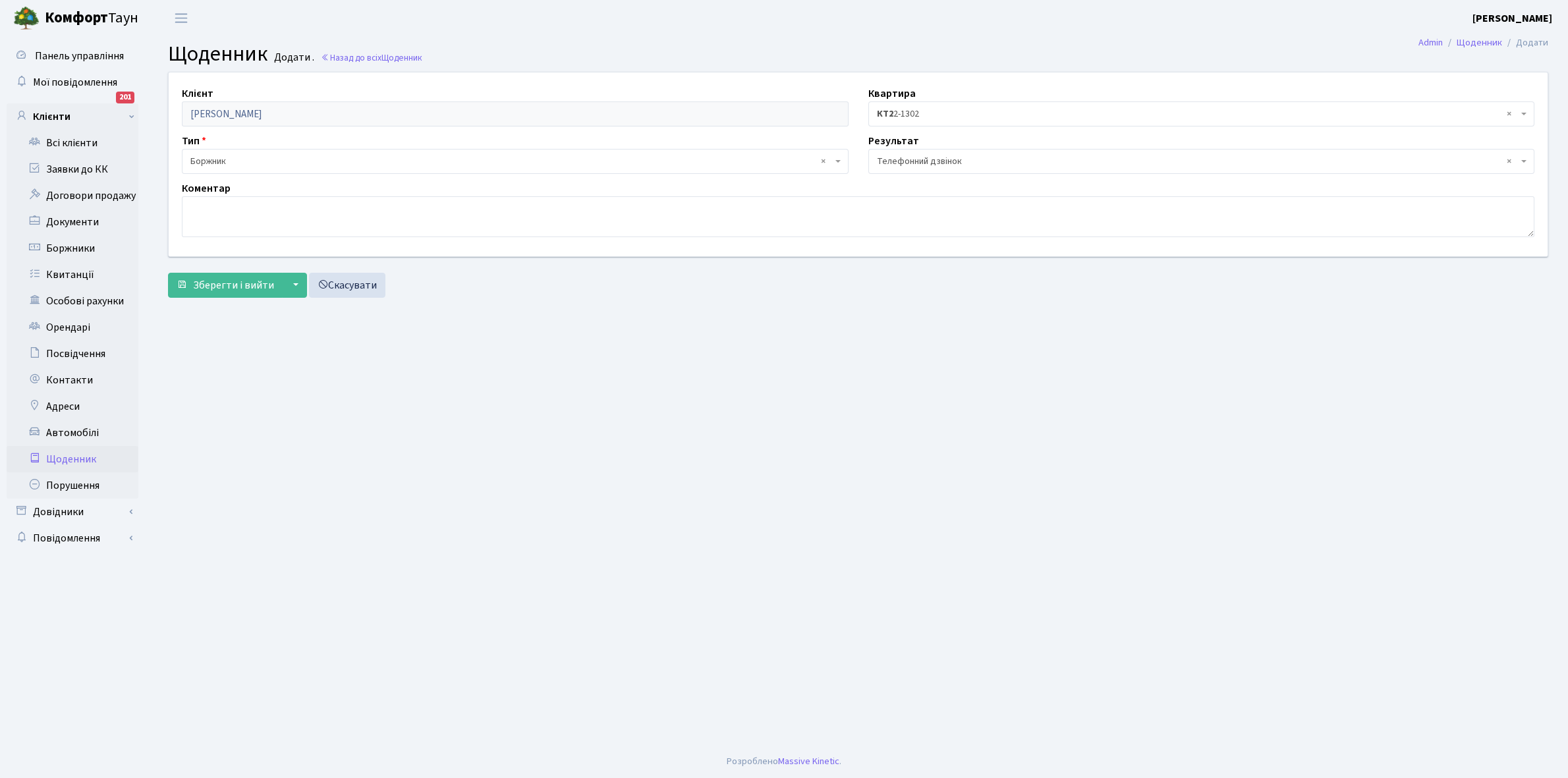
click at [239, 163] on span "× Боржник" at bounding box center [511, 161] width 642 height 13
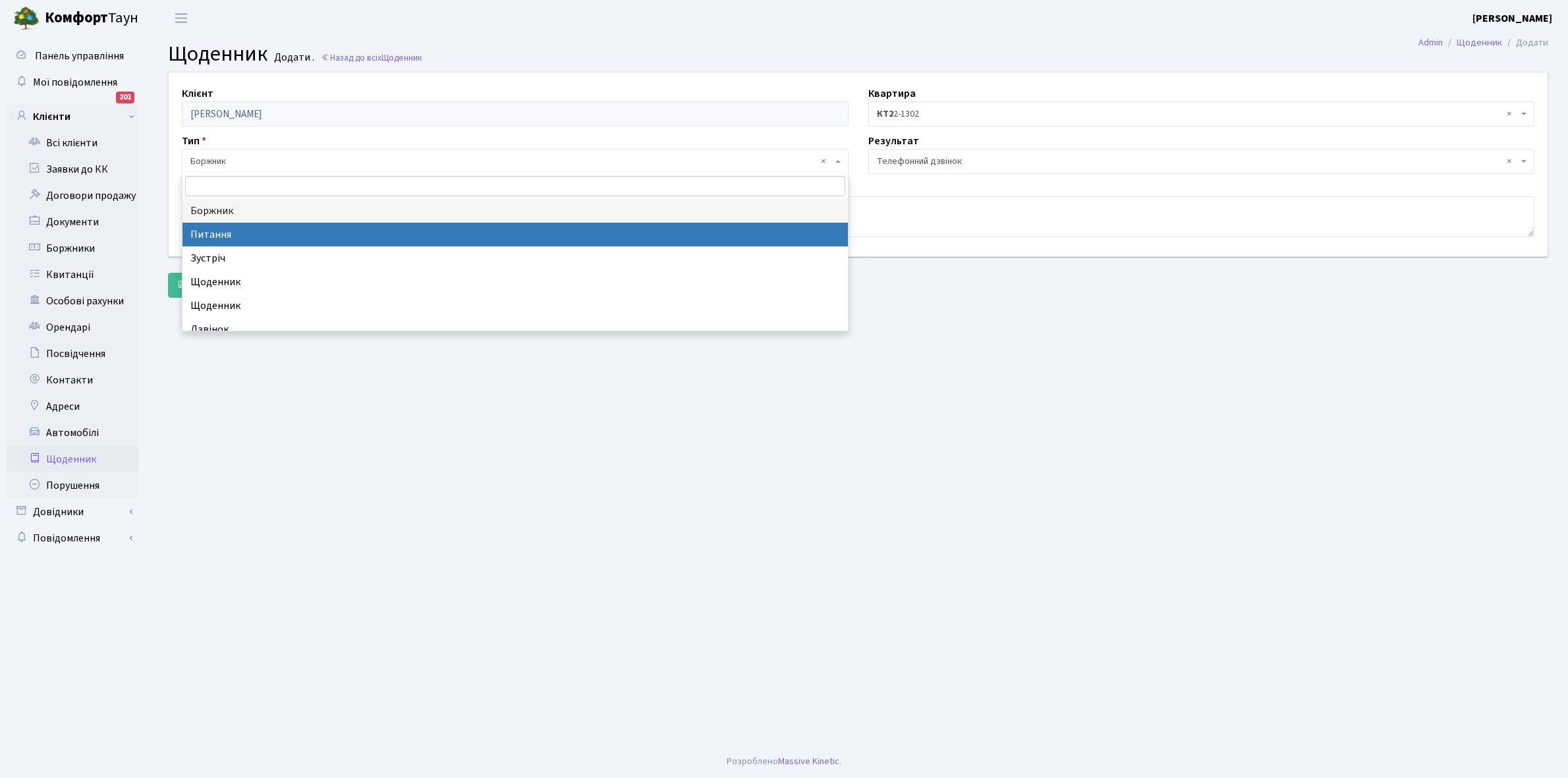
select select "9"
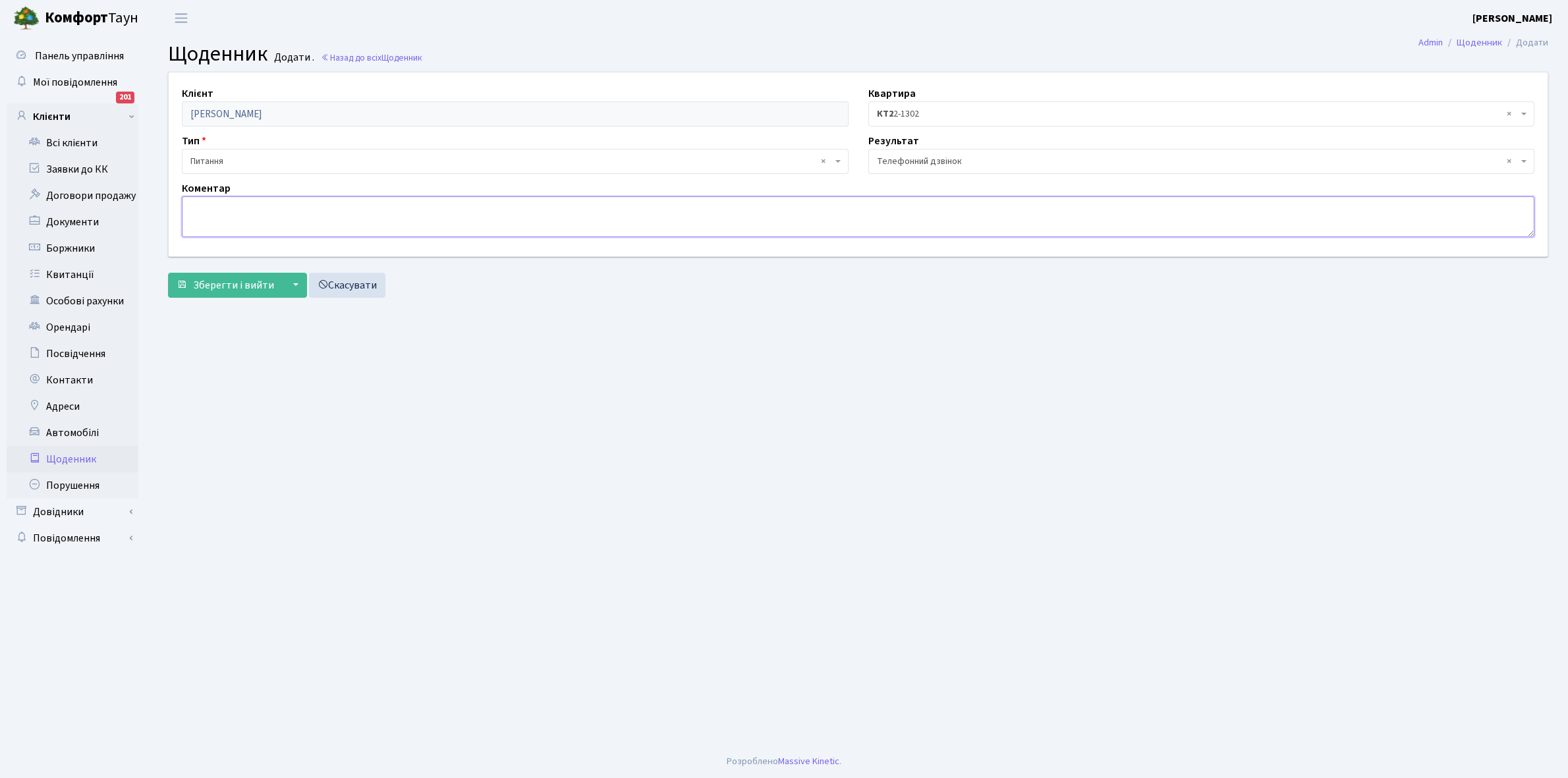
click at [222, 222] on textarea at bounding box center [858, 217] width 1353 height 41
click at [235, 283] on span "Зберегти і вийти" at bounding box center [233, 285] width 81 height 14
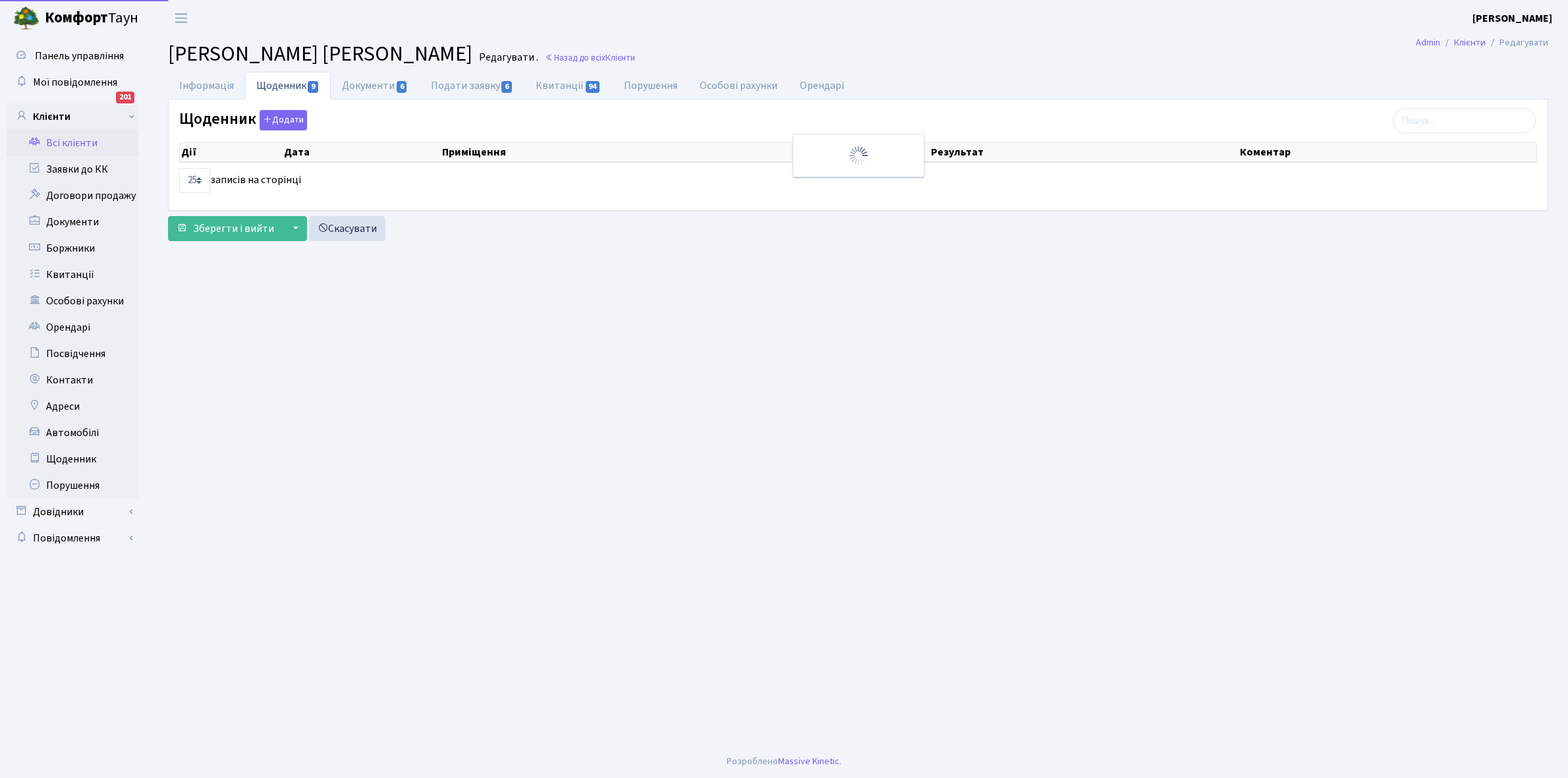
select select "25"
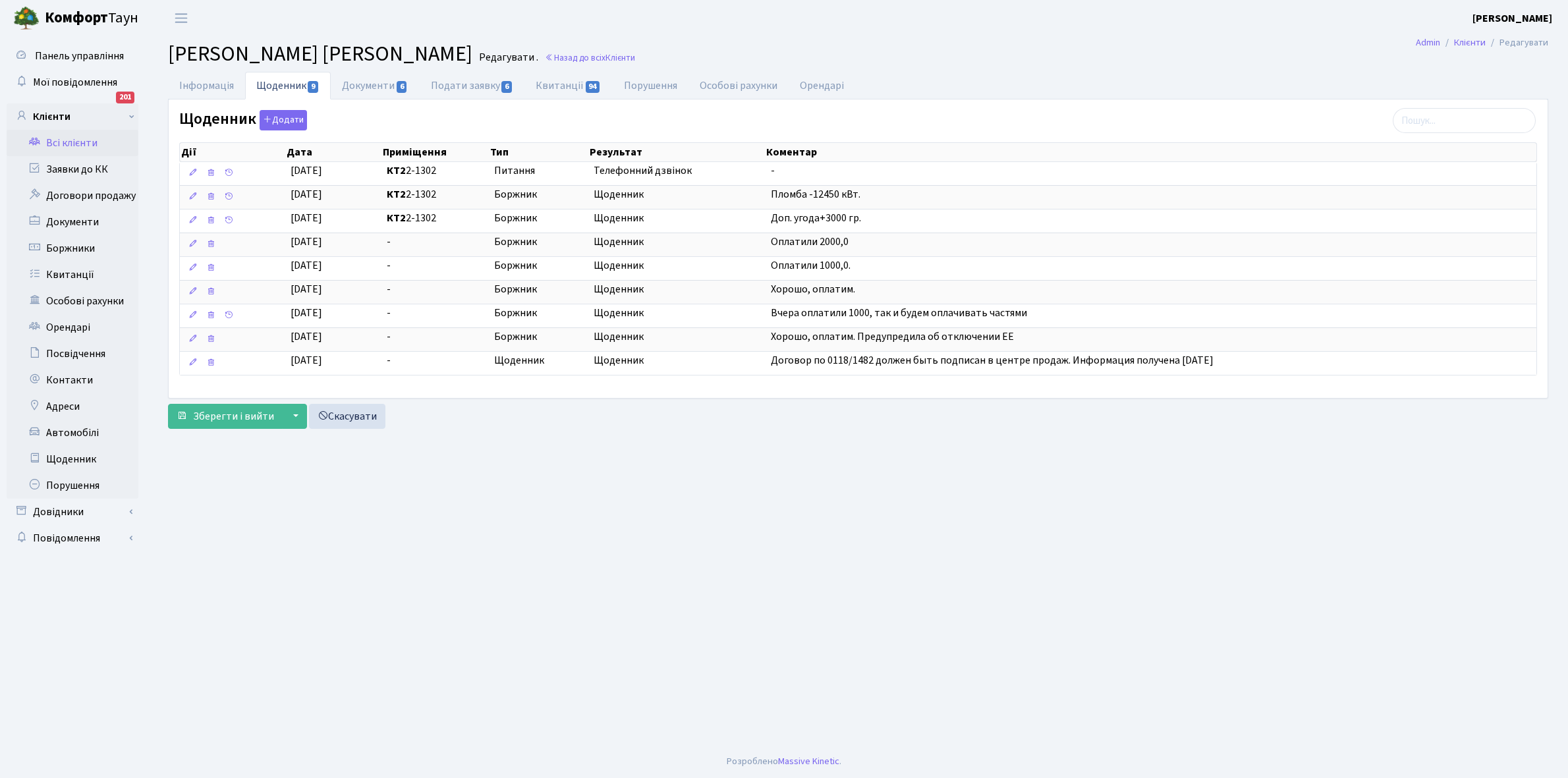
click at [76, 134] on link "Всі клієнти" at bounding box center [72, 142] width 131 height 26
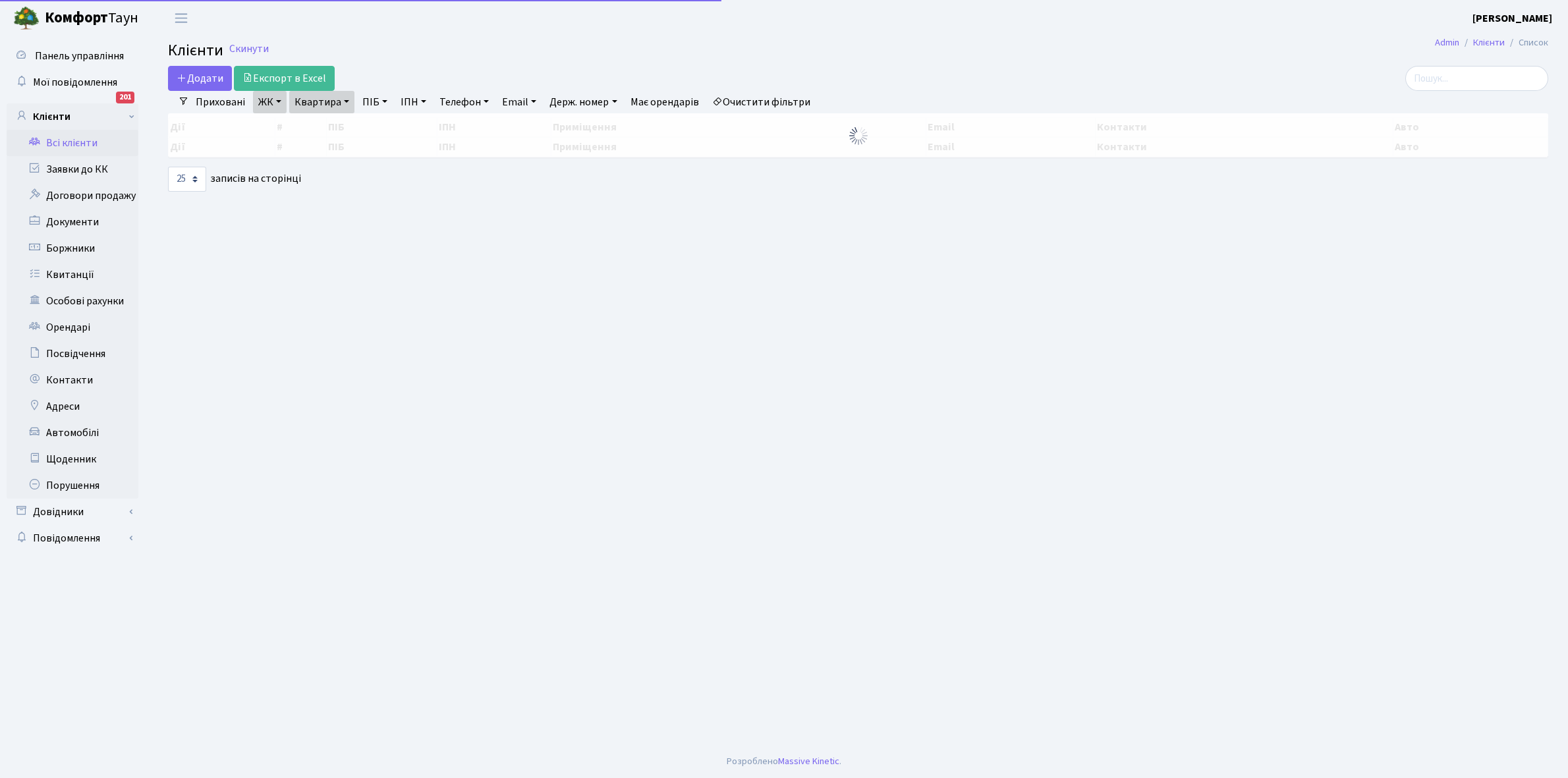
select select "25"
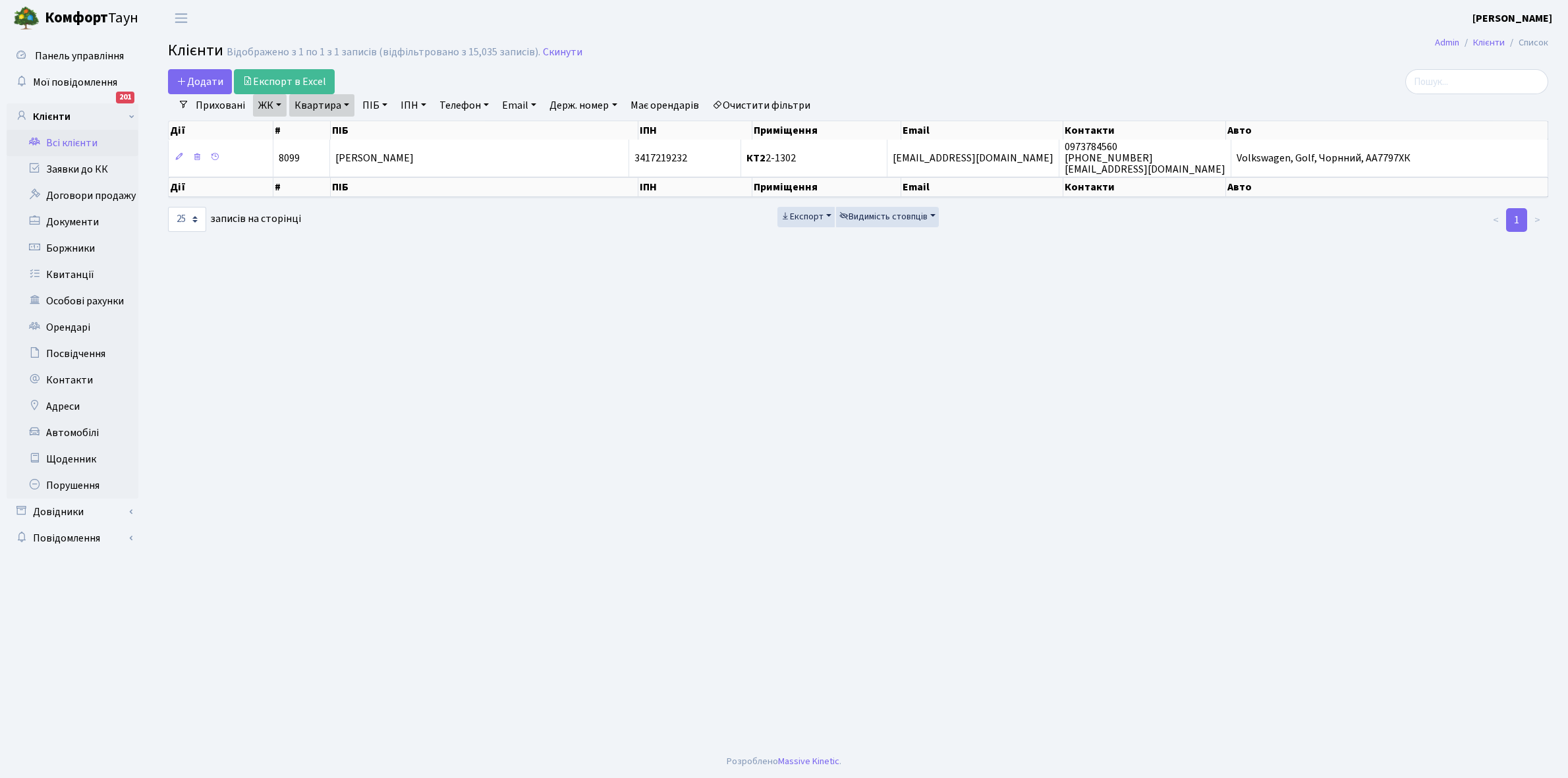
click at [347, 104] on link "Квартира" at bounding box center [321, 105] width 65 height 22
click at [347, 136] on input "2-1302" at bounding box center [328, 131] width 77 height 25
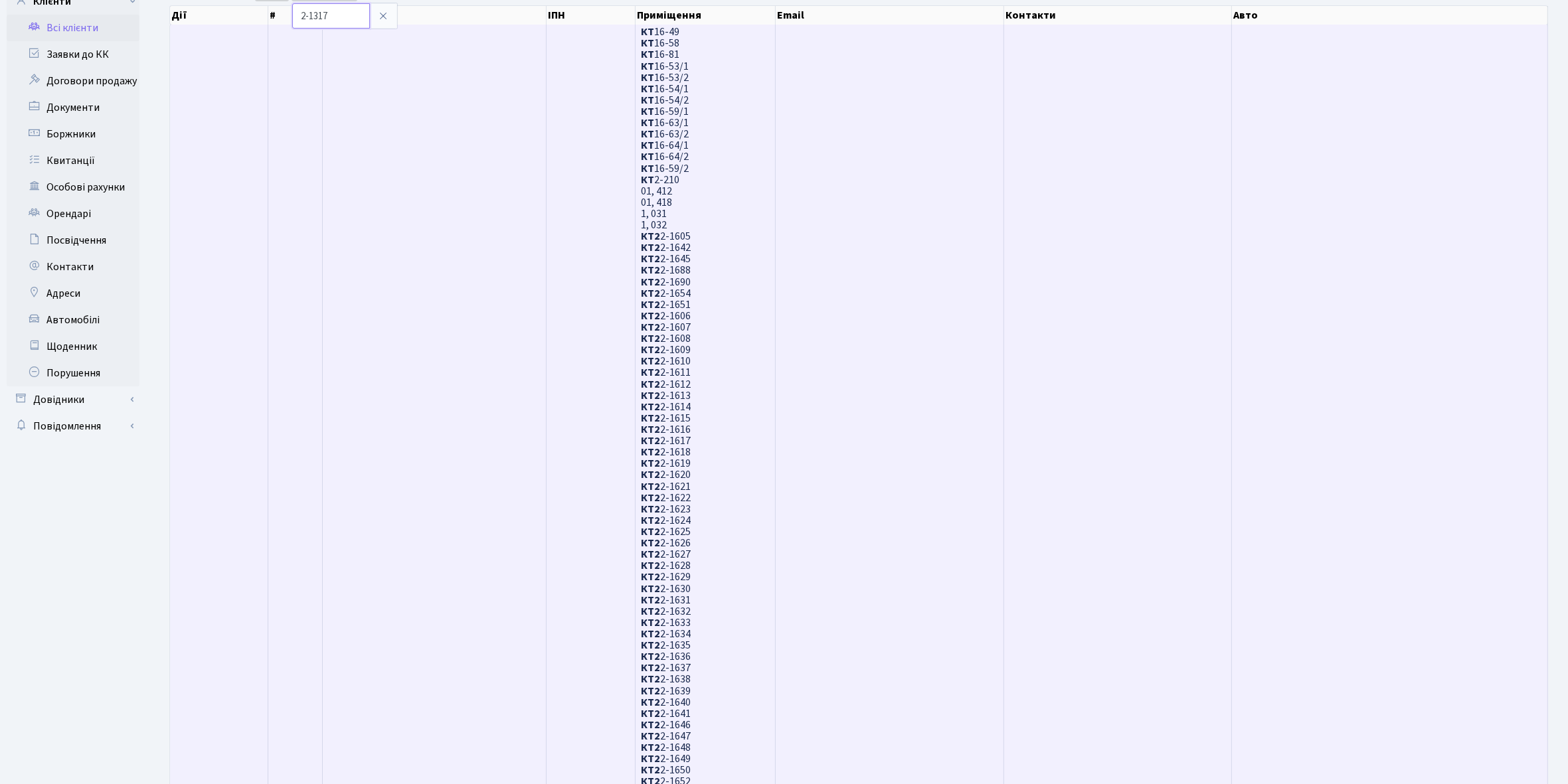
scroll to position [115, 0]
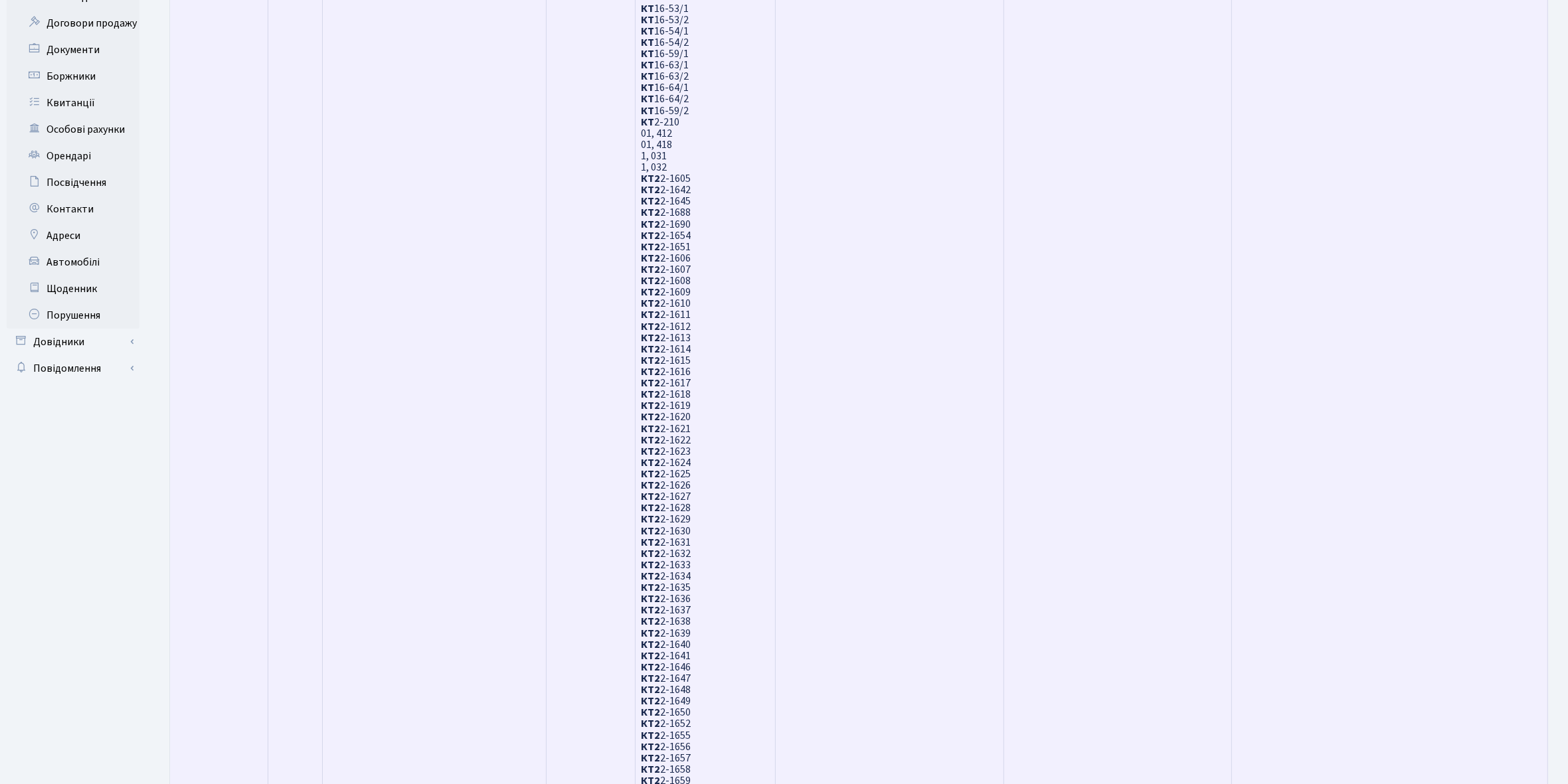
scroll to position [32, 0]
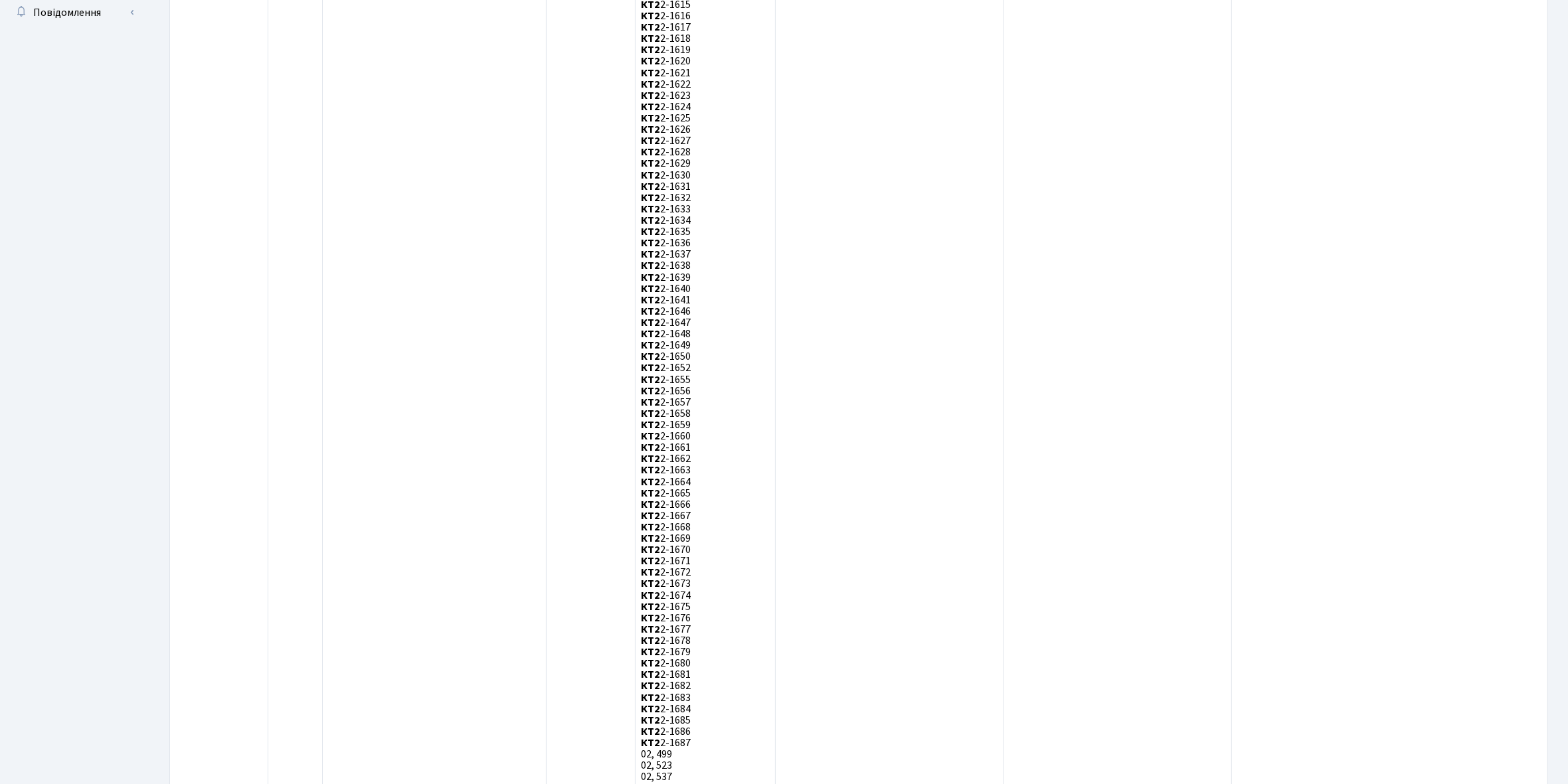
scroll to position [115, 0]
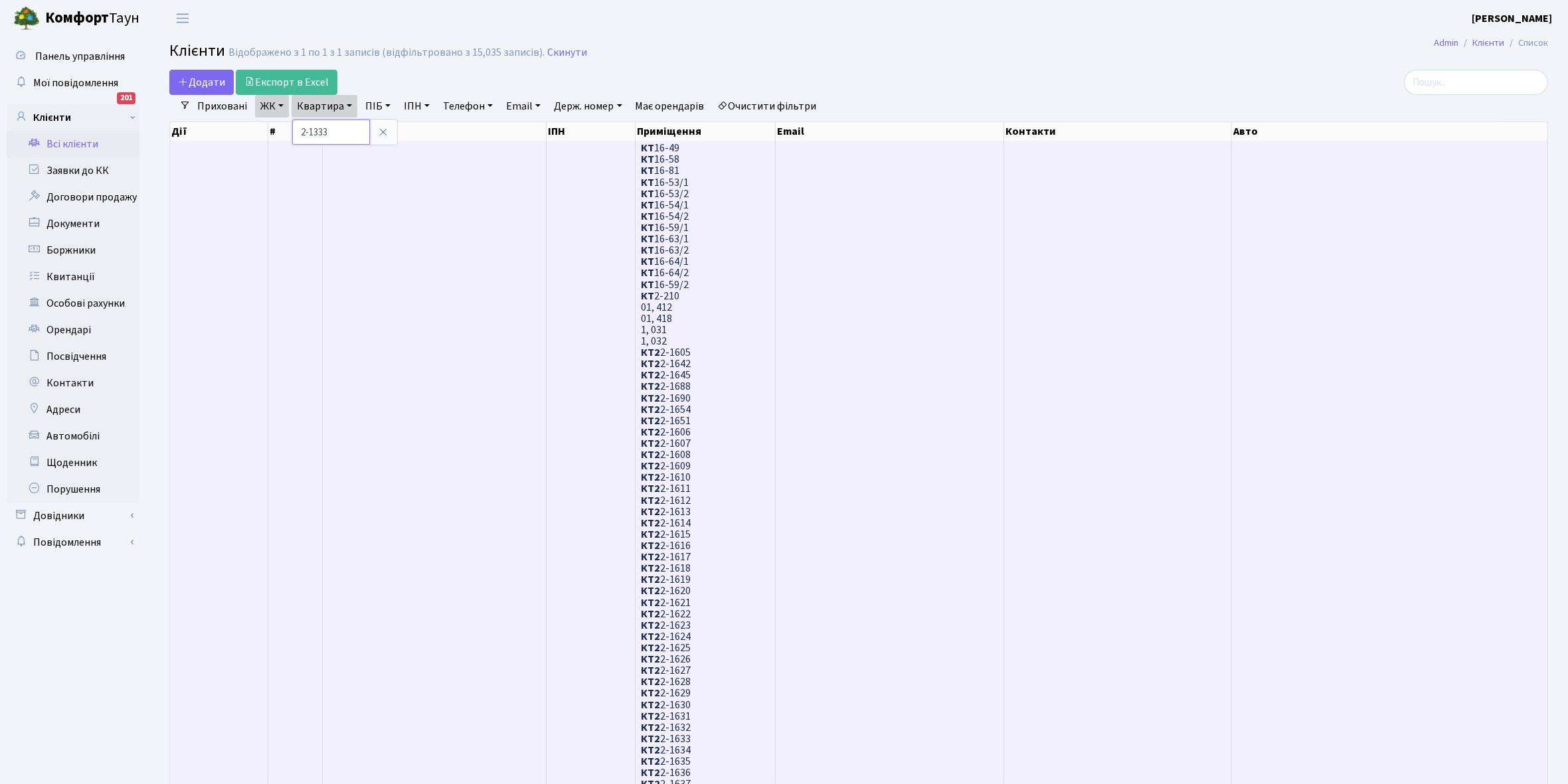
type input "2-1333"
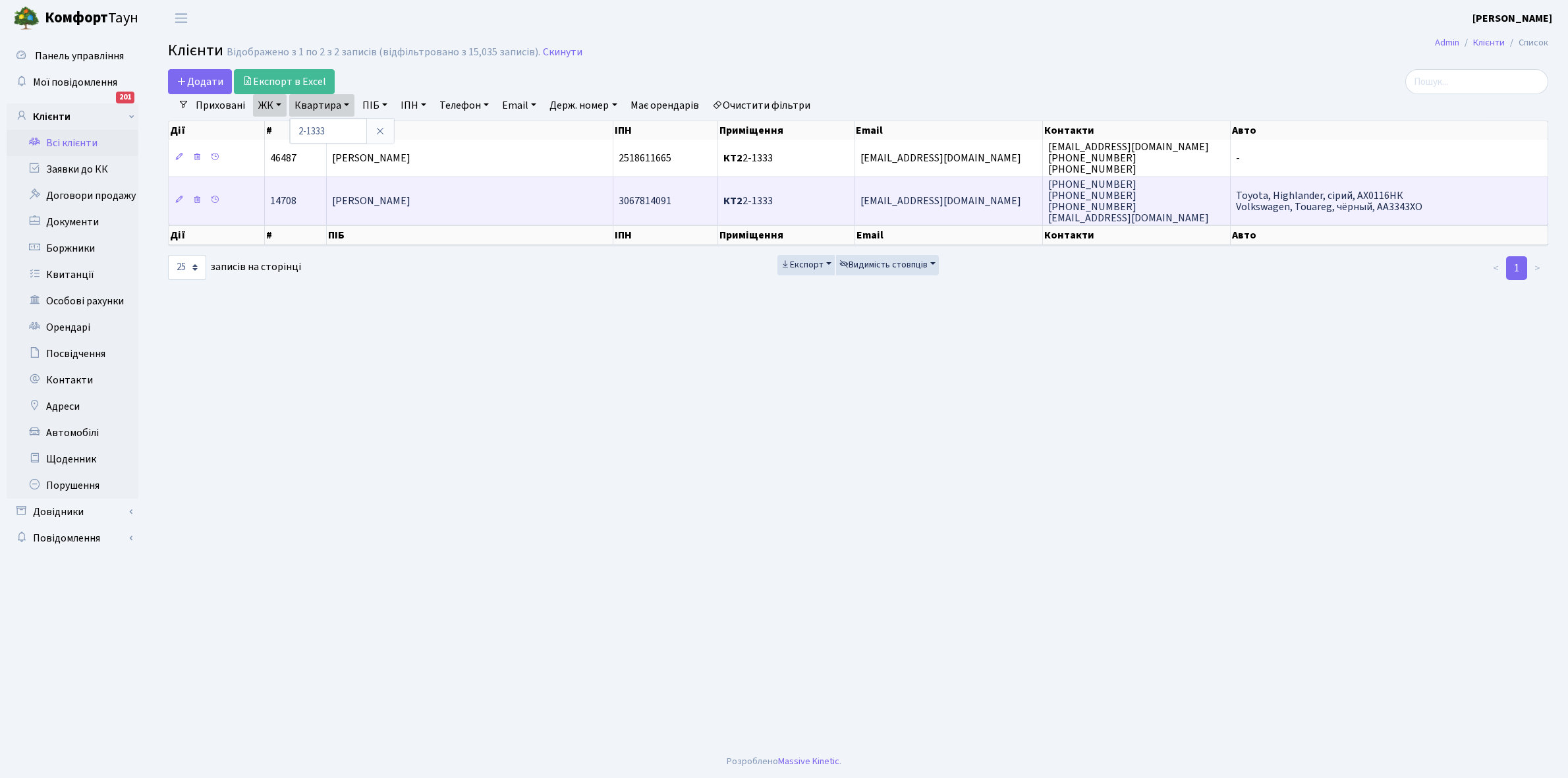
click at [411, 195] on span "Мостовий Олександр Геннадійович" at bounding box center [371, 201] width 78 height 14
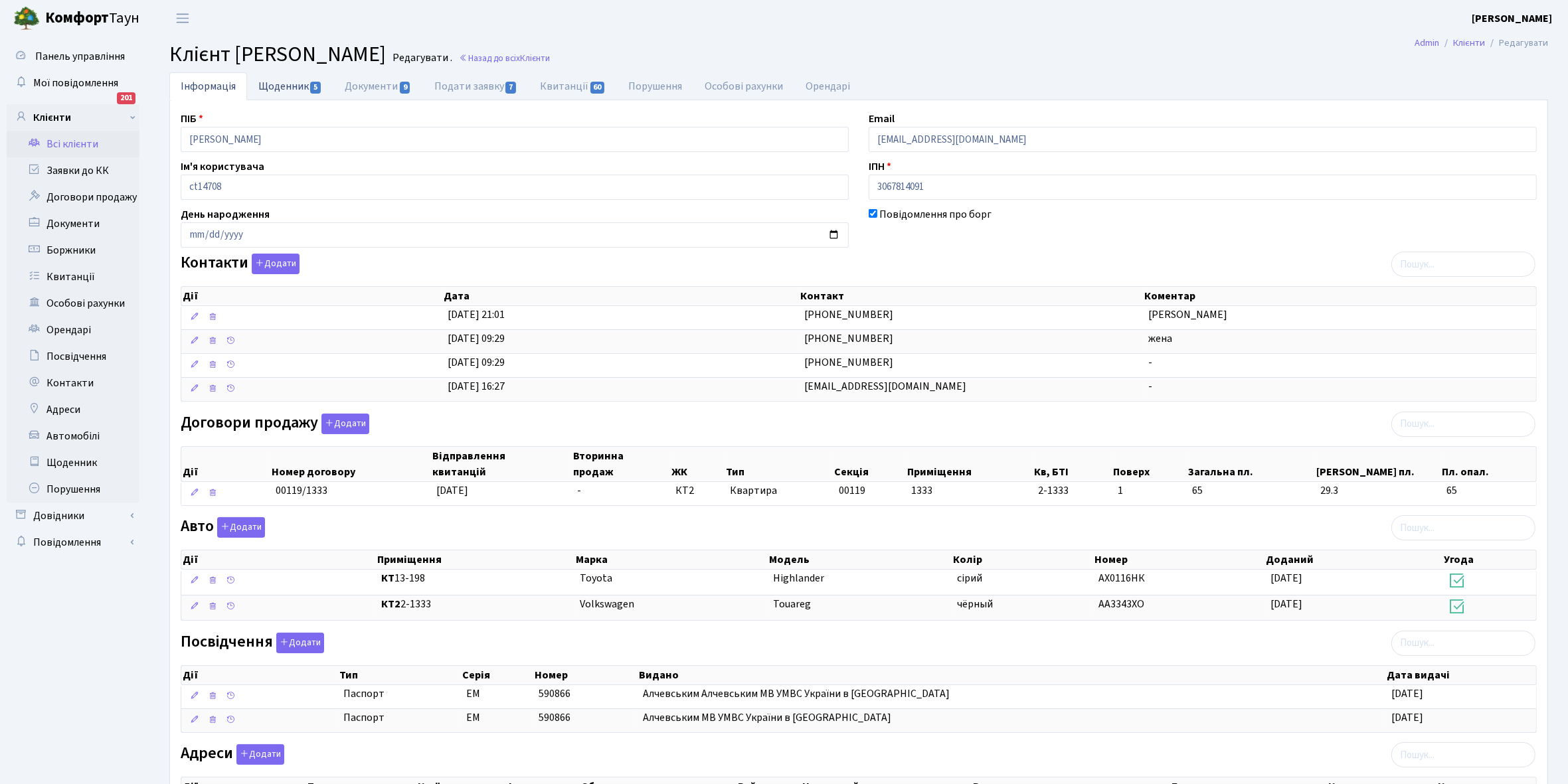
click at [278, 83] on link "Щоденник 5" at bounding box center [290, 86] width 86 height 27
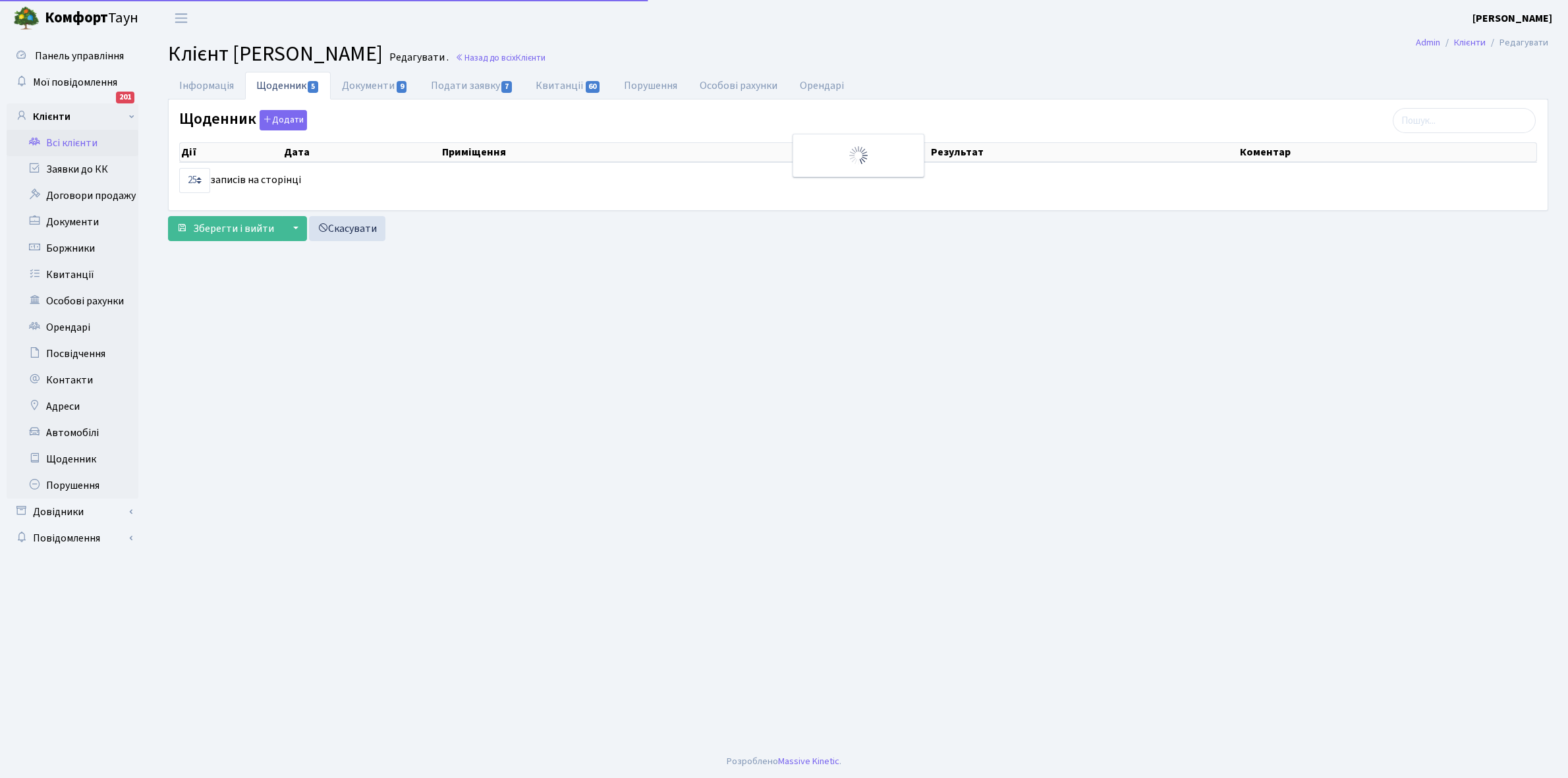
click at [275, 82] on link "Щоденник 5" at bounding box center [288, 85] width 85 height 28
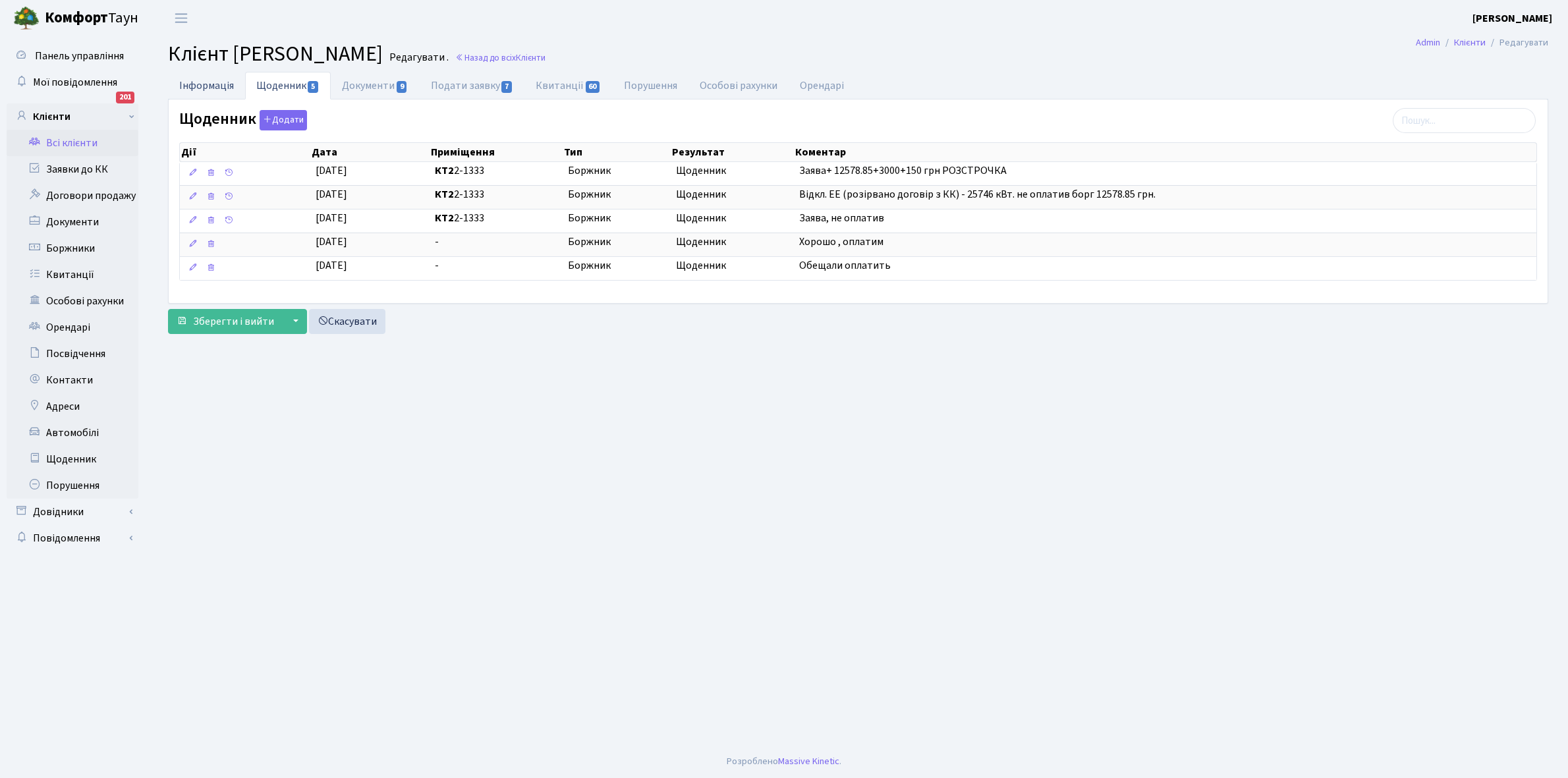
click at [192, 81] on link "Інформація" at bounding box center [206, 85] width 77 height 27
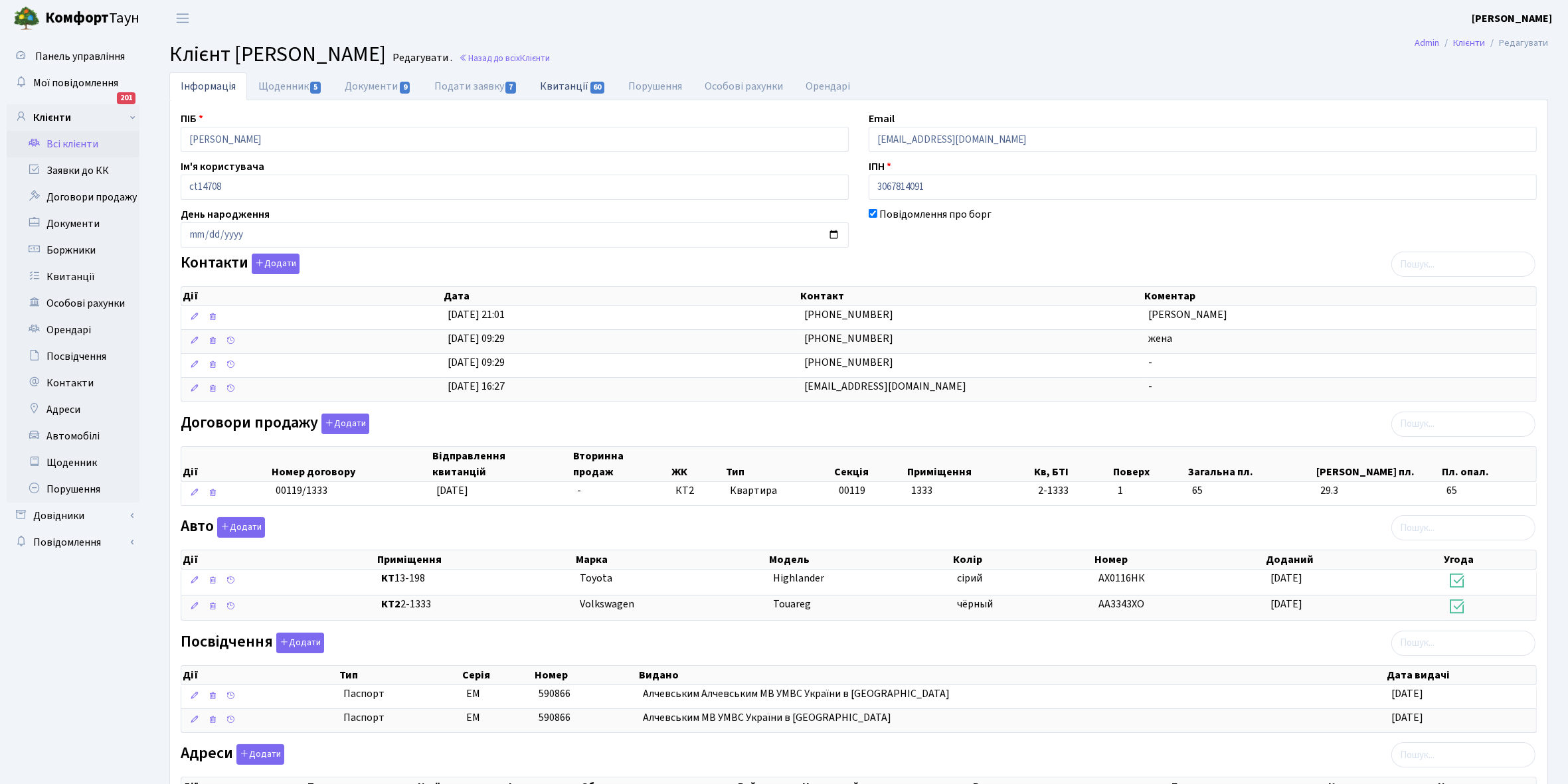
click at [565, 85] on link "Квитанції 60" at bounding box center [573, 86] width 89 height 27
select select "25"
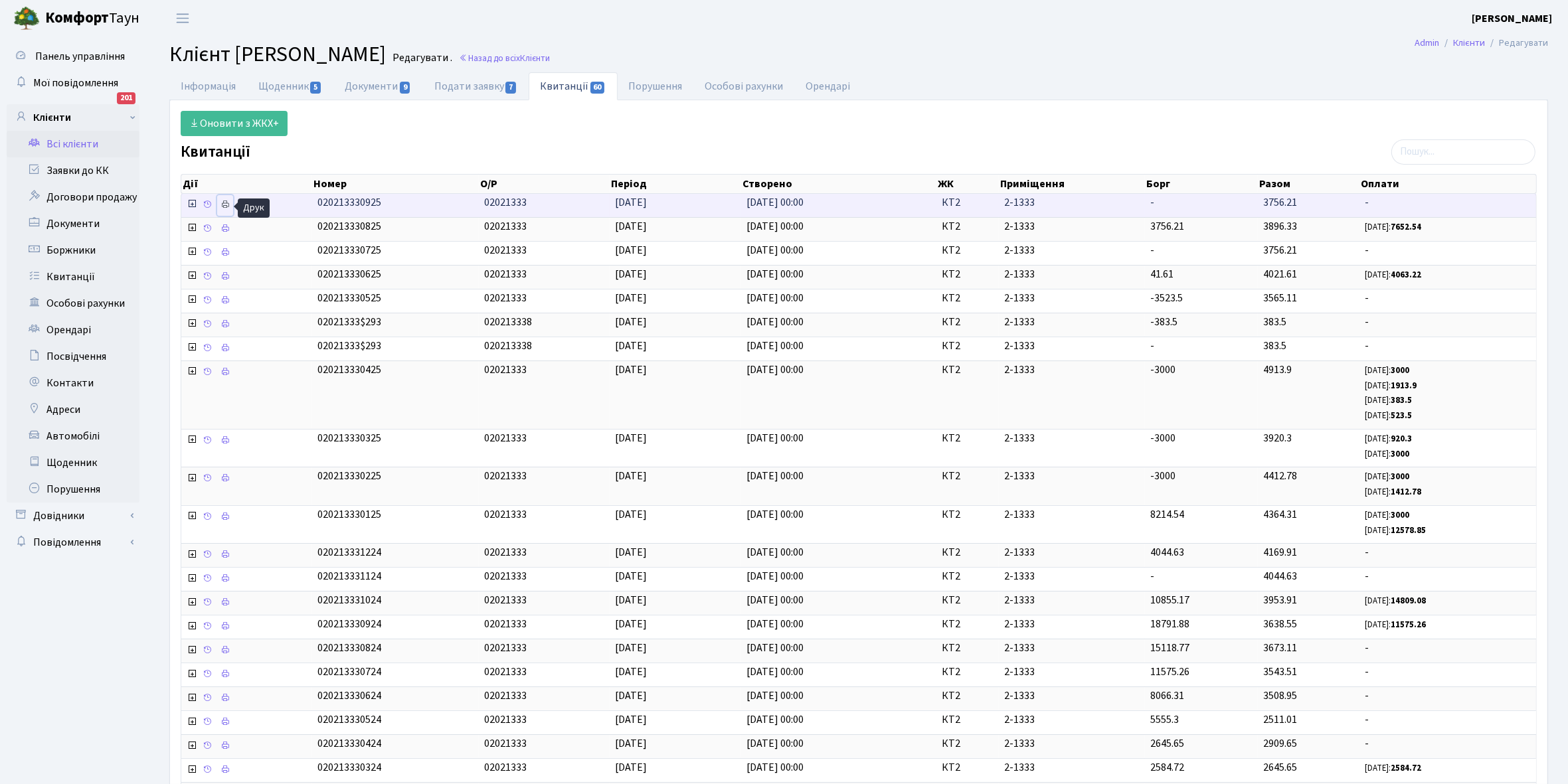
click at [223, 204] on icon at bounding box center [225, 205] width 10 height 10
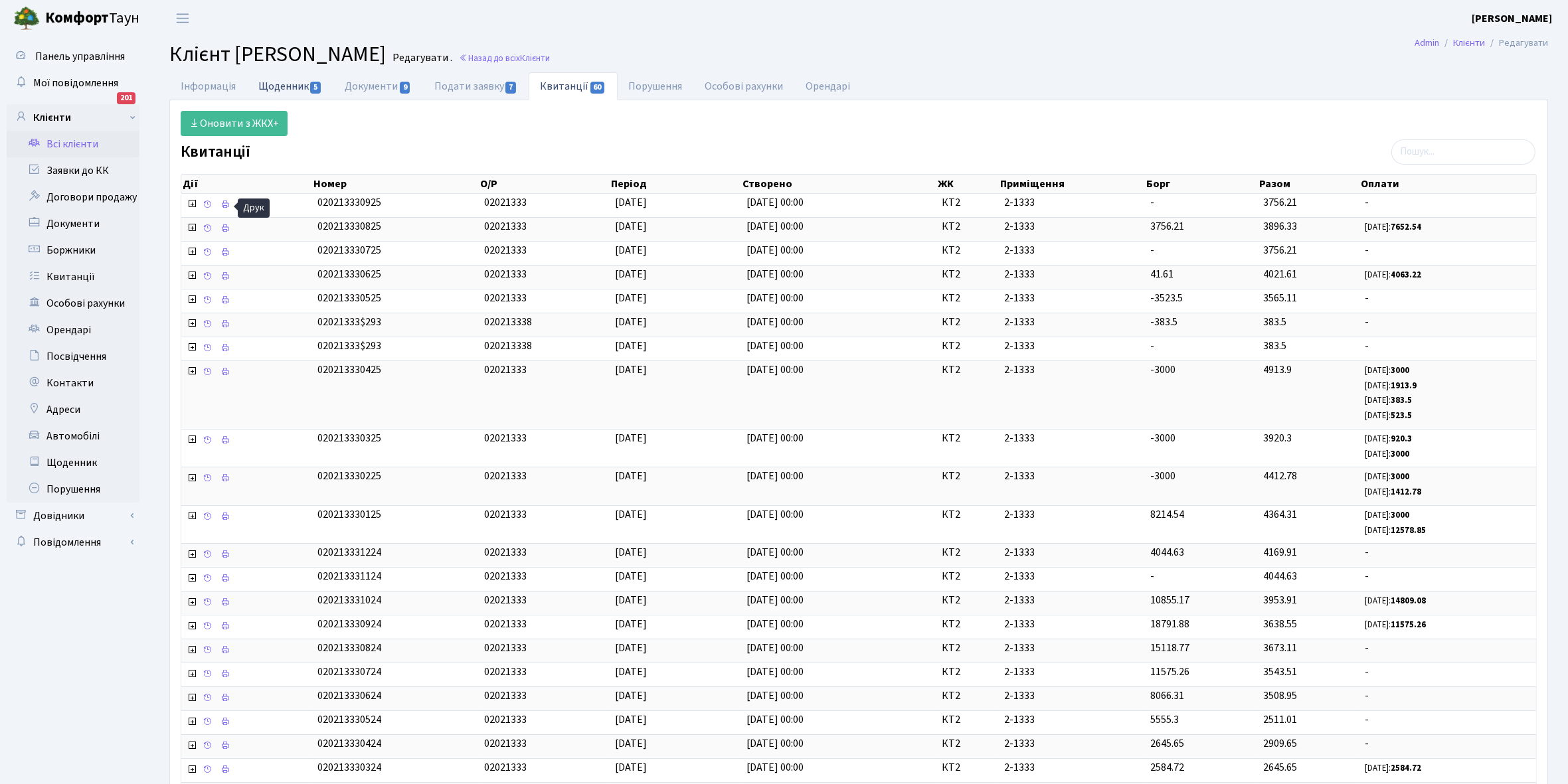
click at [278, 83] on link "Щоденник 5" at bounding box center [290, 86] width 86 height 27
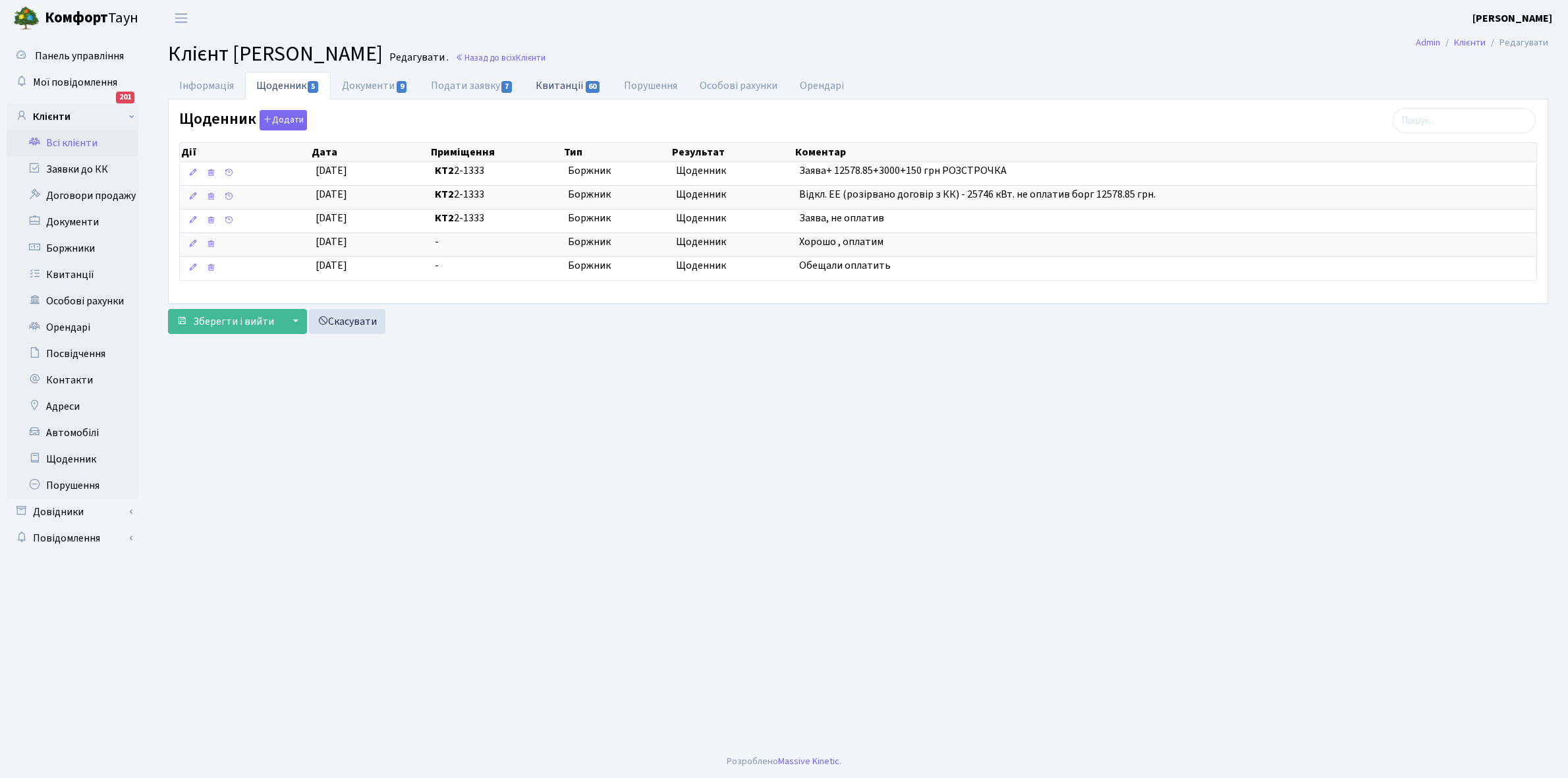
click at [554, 81] on link "Квитанції 60" at bounding box center [568, 85] width 88 height 27
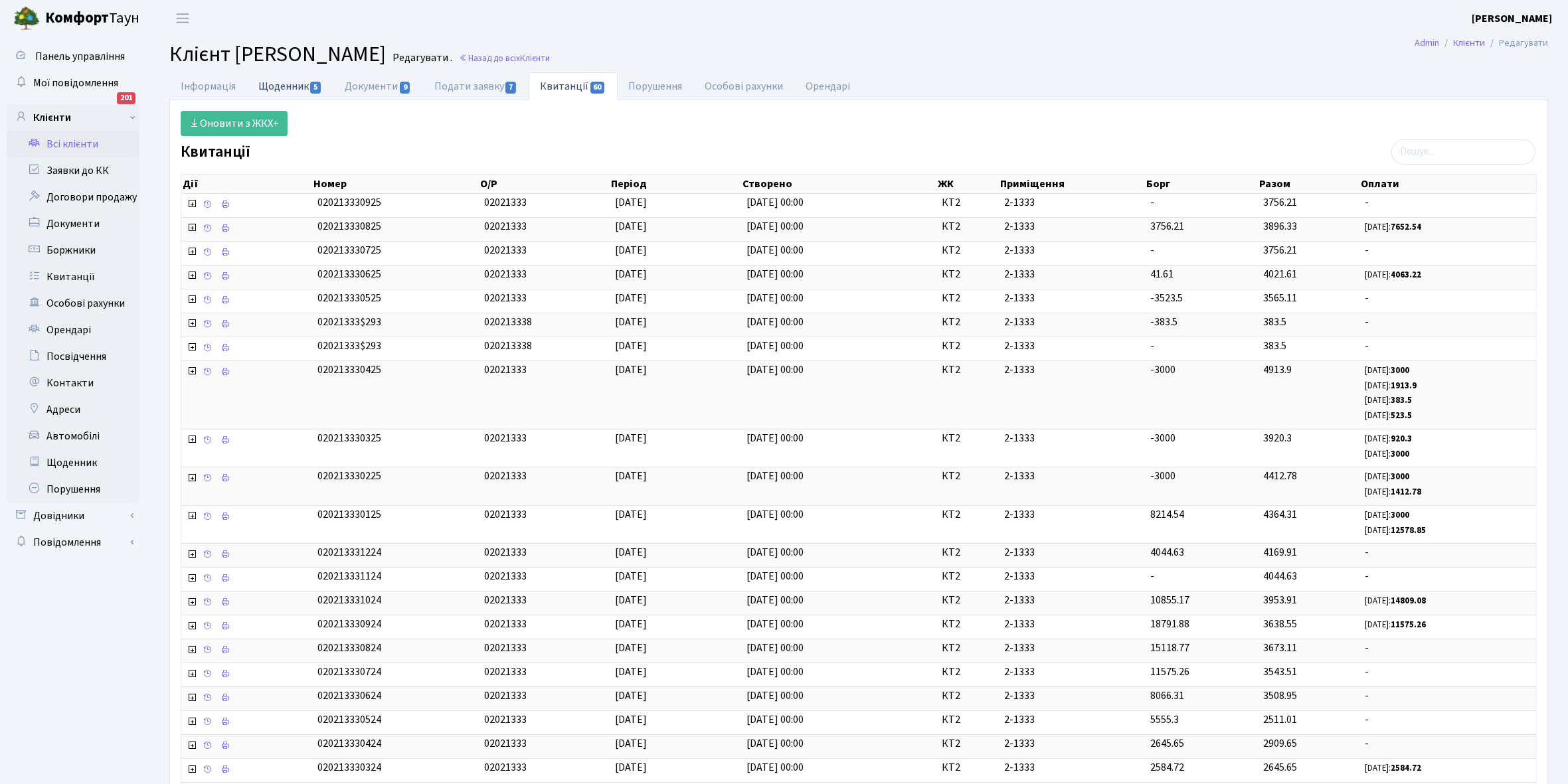
click at [279, 84] on link "Щоденник 5" at bounding box center [290, 86] width 86 height 27
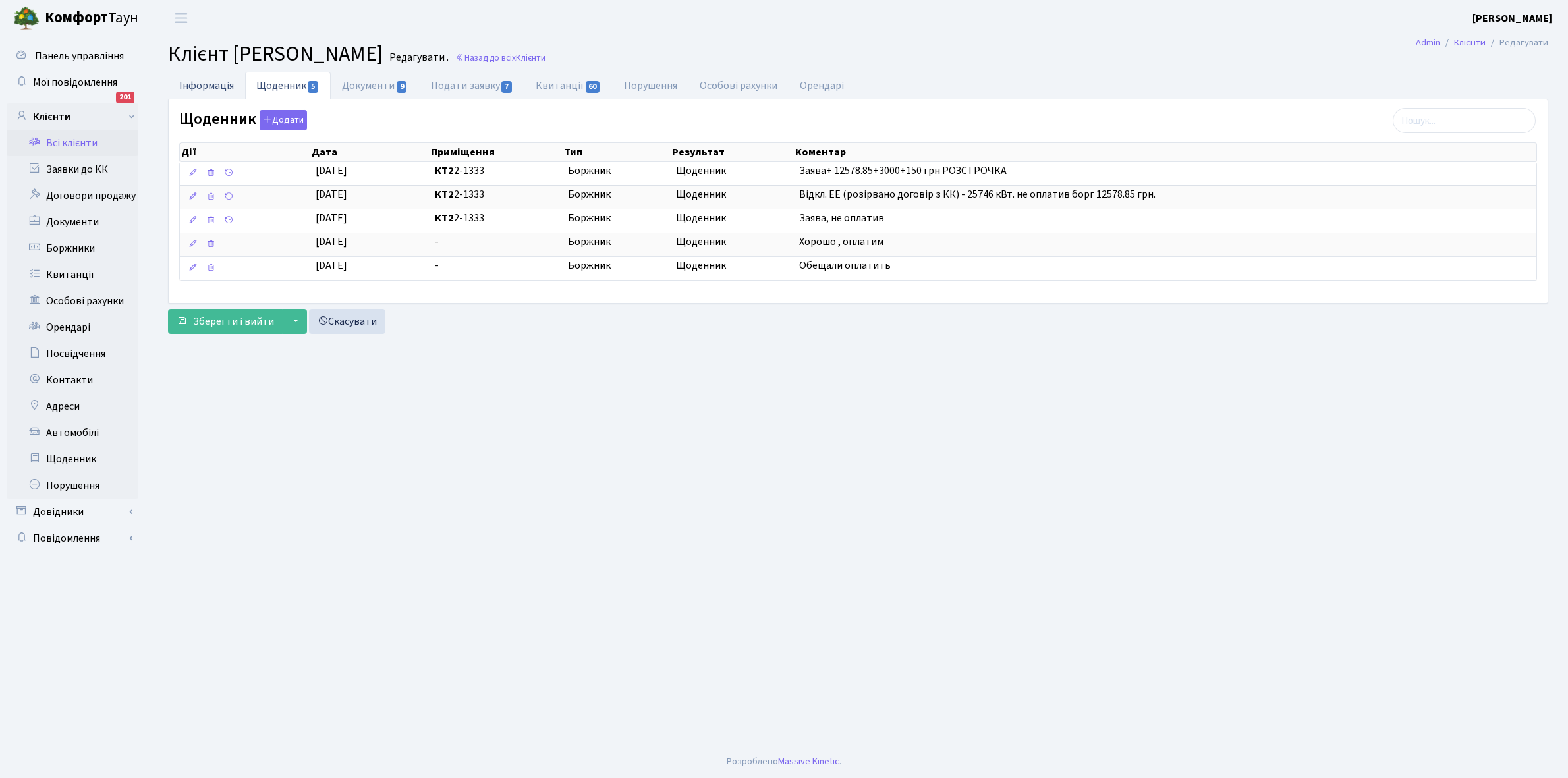
click at [193, 85] on link "Інформація" at bounding box center [206, 85] width 77 height 27
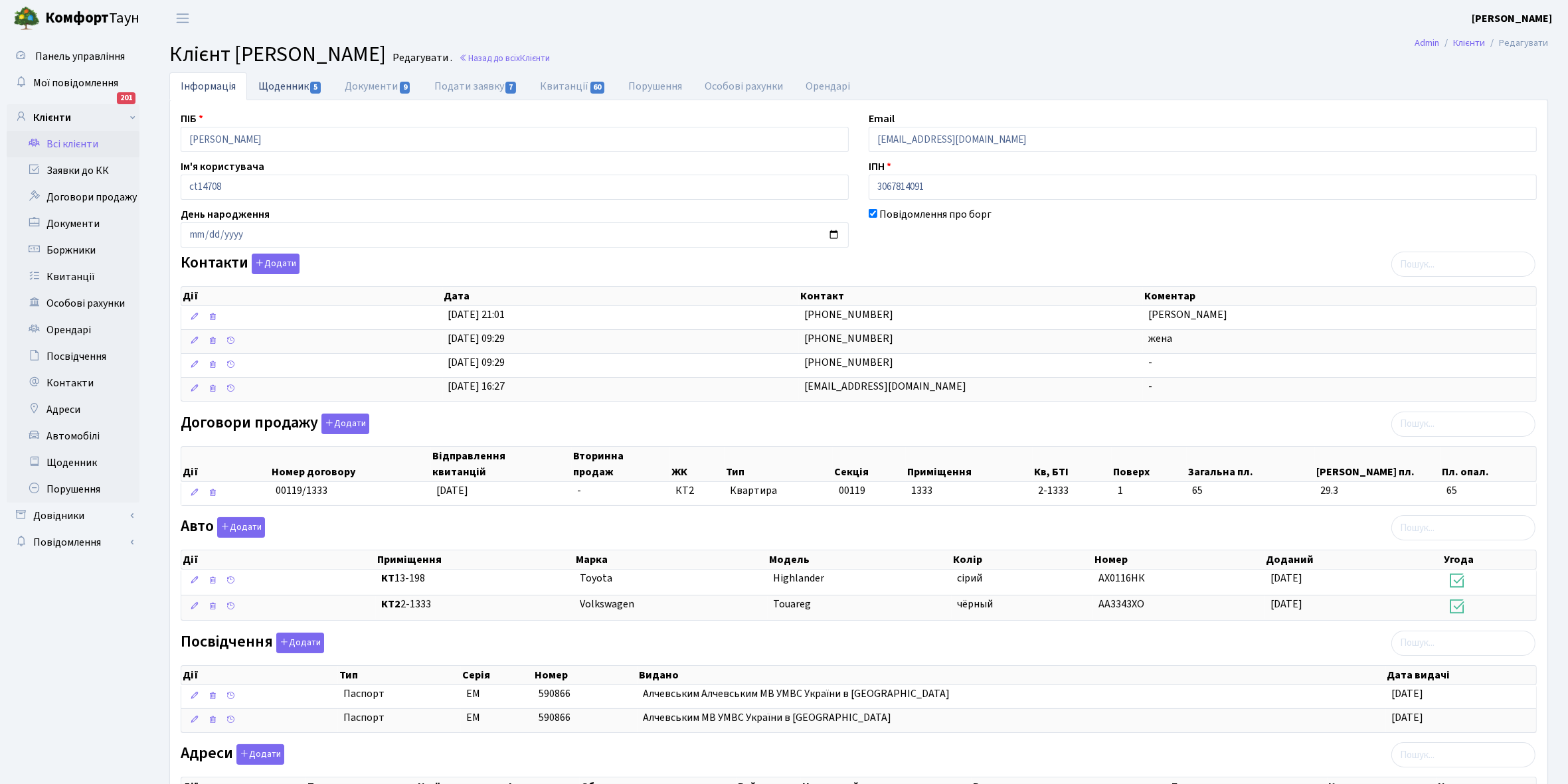
click at [279, 90] on link "Щоденник 5" at bounding box center [290, 86] width 86 height 27
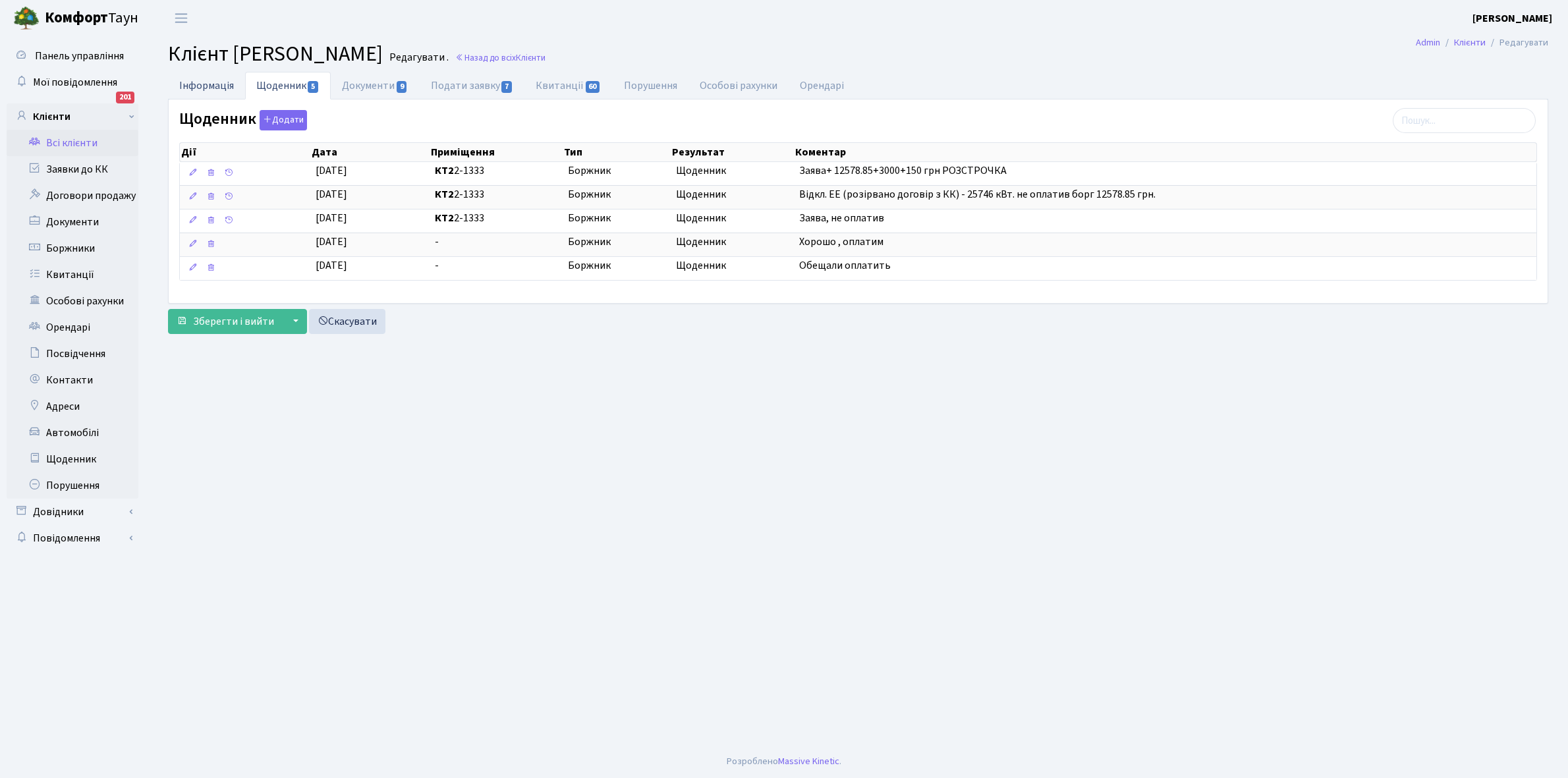
click at [192, 85] on link "Інформація" at bounding box center [206, 85] width 77 height 27
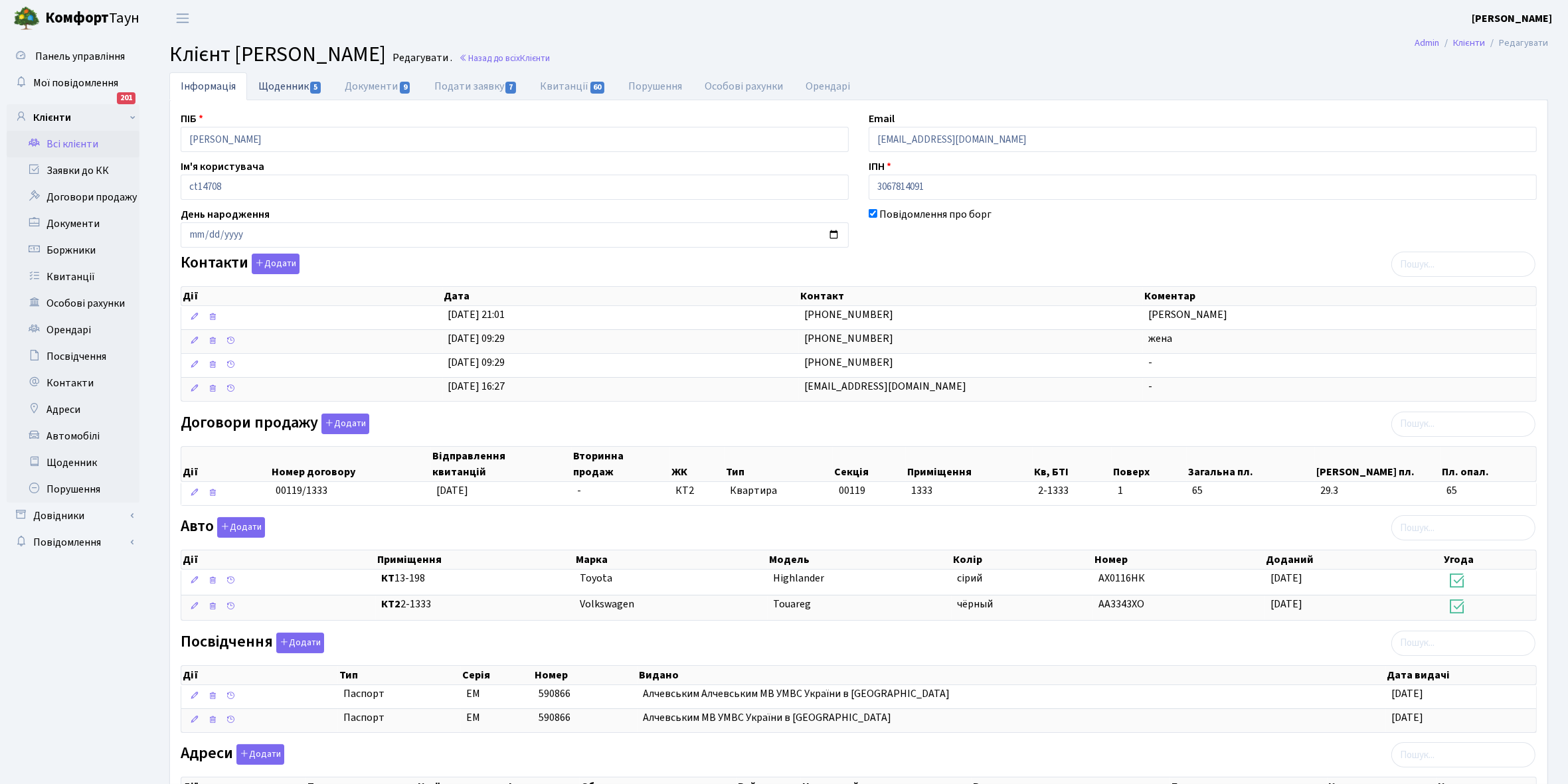
click at [273, 83] on link "Щоденник 5" at bounding box center [290, 86] width 86 height 27
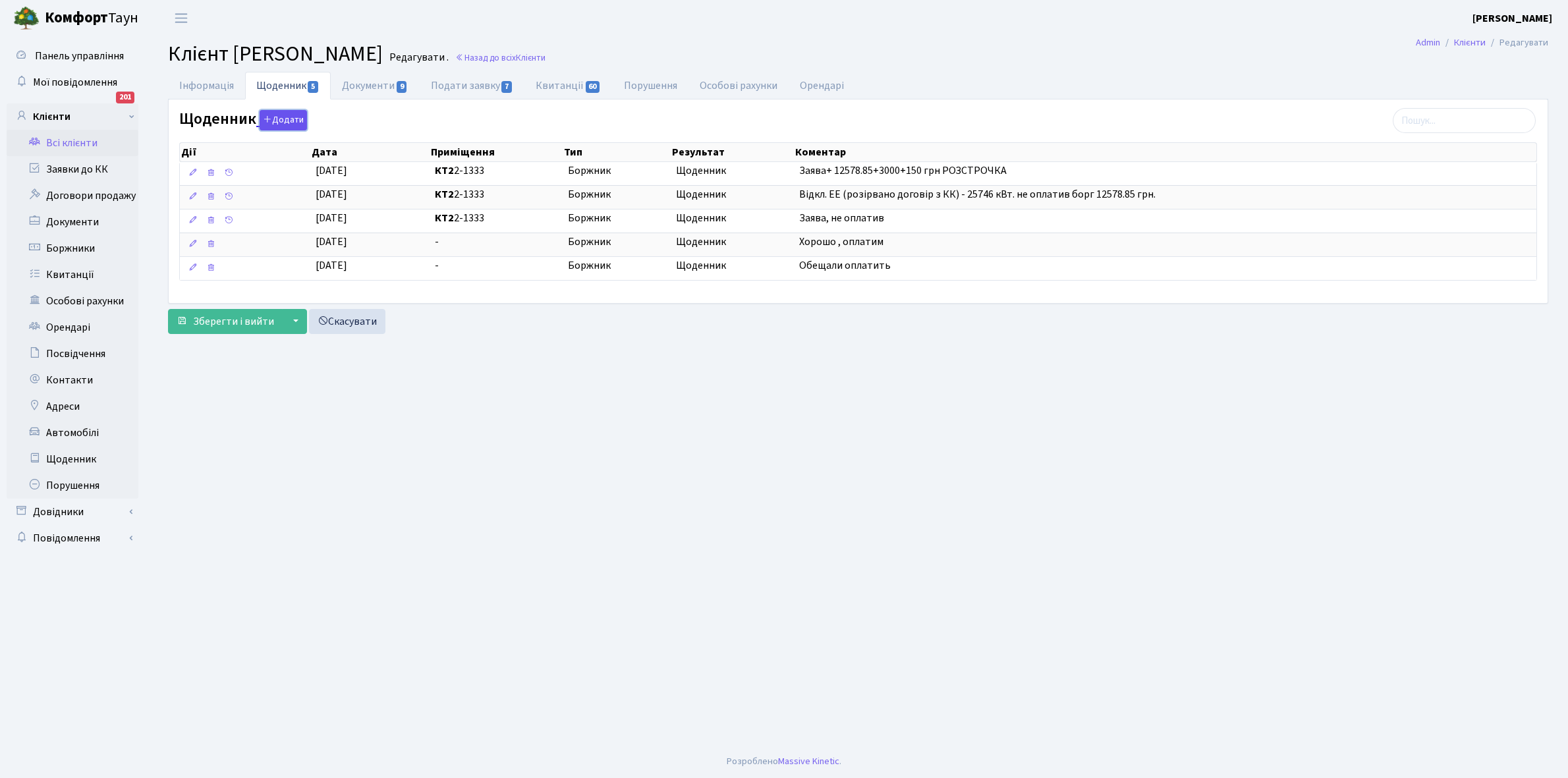
click at [271, 123] on button "Додати" at bounding box center [283, 120] width 47 height 21
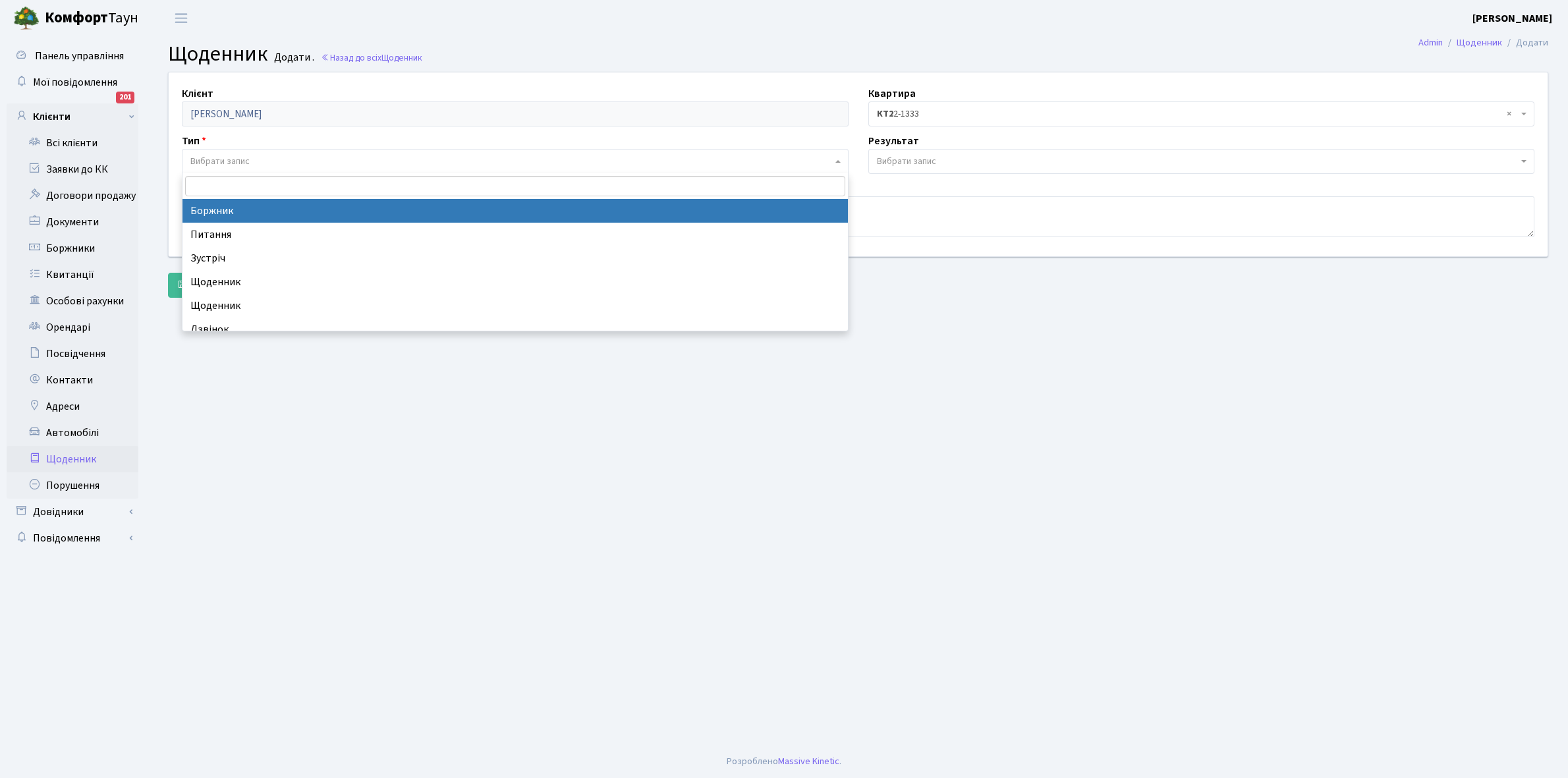
click at [226, 159] on span "Вибрати запис" at bounding box center [220, 161] width 59 height 13
select select "189"
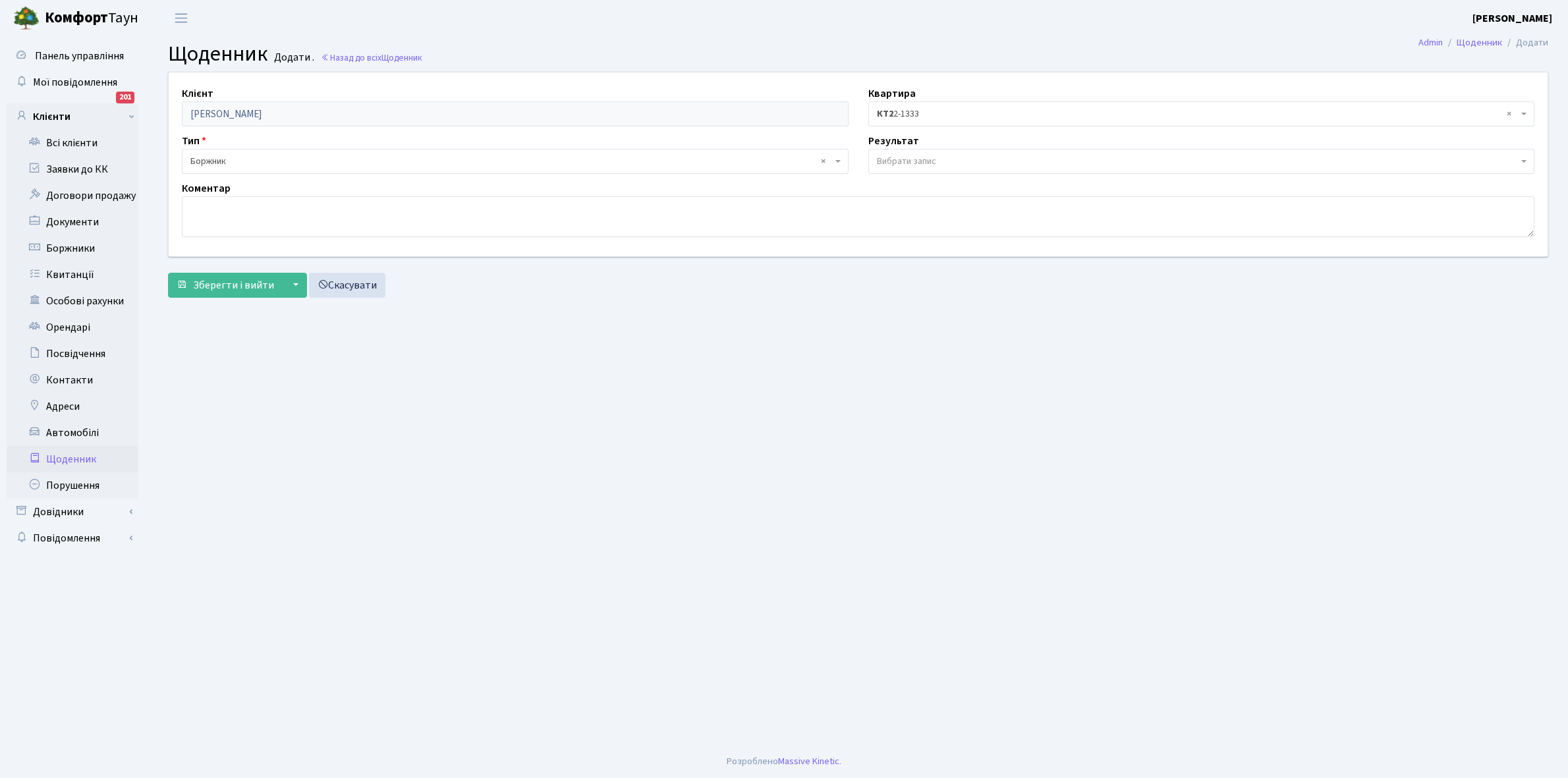
click at [929, 163] on span "Вибрати запис" at bounding box center [906, 161] width 59 height 13
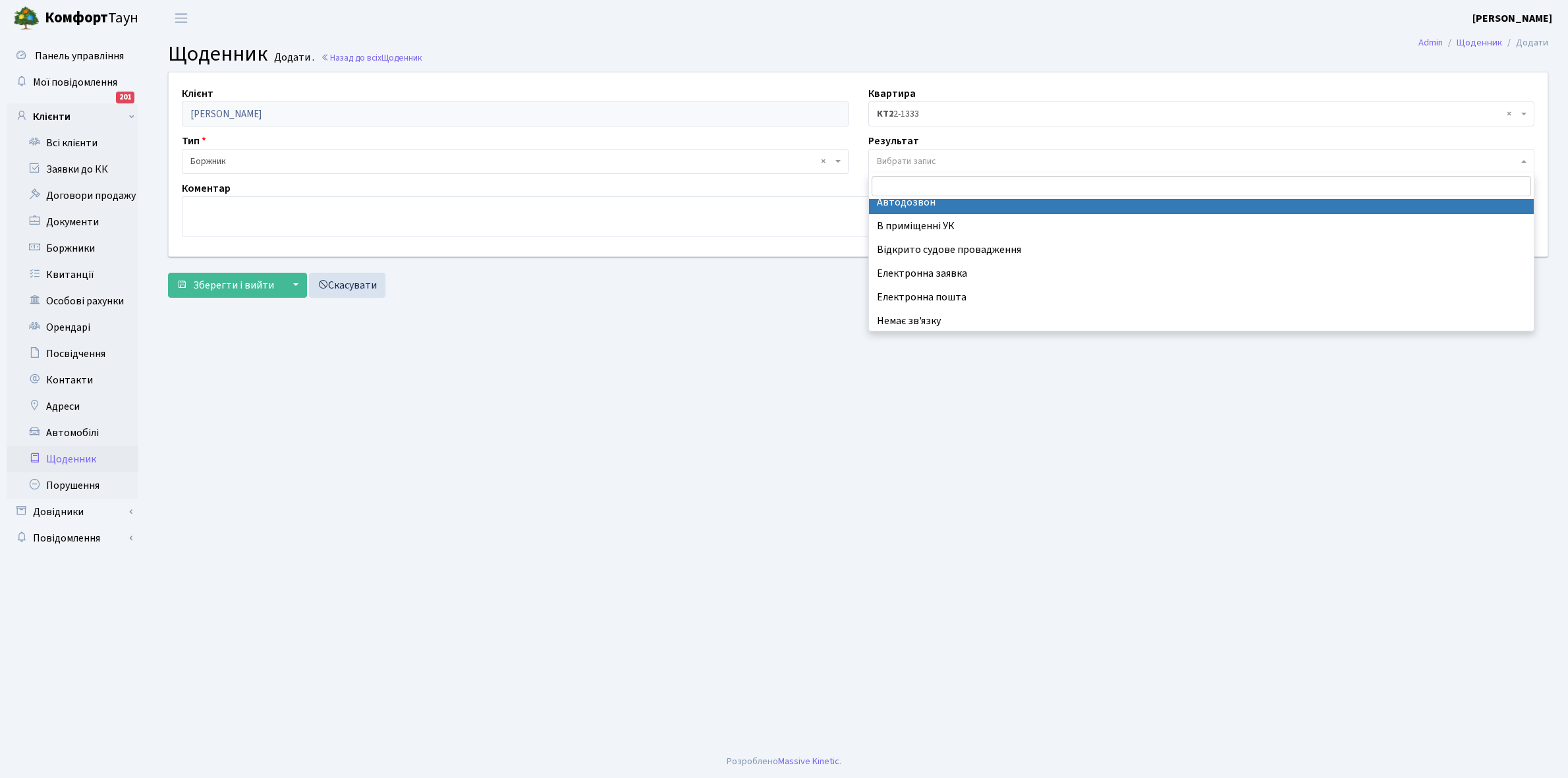
scroll to position [81, 0]
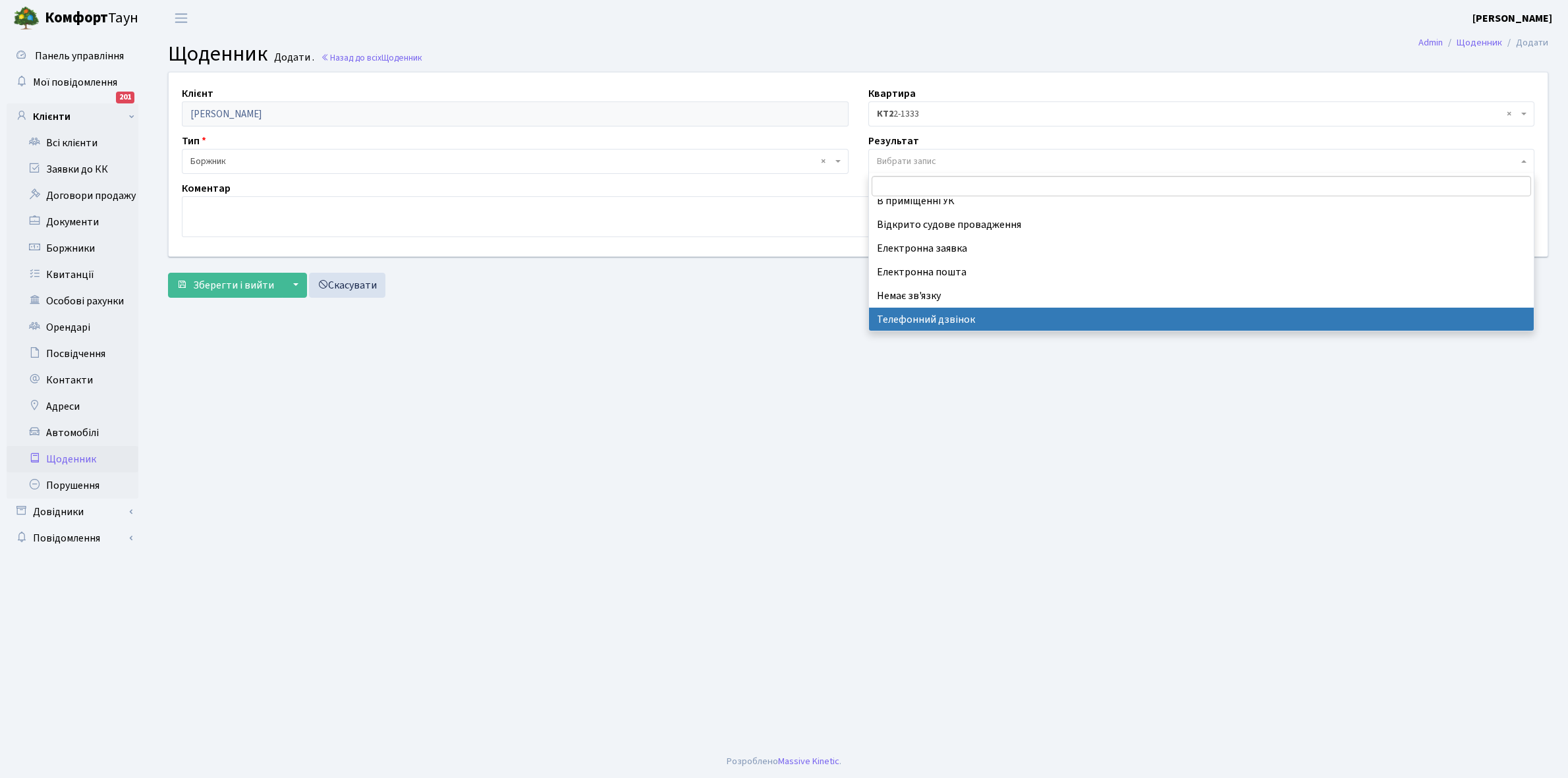
select select "196"
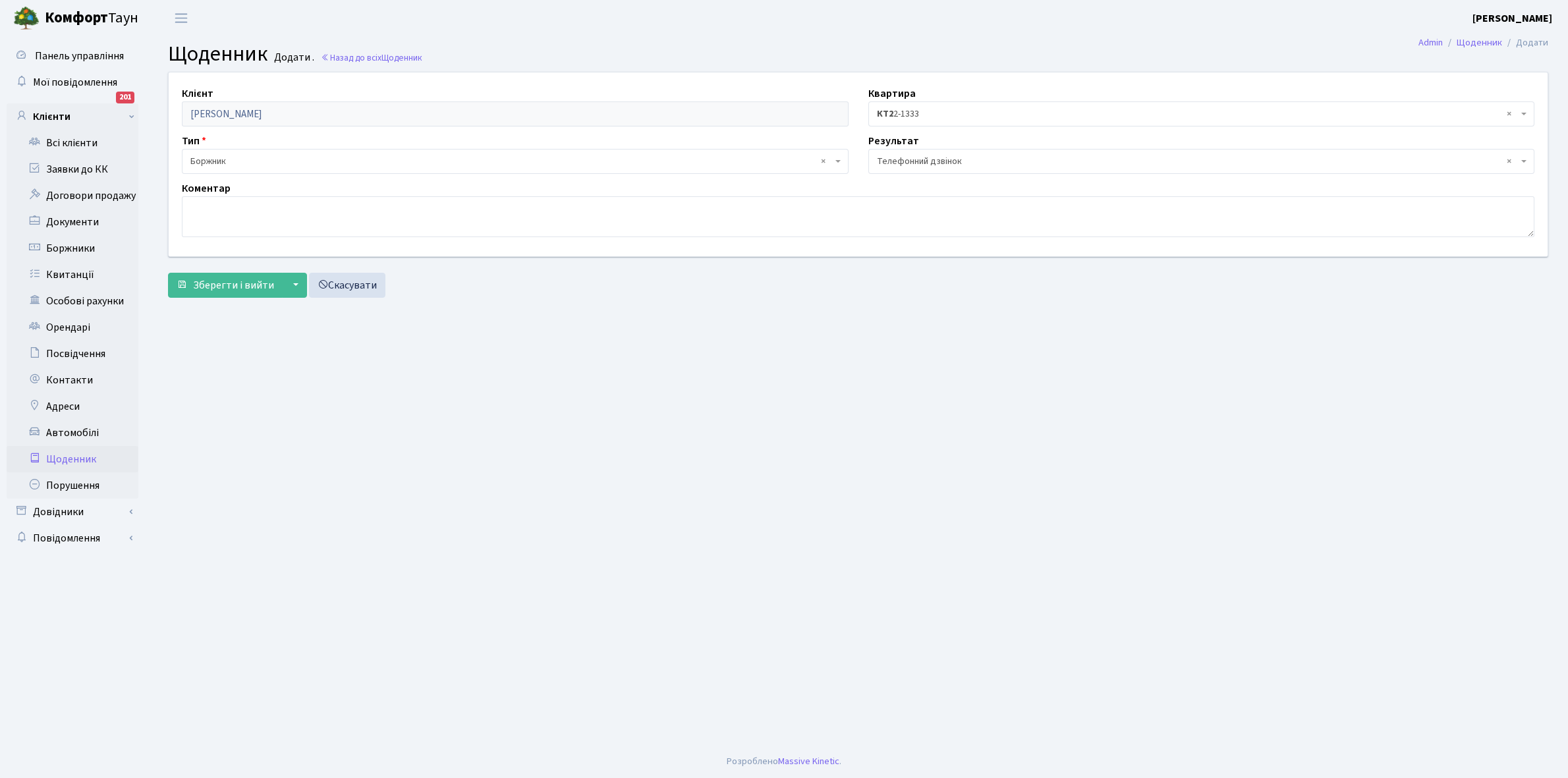
click at [242, 159] on span "× Боржник" at bounding box center [511, 161] width 642 height 13
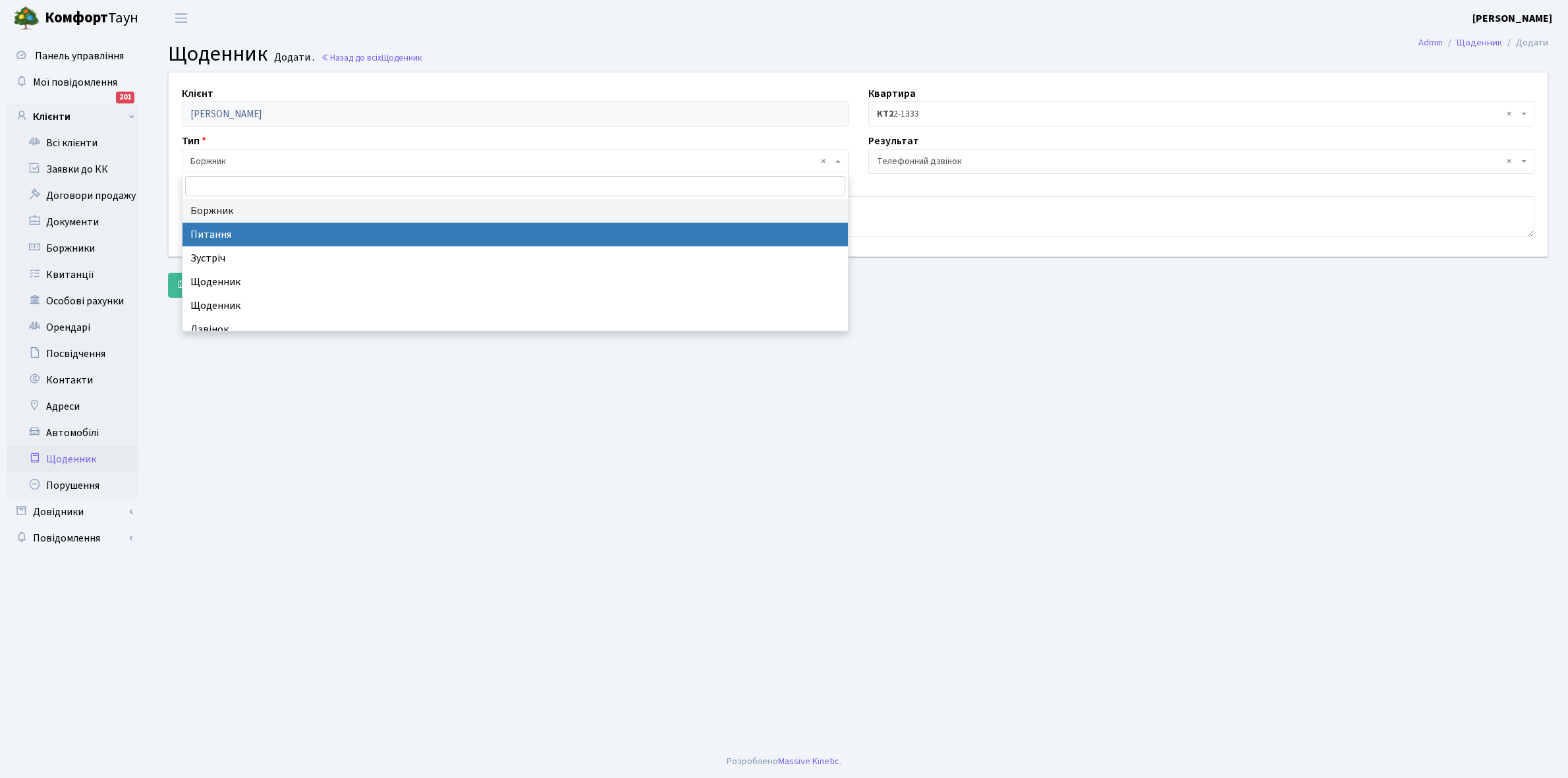
select select "9"
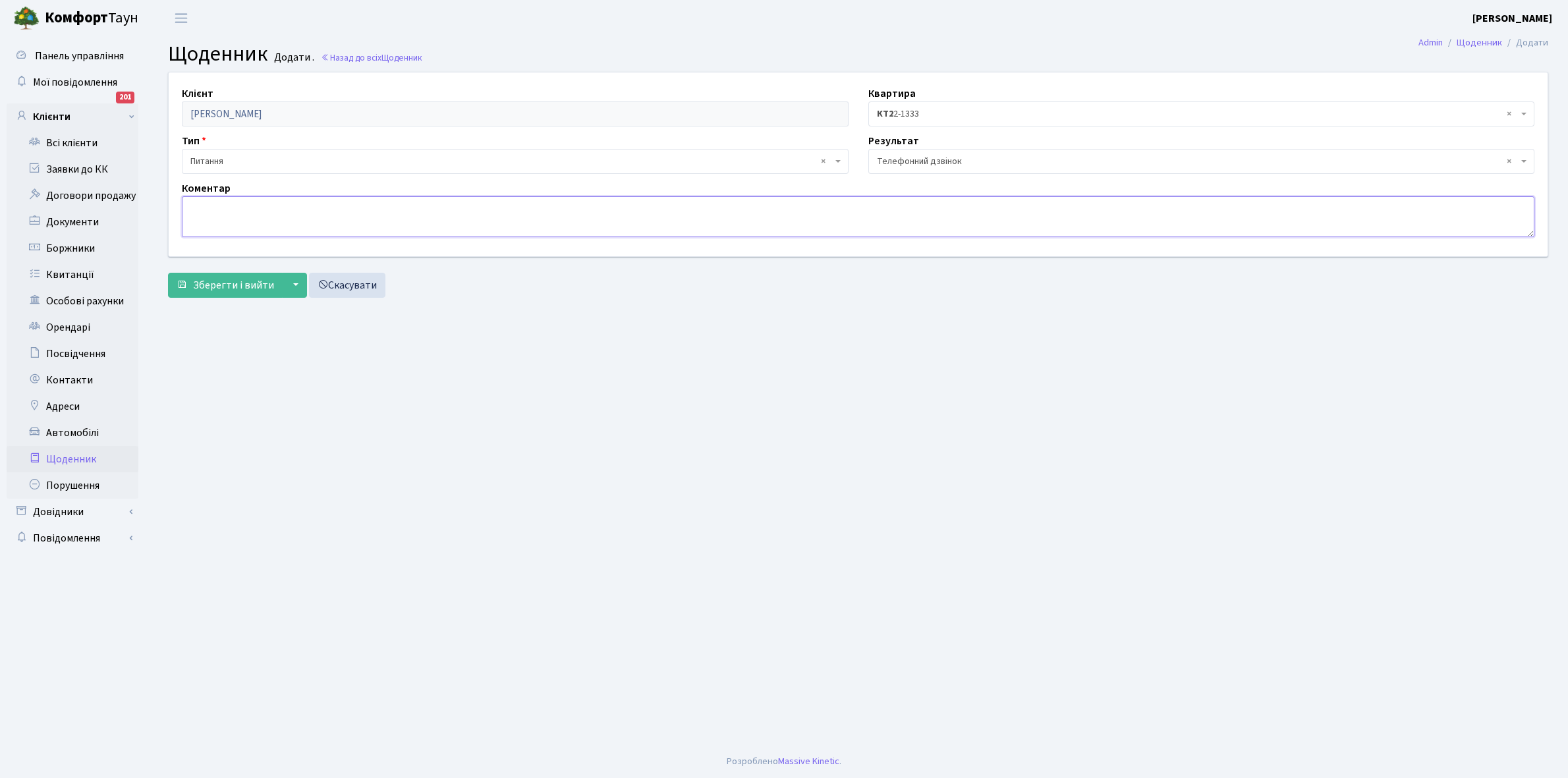
click at [213, 207] on textarea at bounding box center [858, 217] width 1353 height 41
type textarea "квартира продана"
click at [215, 282] on span "Зберегти і вийти" at bounding box center [233, 285] width 81 height 14
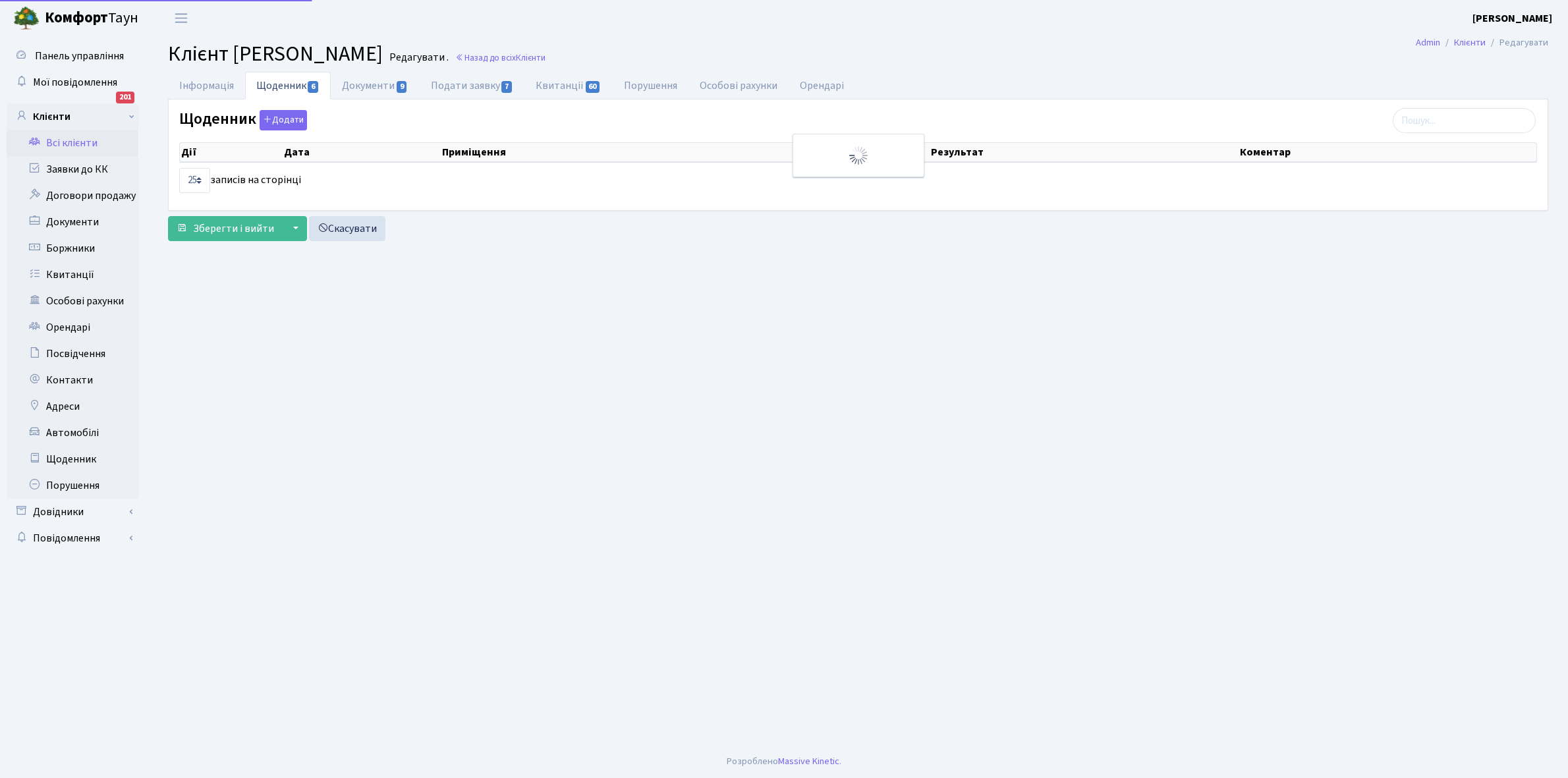
select select "25"
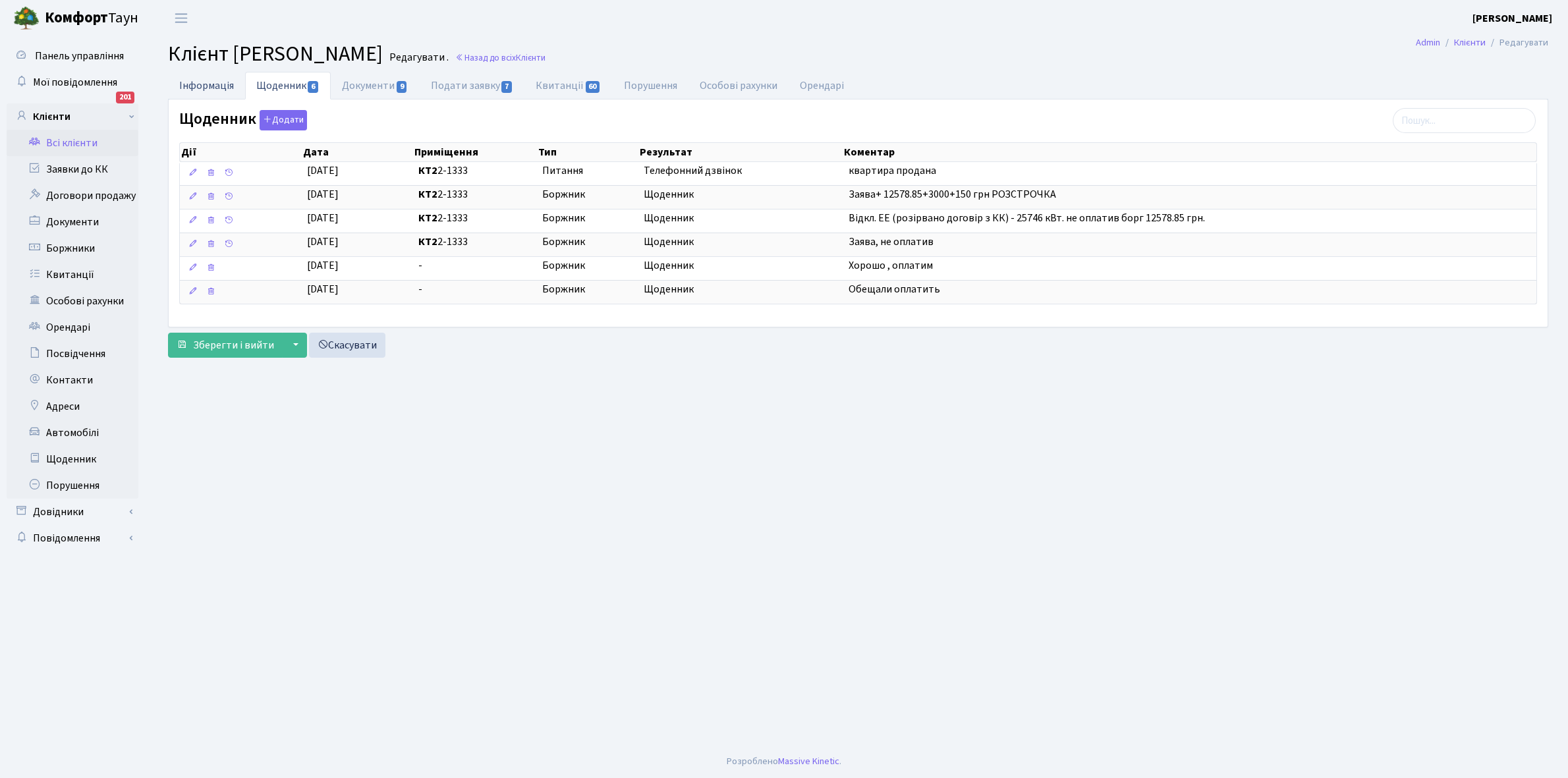
click at [199, 87] on link "Інформація" at bounding box center [206, 85] width 77 height 27
select select "25"
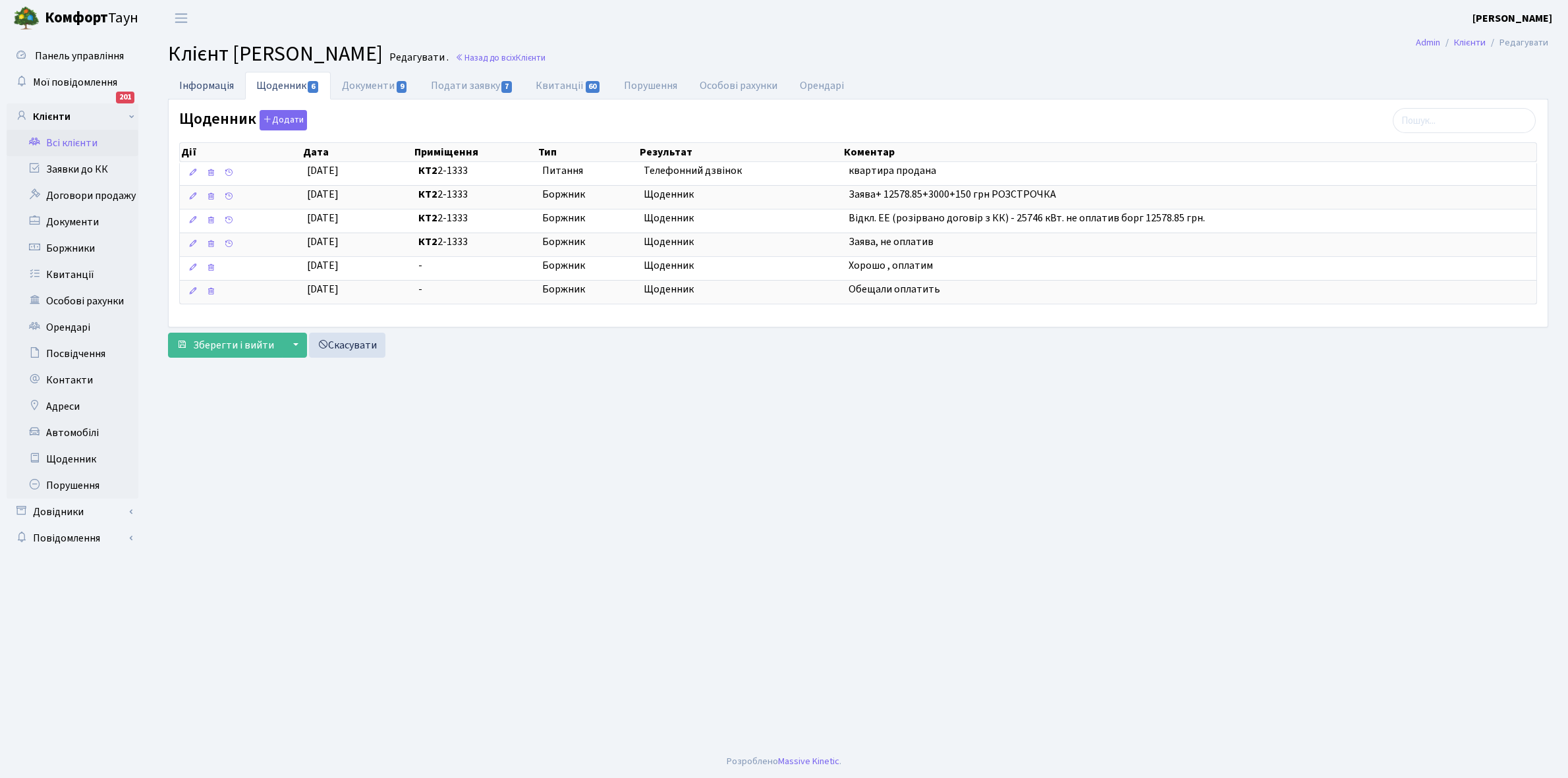
select select "25"
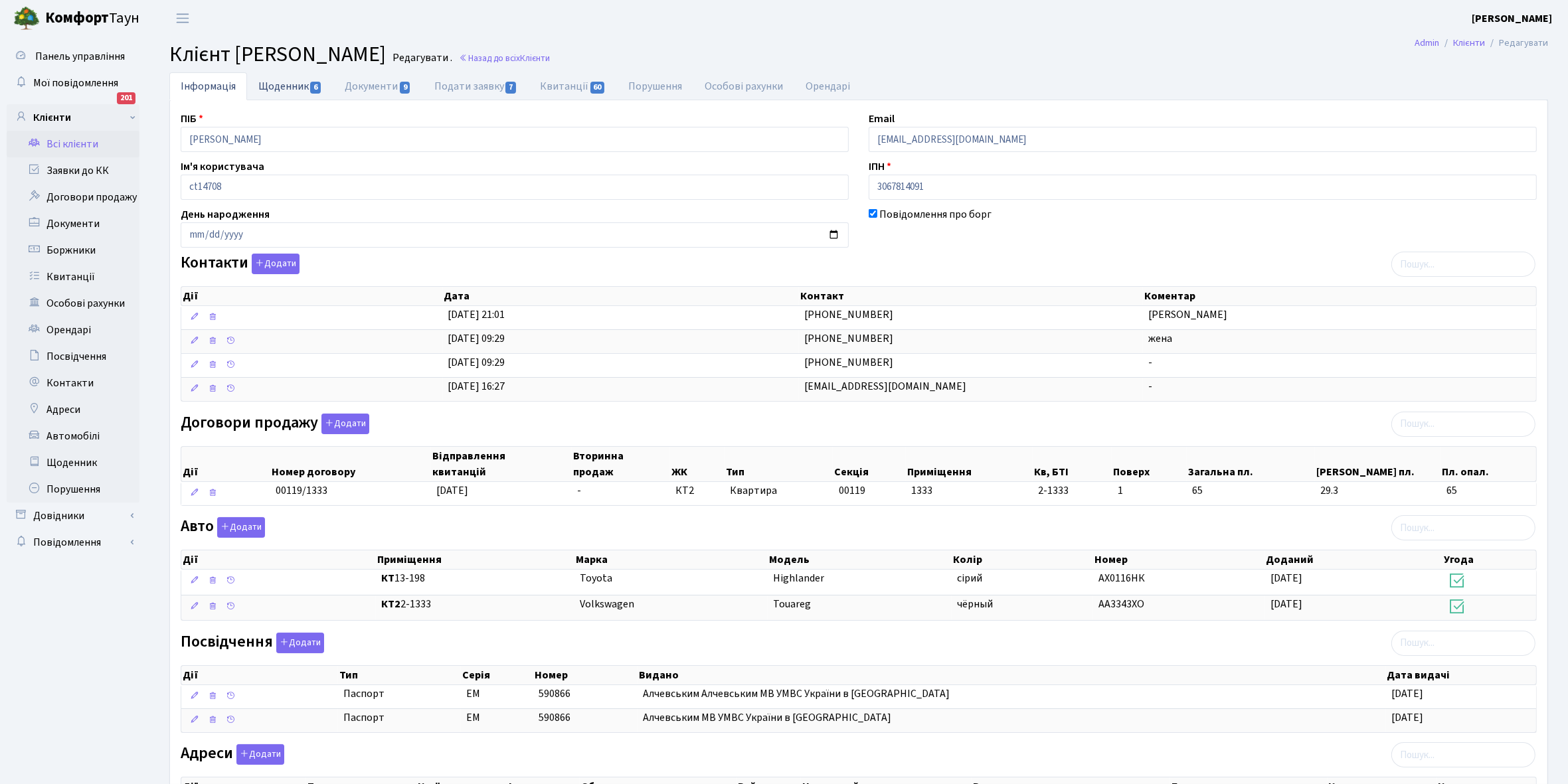
click at [281, 85] on link "Щоденник 6" at bounding box center [290, 86] width 86 height 27
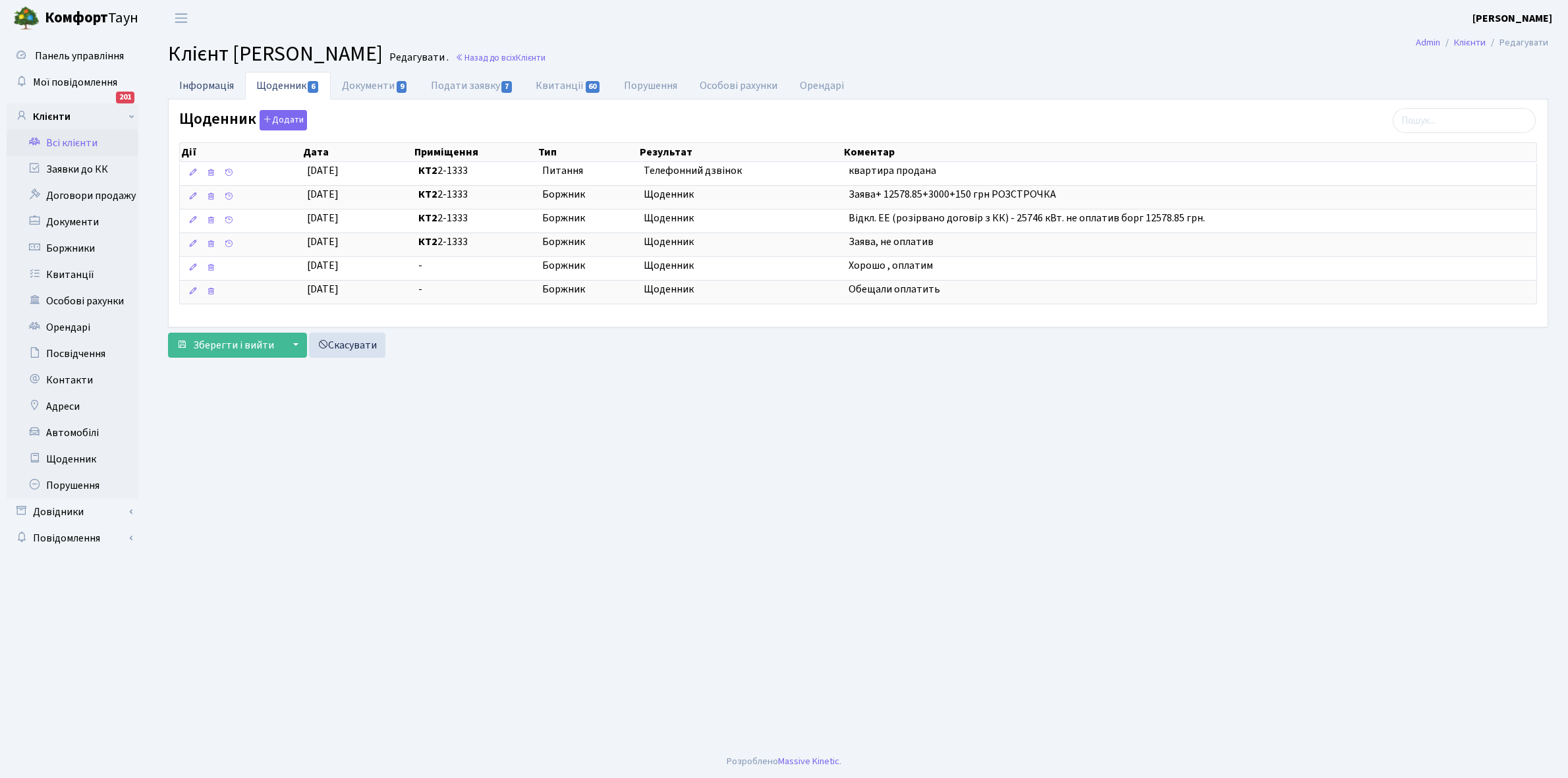
click at [201, 84] on link "Інформація" at bounding box center [206, 85] width 77 height 27
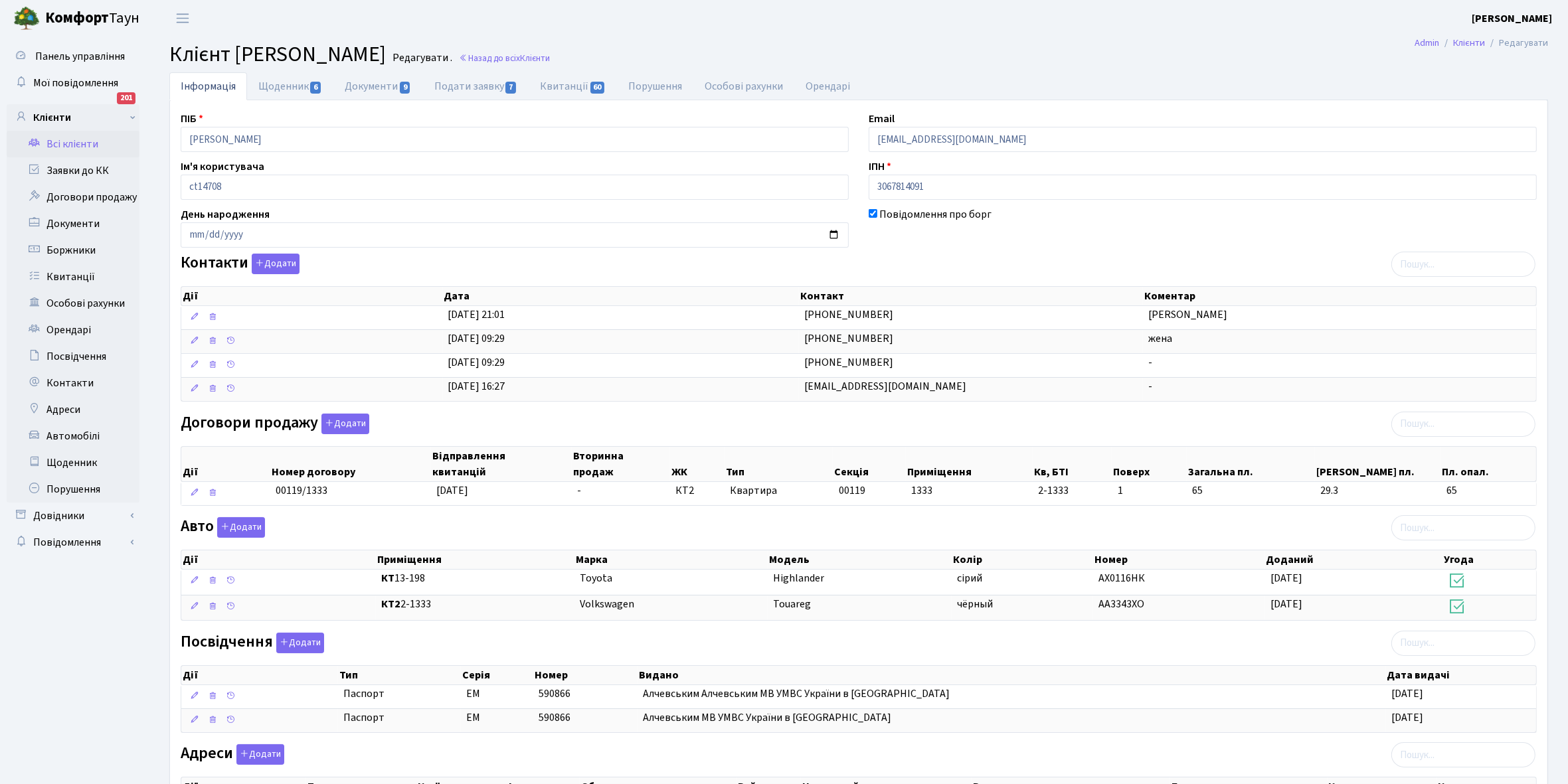
click at [83, 136] on link "Всі клієнти" at bounding box center [73, 144] width 132 height 26
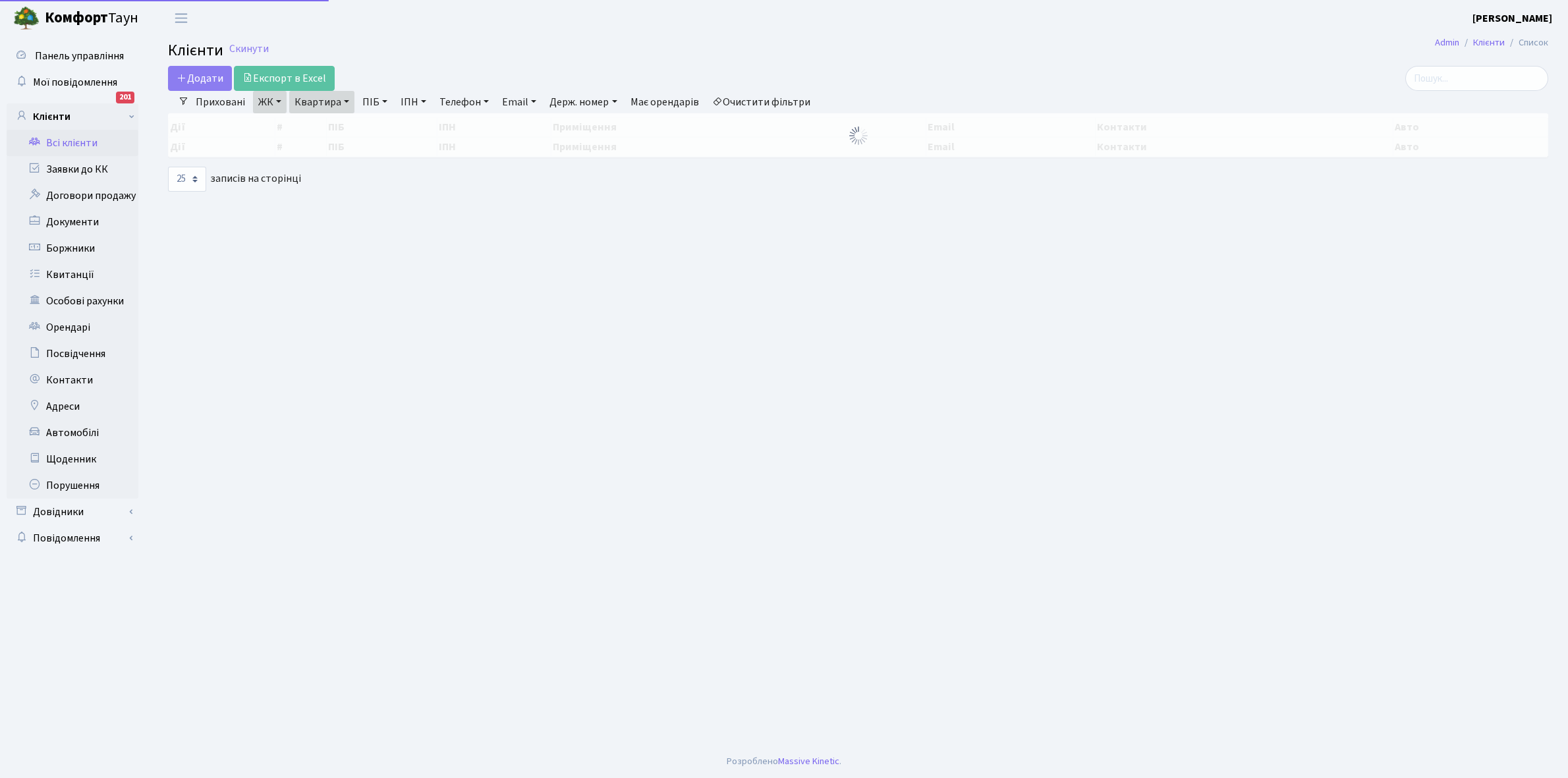
select select "25"
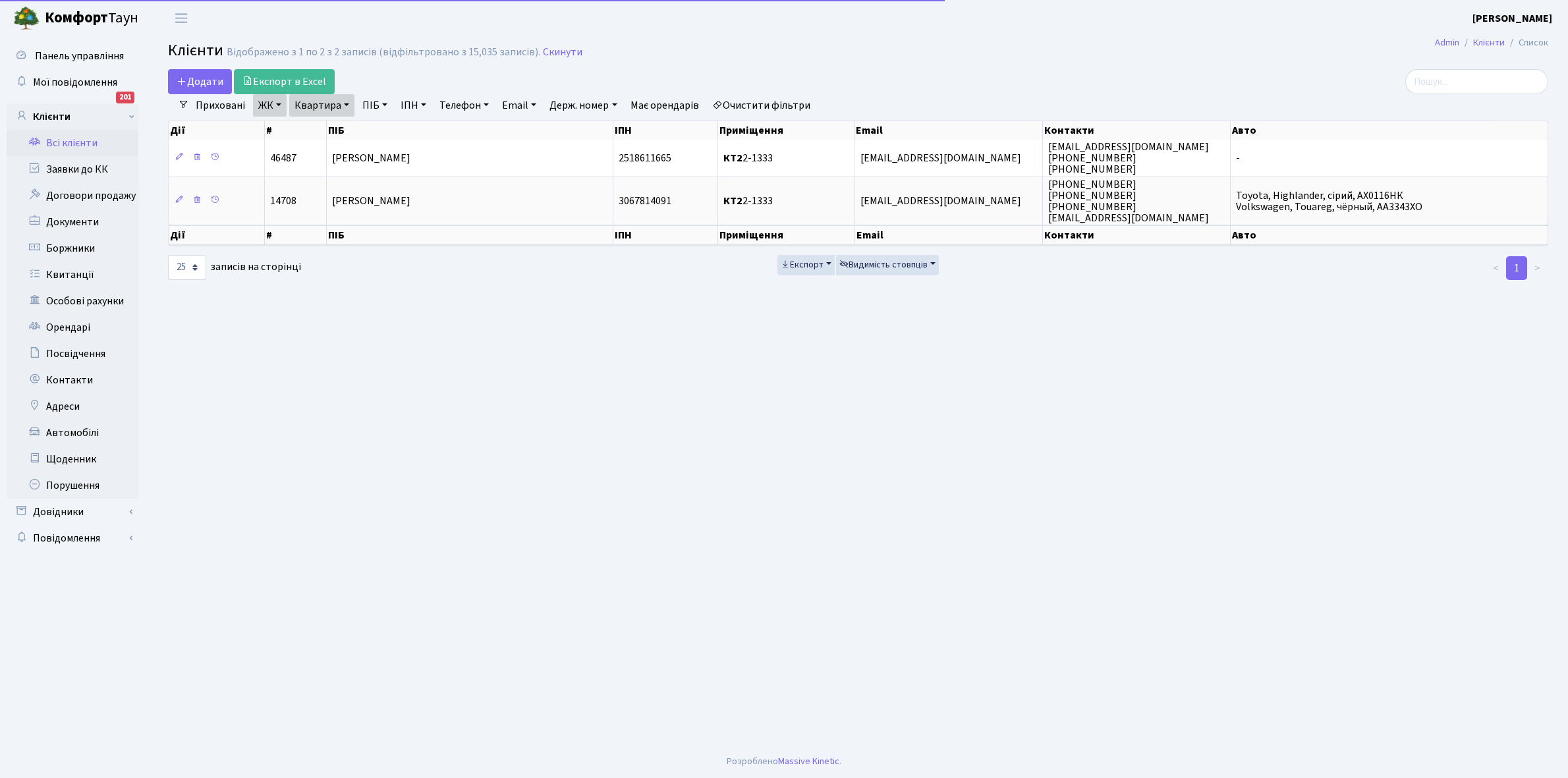
click at [347, 104] on link "Квартира" at bounding box center [321, 105] width 65 height 22
click at [336, 133] on input "2-1333" at bounding box center [328, 131] width 77 height 25
type input "2-1350"
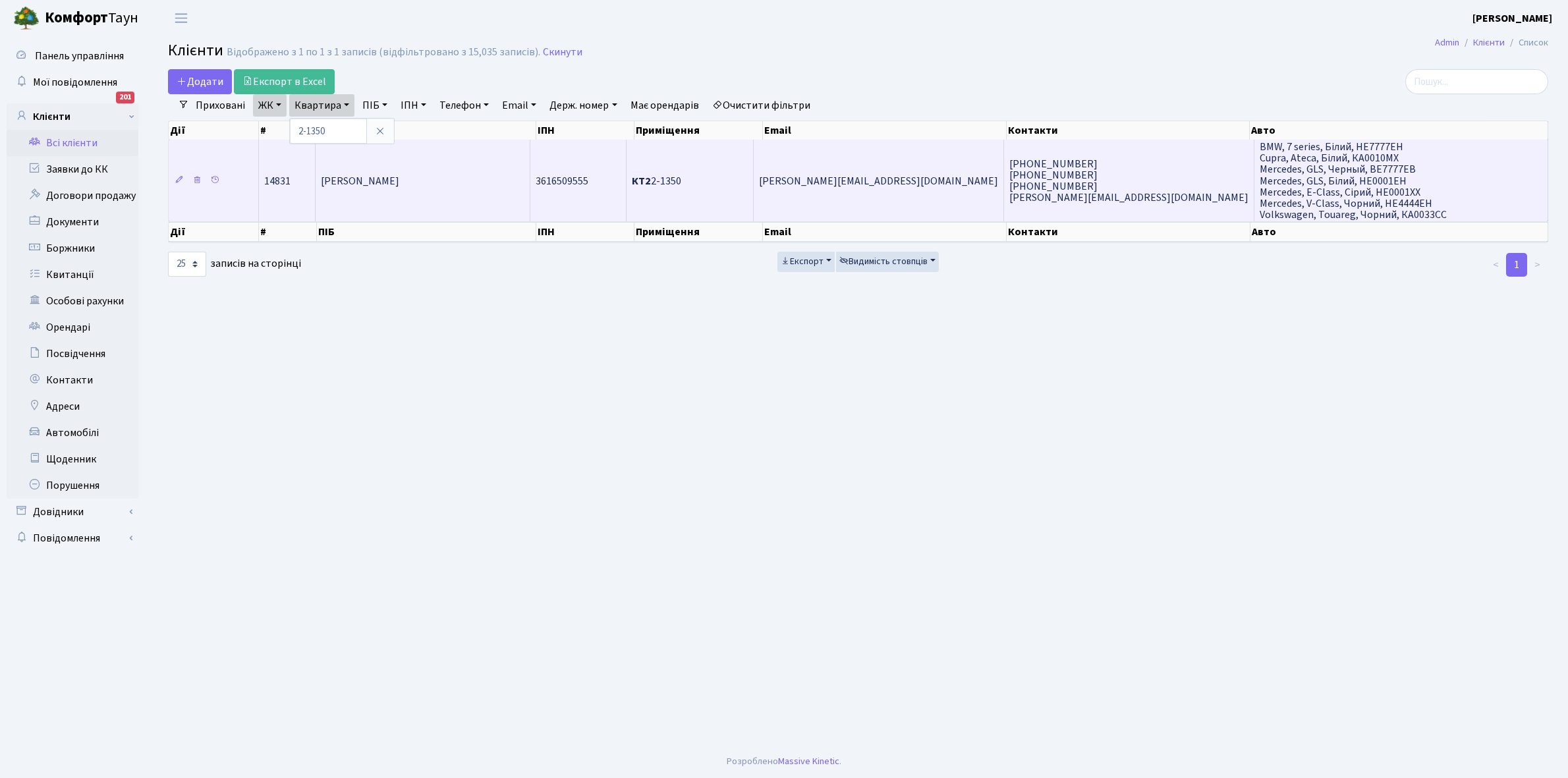
click at [389, 202] on td "Садрідінов Парвіз Тахірович" at bounding box center [423, 180] width 215 height 82
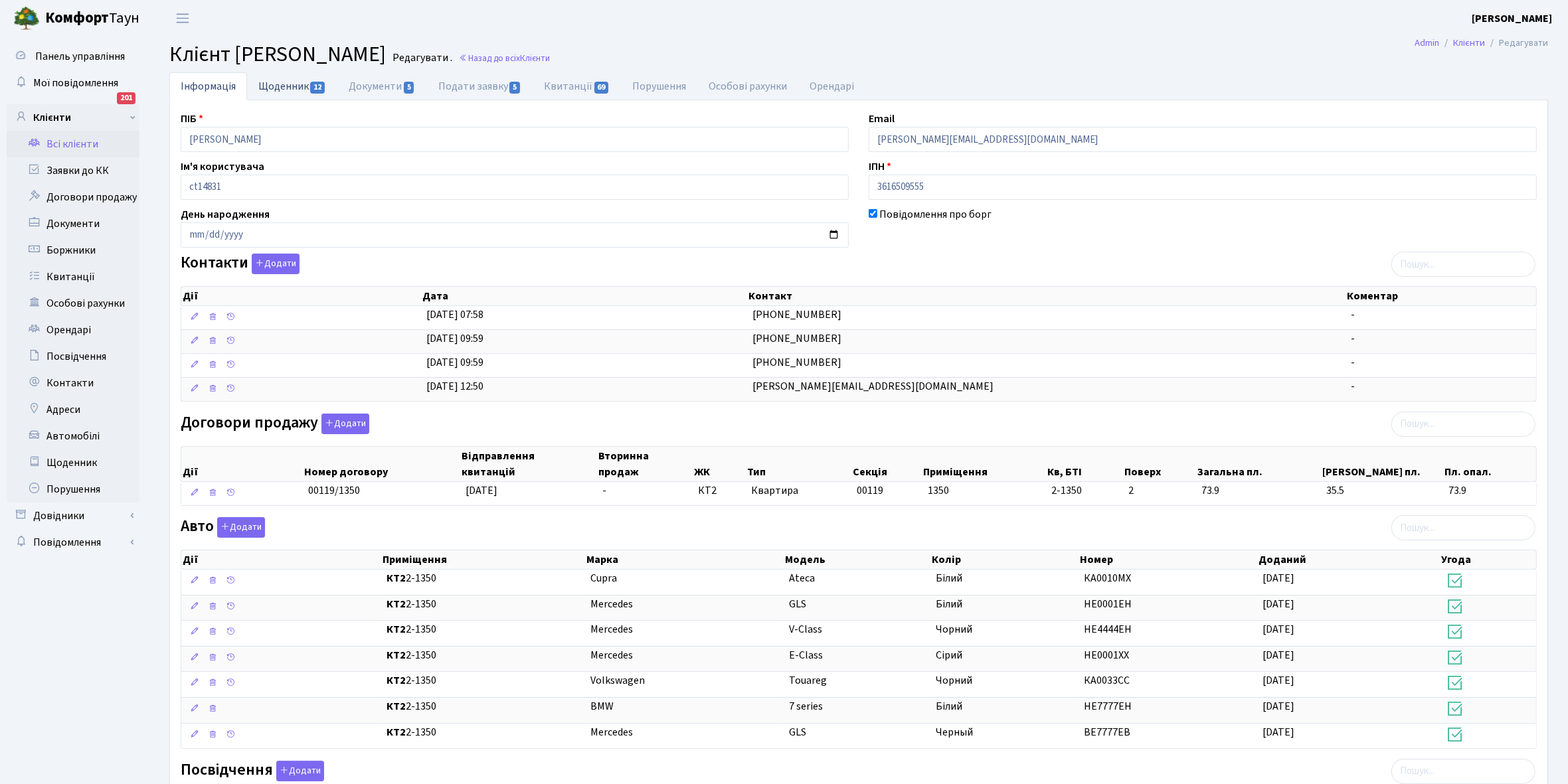
click at [284, 81] on link "Щоденник 12" at bounding box center [292, 86] width 90 height 27
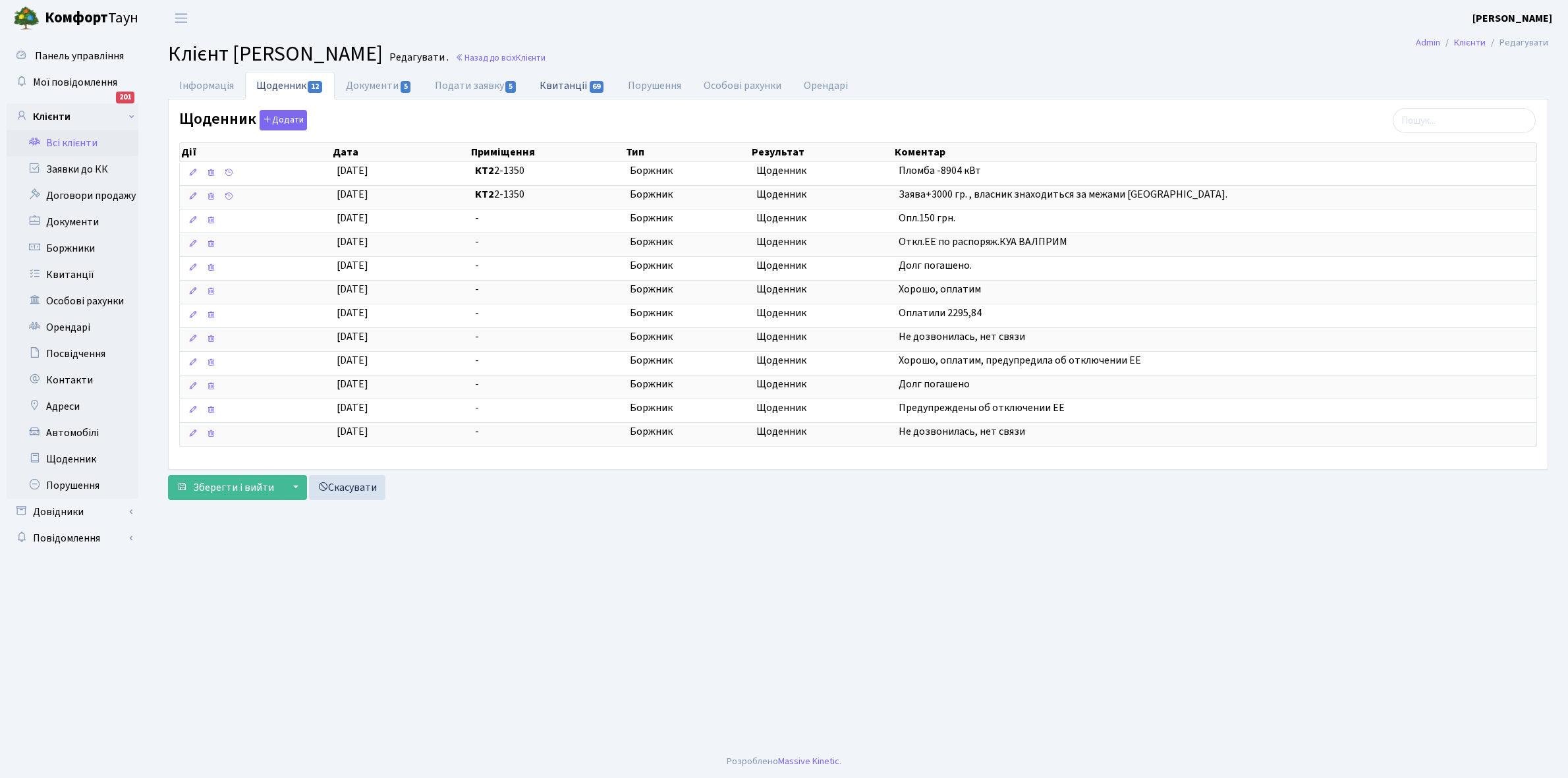
click at [562, 84] on link "Квитанції 69" at bounding box center [572, 85] width 88 height 27
select select "25"
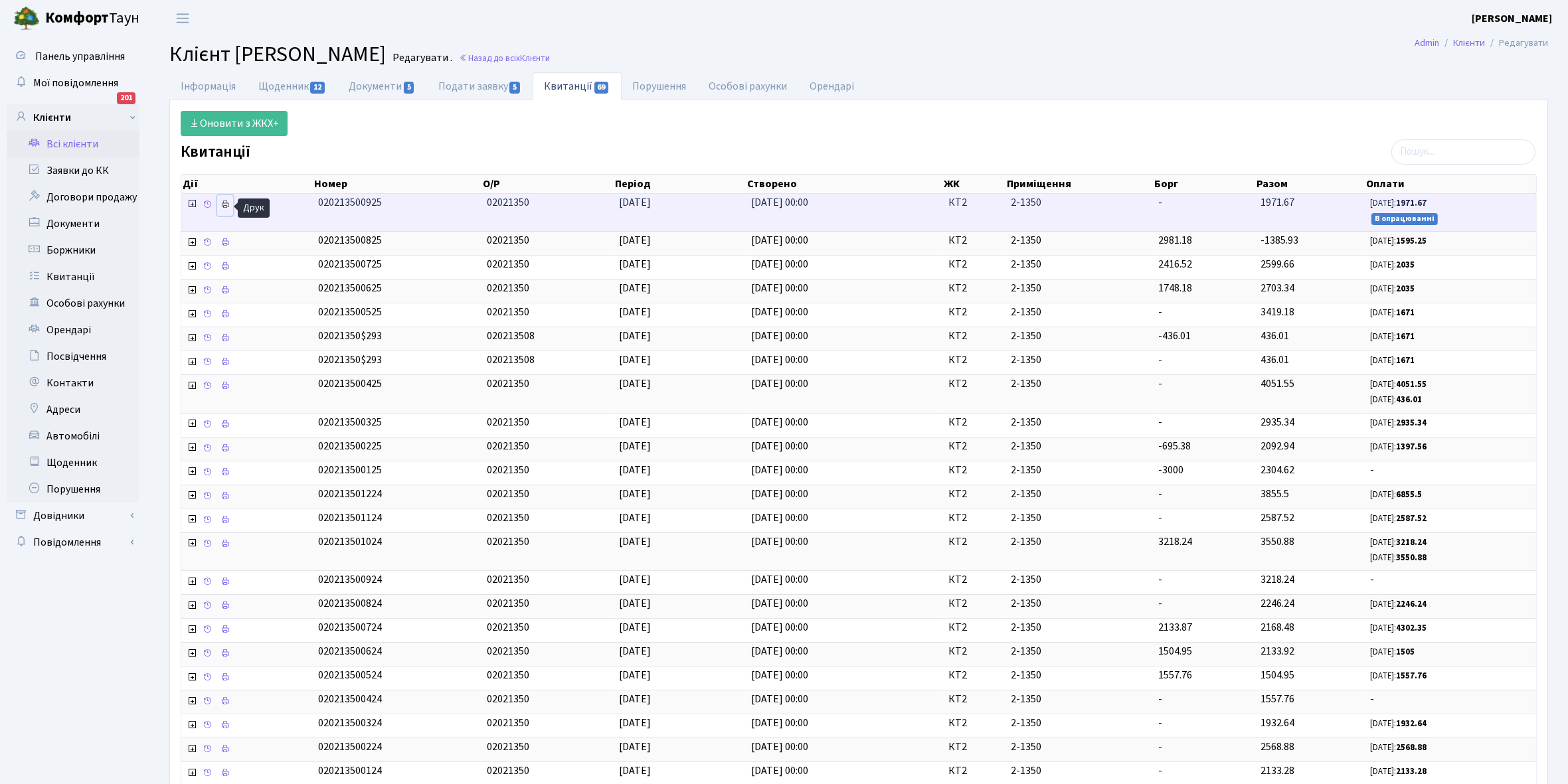
click at [224, 207] on icon at bounding box center [225, 205] width 10 height 10
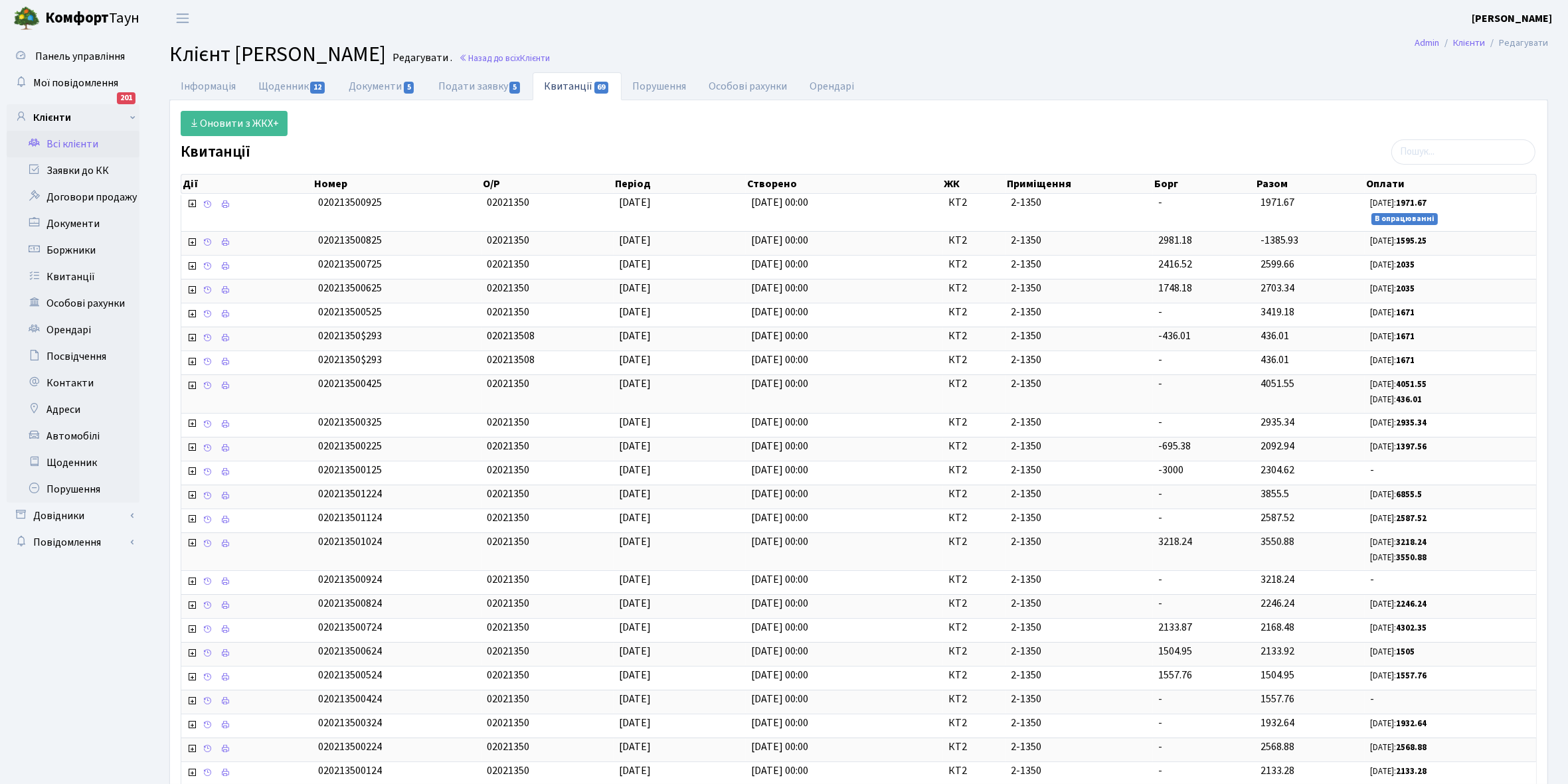
click at [77, 148] on link "Всі клієнти" at bounding box center [73, 144] width 132 height 26
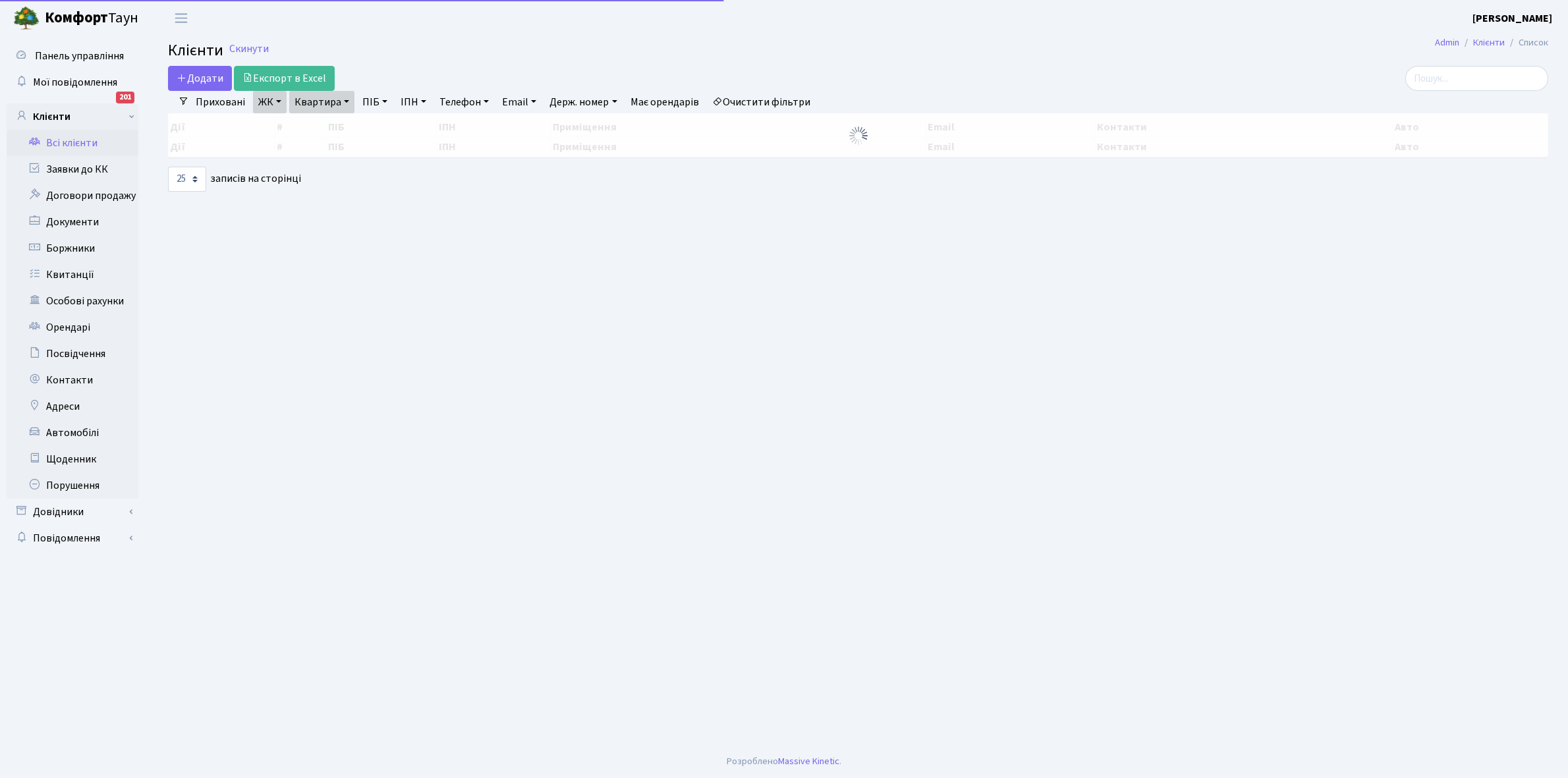
select select "25"
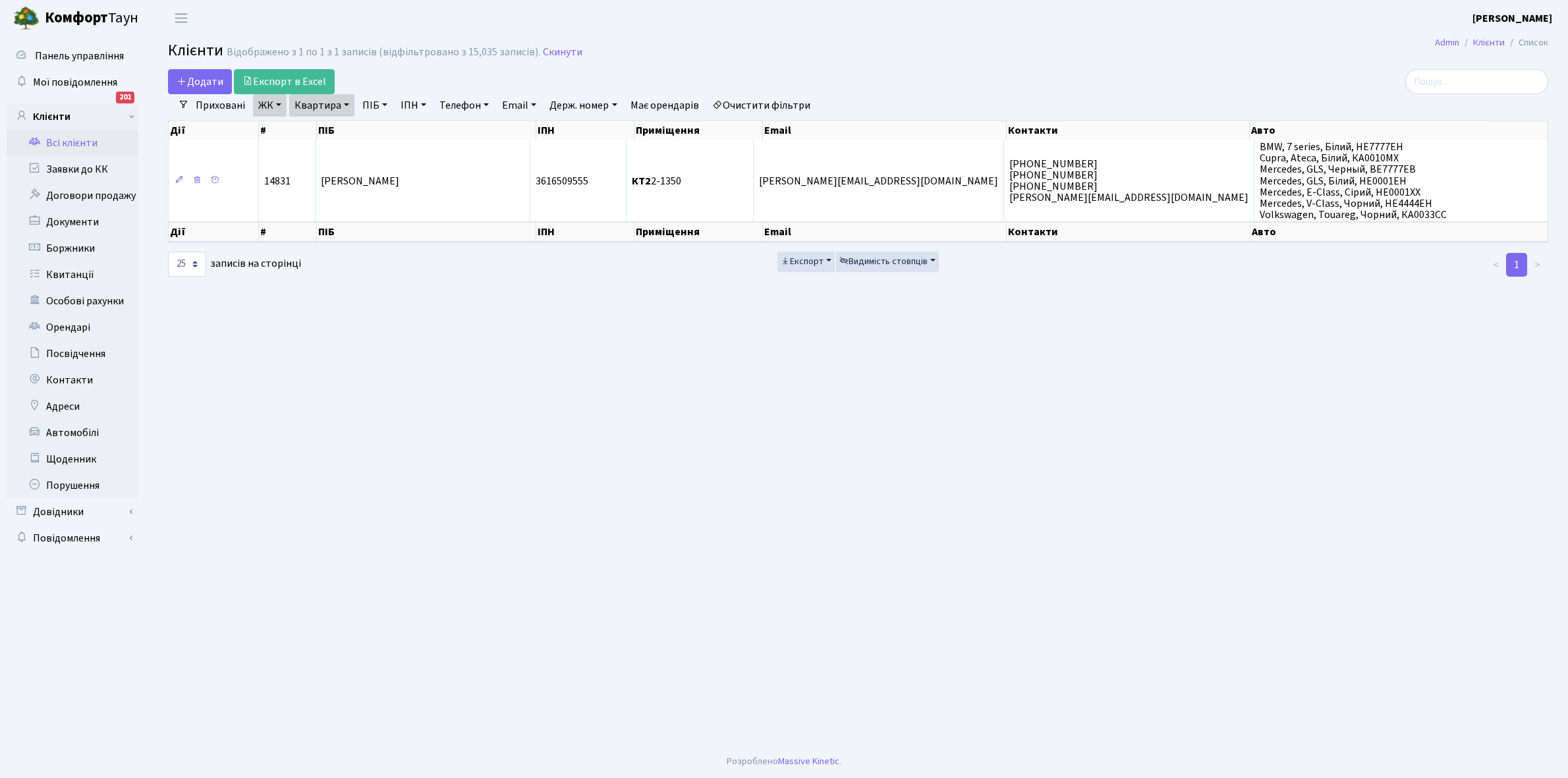
click at [346, 103] on link "Квартира" at bounding box center [321, 105] width 65 height 22
click at [337, 135] on input "2-1350" at bounding box center [328, 131] width 77 height 25
type input "2-1355"
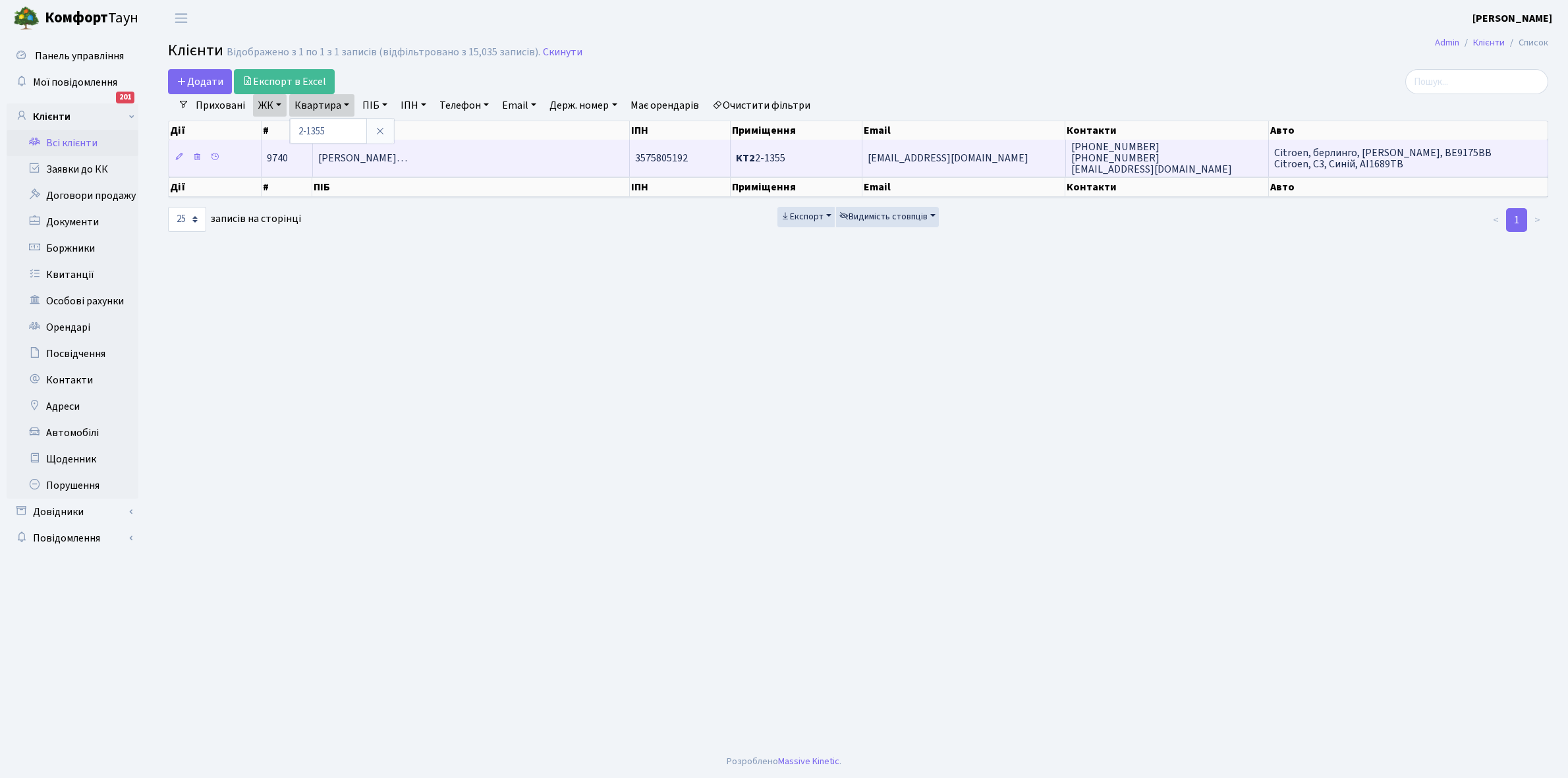
click at [407, 163] on span "[PERSON_NAME]…" at bounding box center [363, 158] width 89 height 14
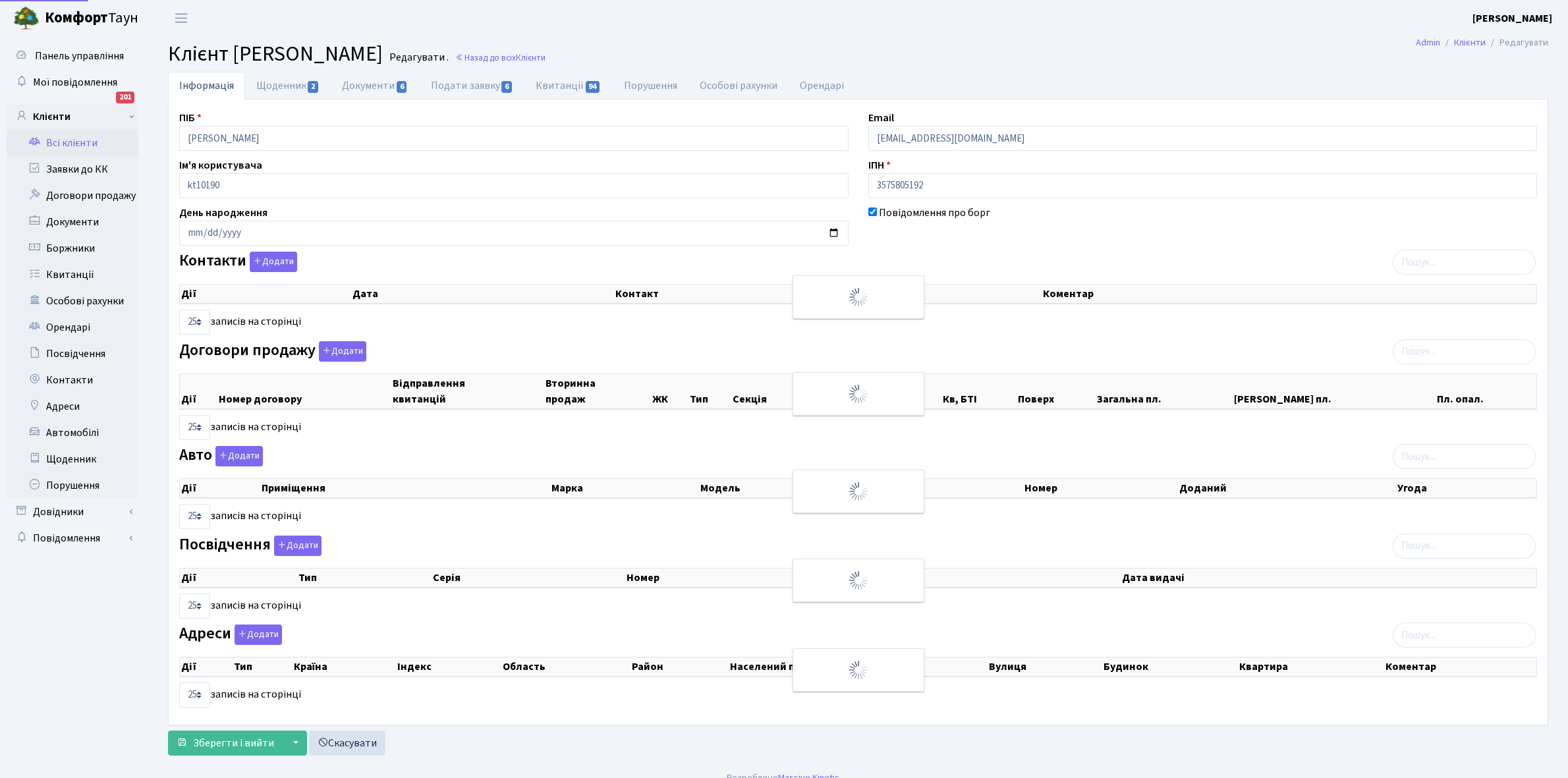
select select "25"
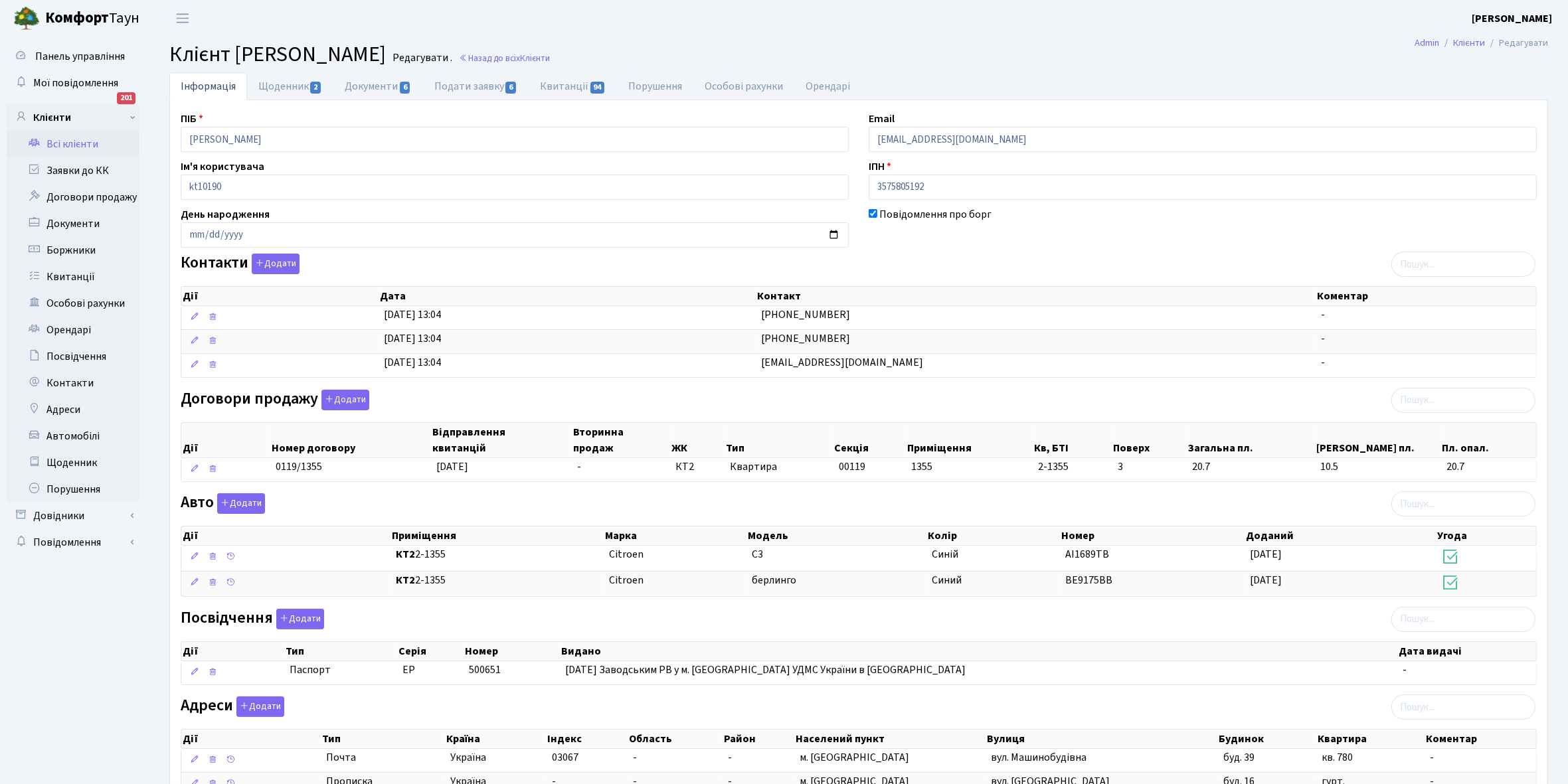
click at [57, 140] on link "Всі клієнти" at bounding box center [73, 144] width 132 height 26
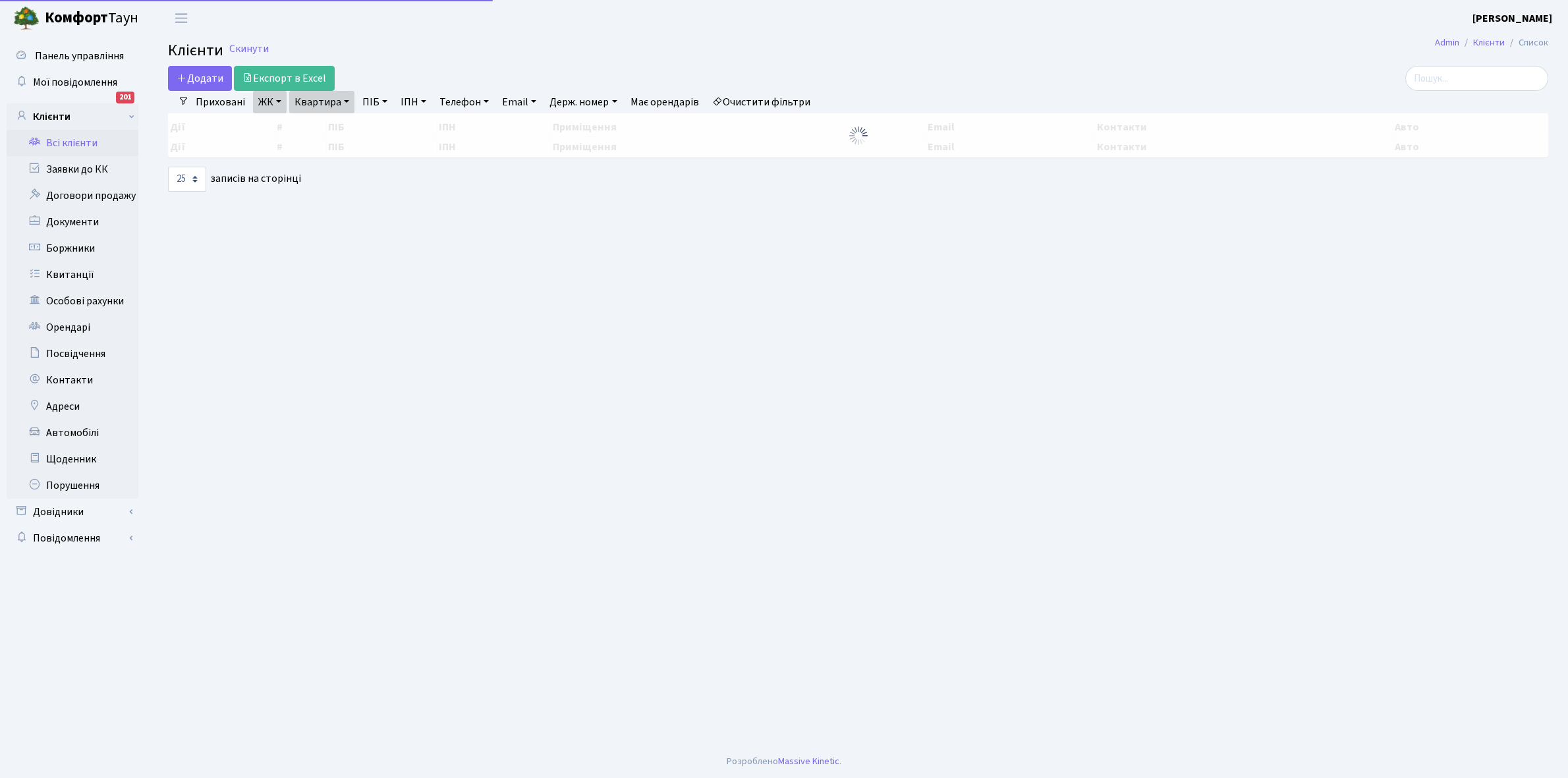
select select "25"
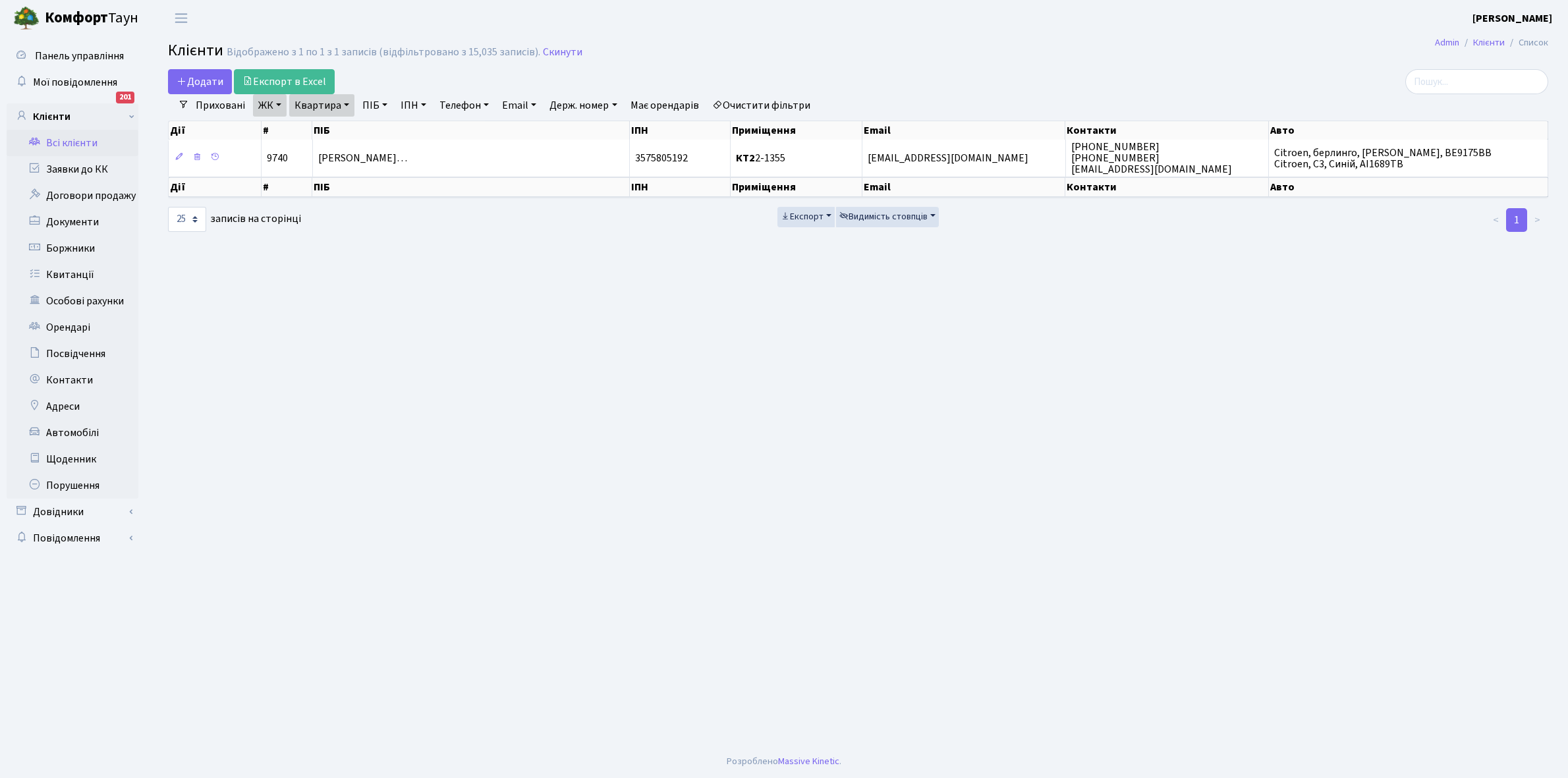
click at [346, 104] on link "Квартира" at bounding box center [321, 105] width 65 height 22
click at [340, 123] on input "2-1355" at bounding box center [328, 131] width 77 height 25
type input "2-1354"
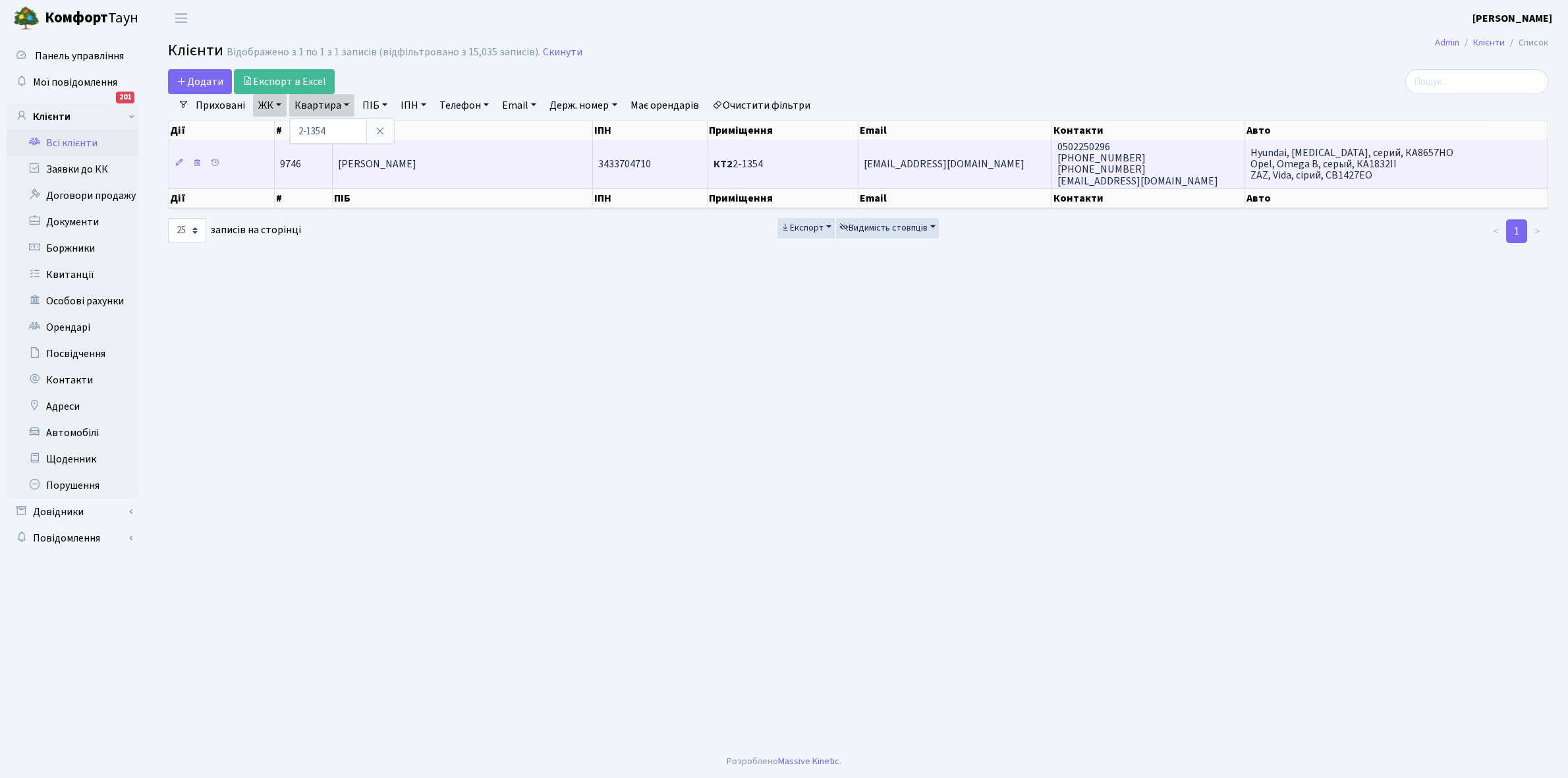
click at [509, 162] on td "[PERSON_NAME] [PERSON_NAME]" at bounding box center [462, 163] width 260 height 47
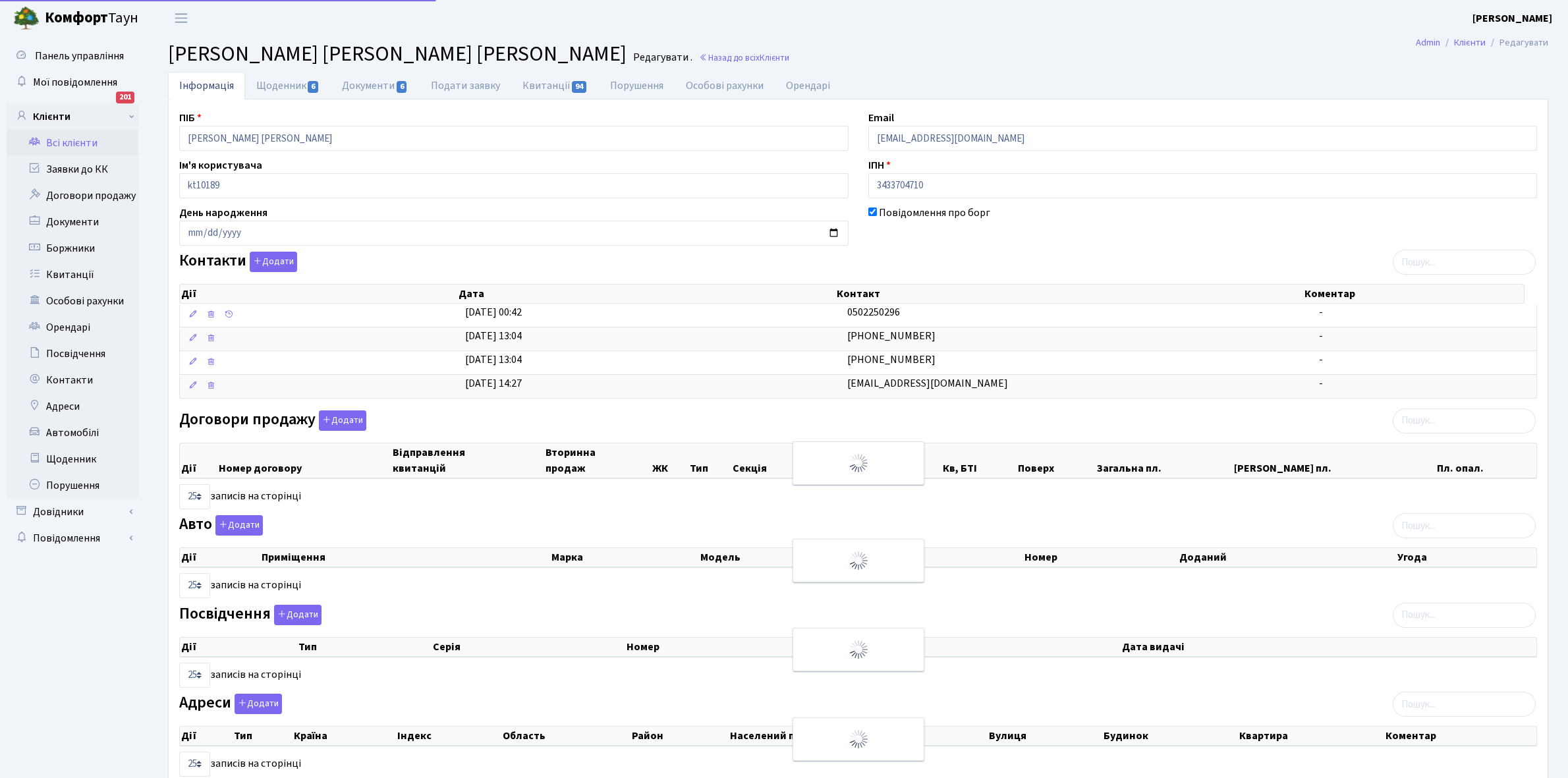
select select "25"
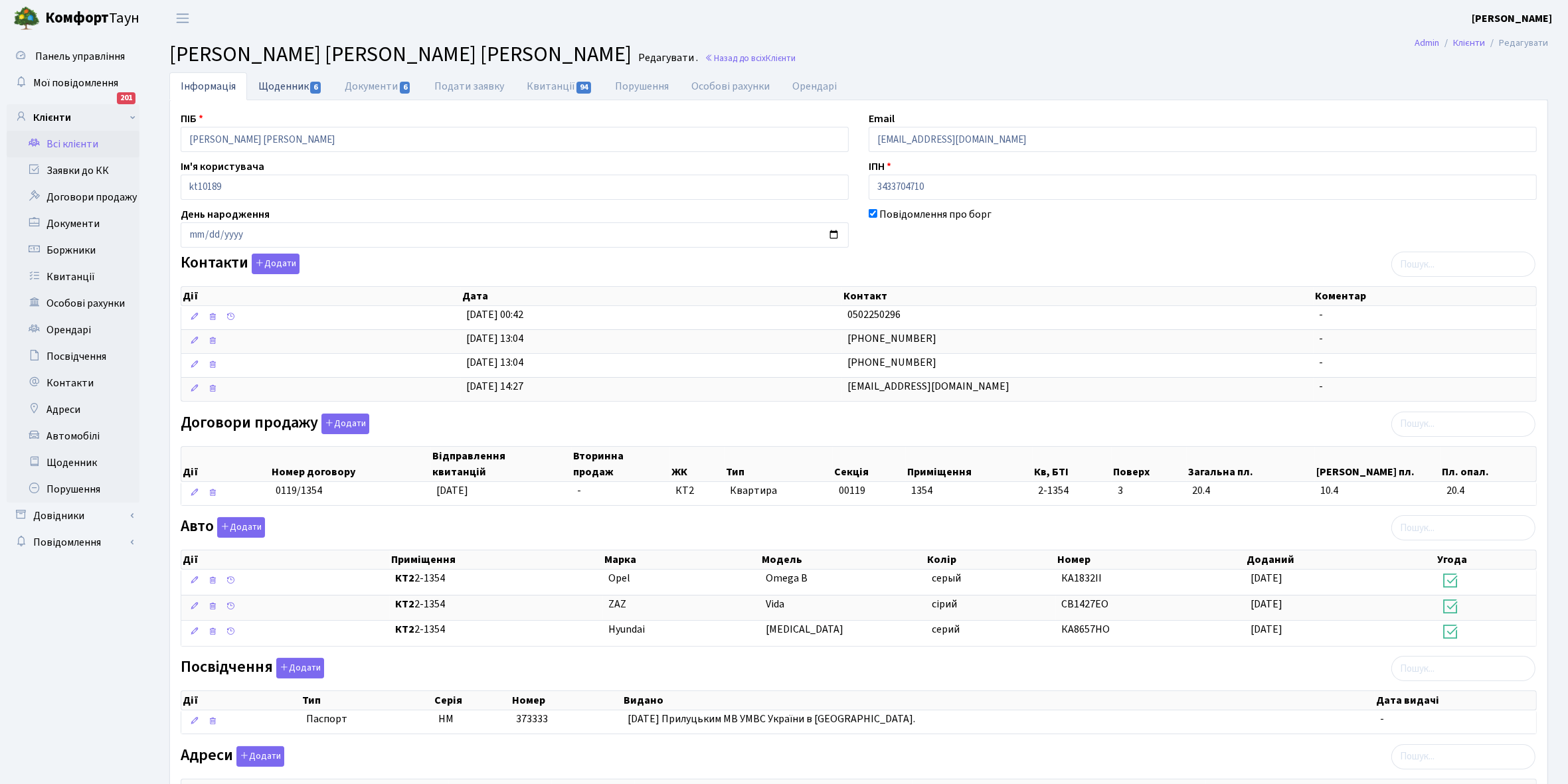
click at [283, 84] on link "Щоденник 6" at bounding box center [290, 86] width 86 height 27
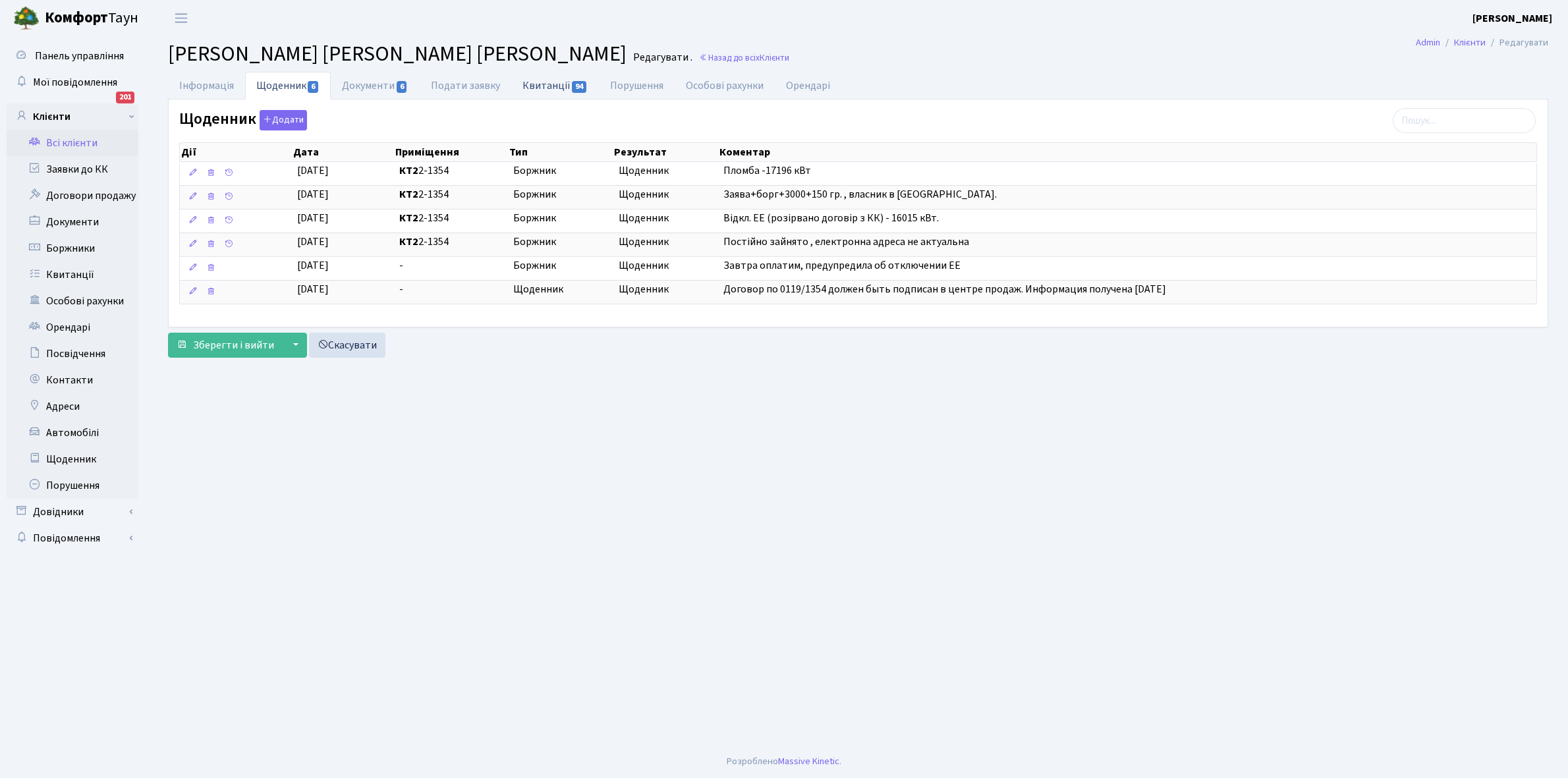
click at [533, 83] on link "Квитанції 94" at bounding box center [555, 85] width 88 height 27
select select "25"
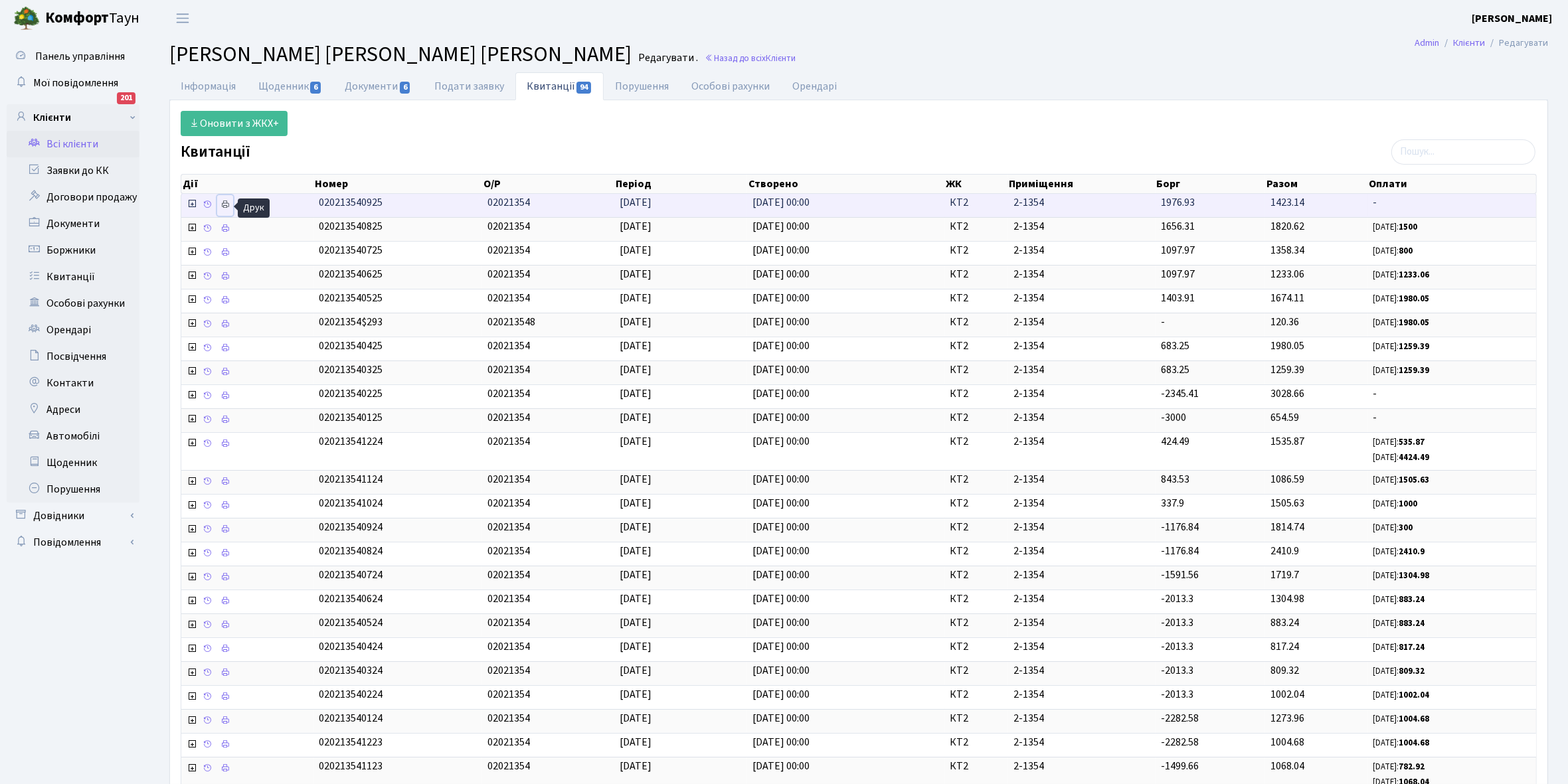
click at [226, 207] on icon at bounding box center [225, 205] width 10 height 10
